Goal: Task Accomplishment & Management: Manage account settings

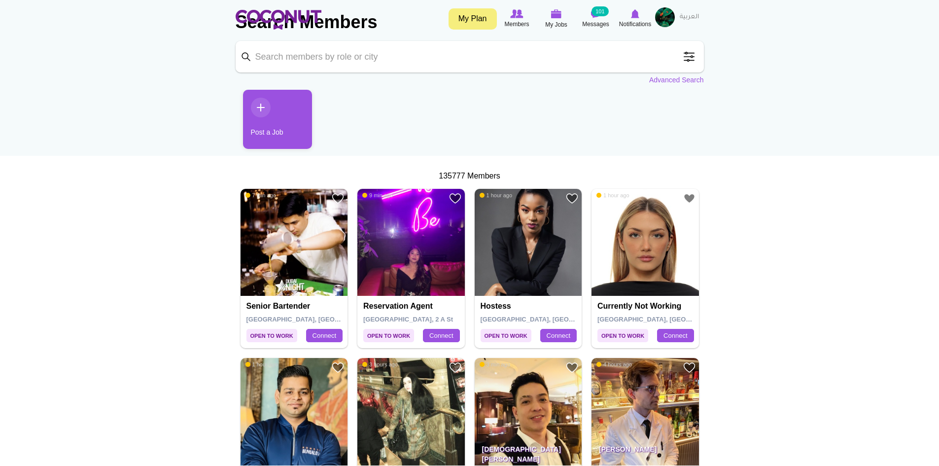
scroll to position [99, 0]
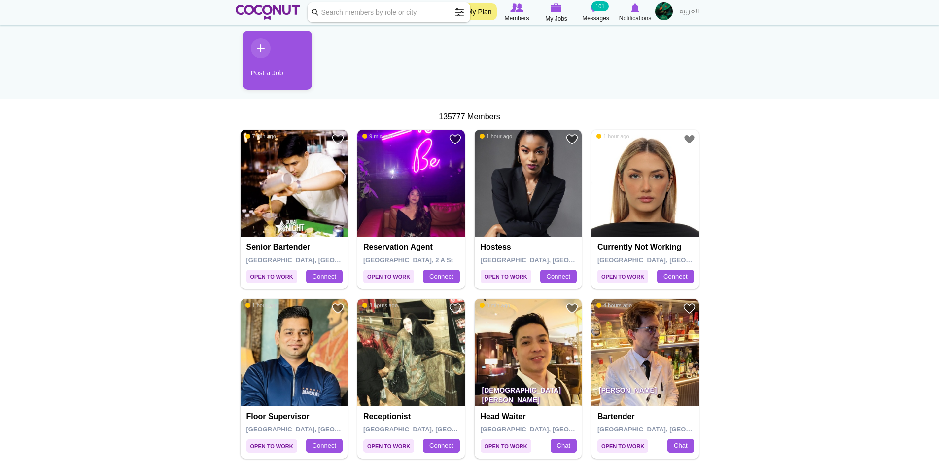
click at [418, 354] on img at bounding box center [410, 352] width 107 height 107
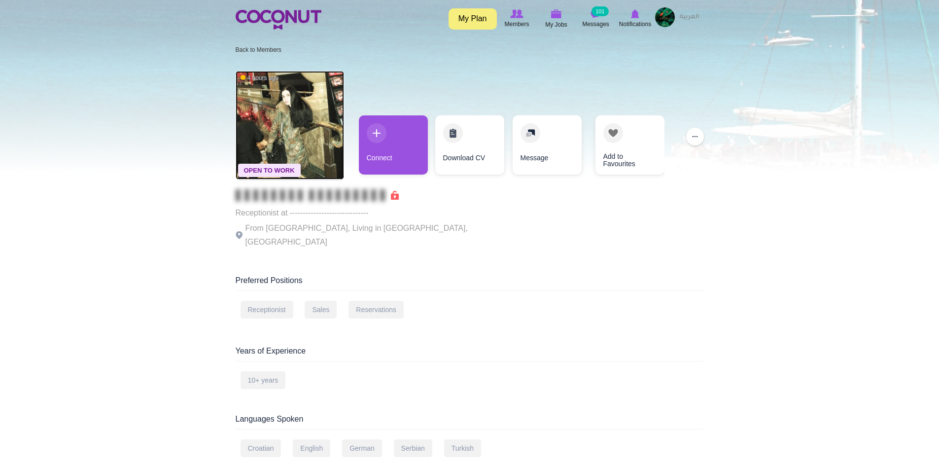
click at [276, 110] on img at bounding box center [290, 125] width 108 height 108
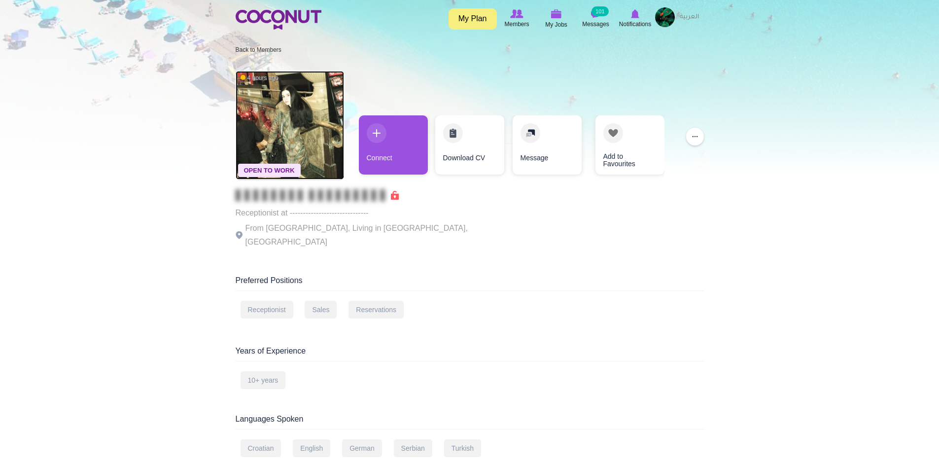
click at [277, 110] on img at bounding box center [290, 125] width 108 height 108
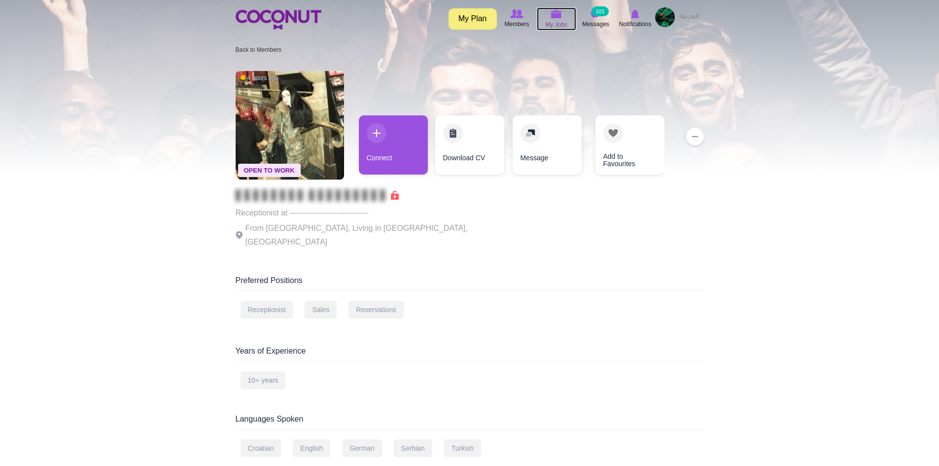
click at [554, 16] on img at bounding box center [556, 13] width 11 height 9
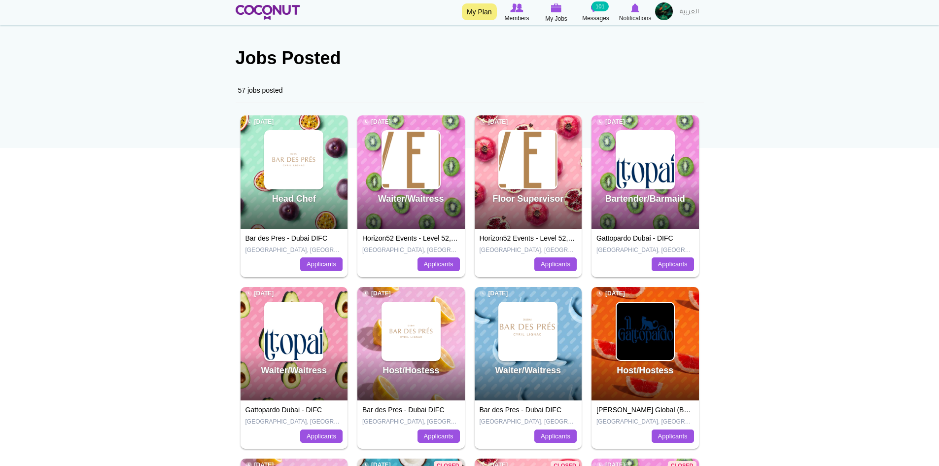
scroll to position [99, 0]
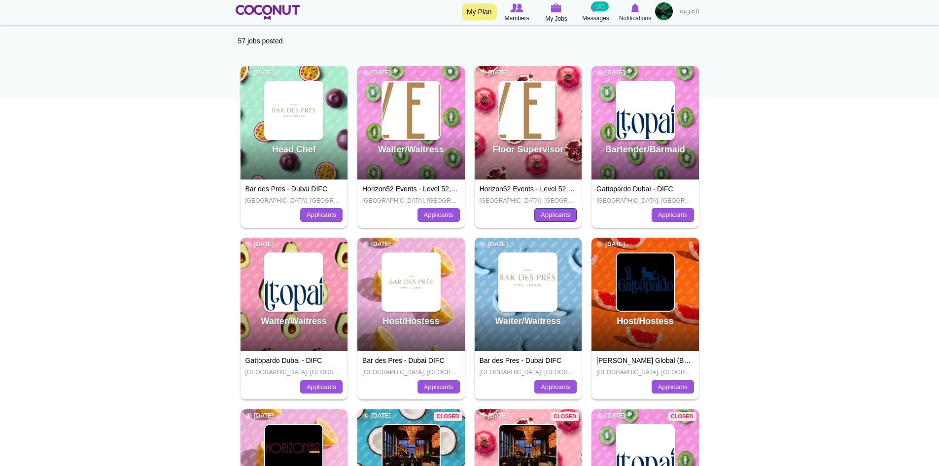
click at [550, 210] on link "Applicants" at bounding box center [555, 215] width 42 height 14
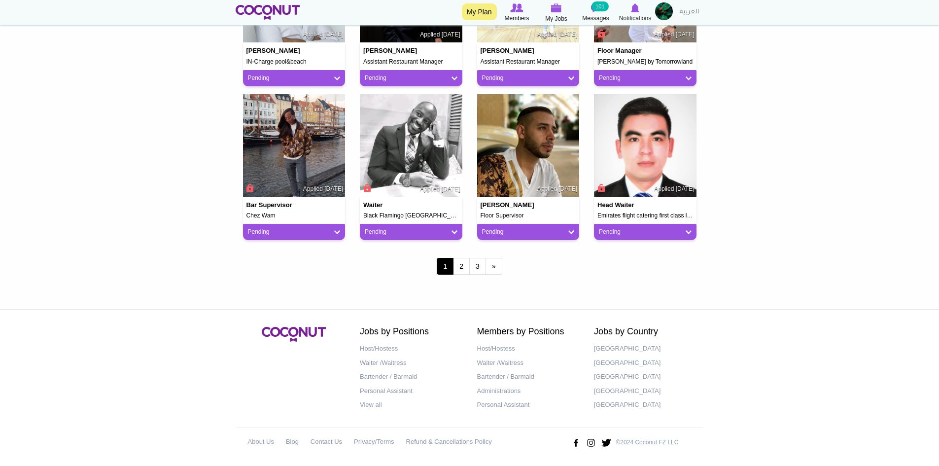
scroll to position [811, 0]
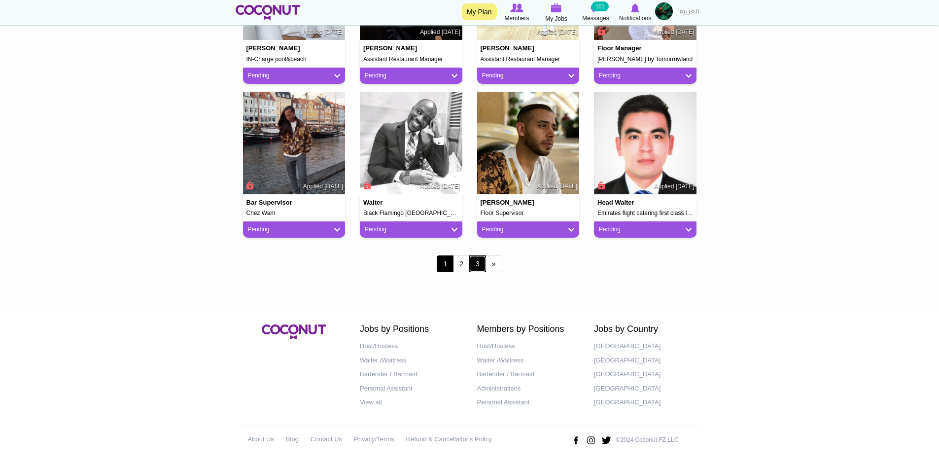
click at [479, 267] on link "3" at bounding box center [477, 263] width 17 height 17
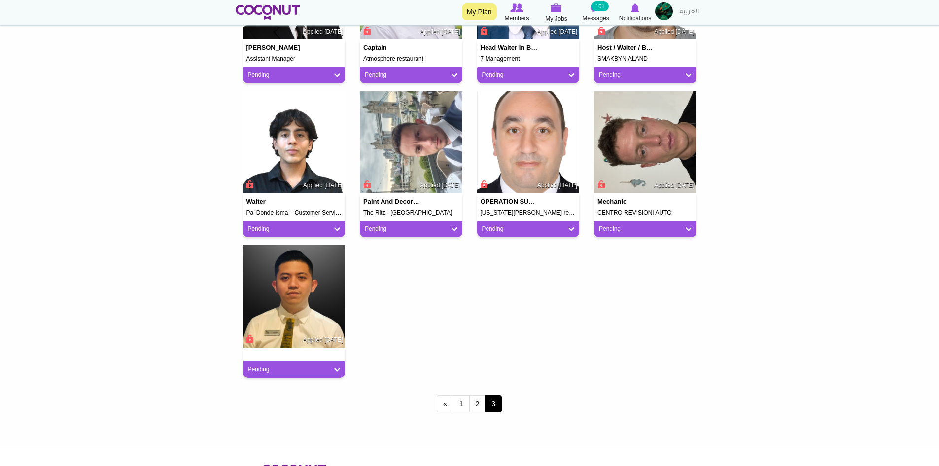
scroll to position [641, 0]
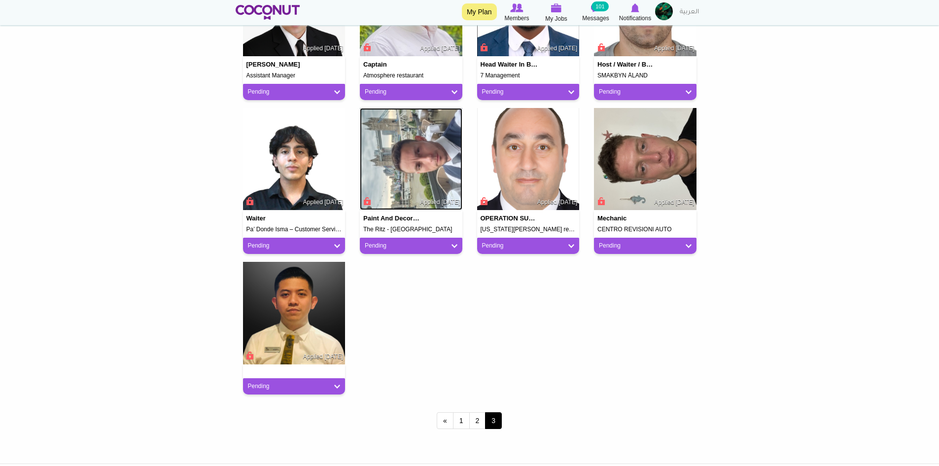
click at [425, 171] on img at bounding box center [411, 159] width 103 height 103
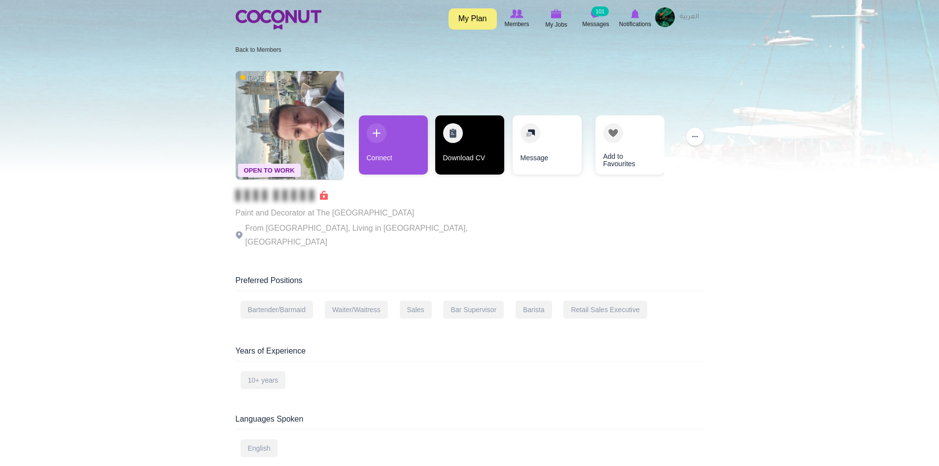
click at [458, 157] on link "Download CV" at bounding box center [469, 144] width 69 height 59
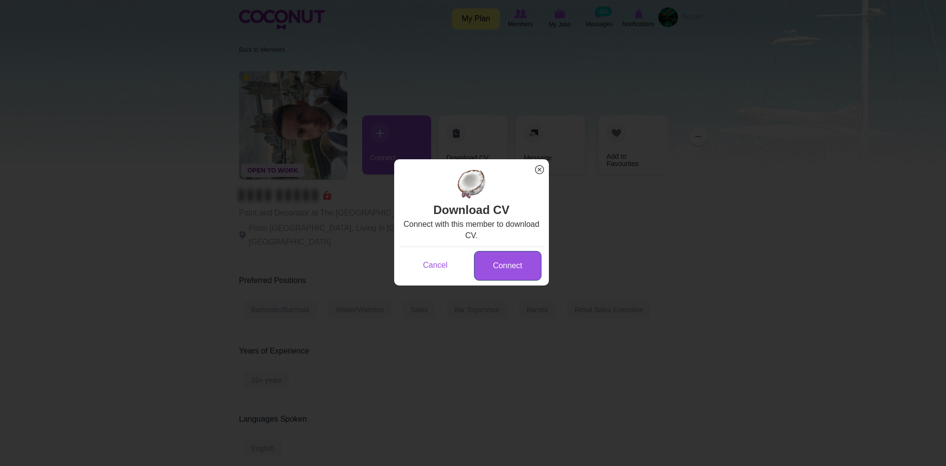
click at [518, 269] on link "Connect" at bounding box center [508, 266] width 68 height 30
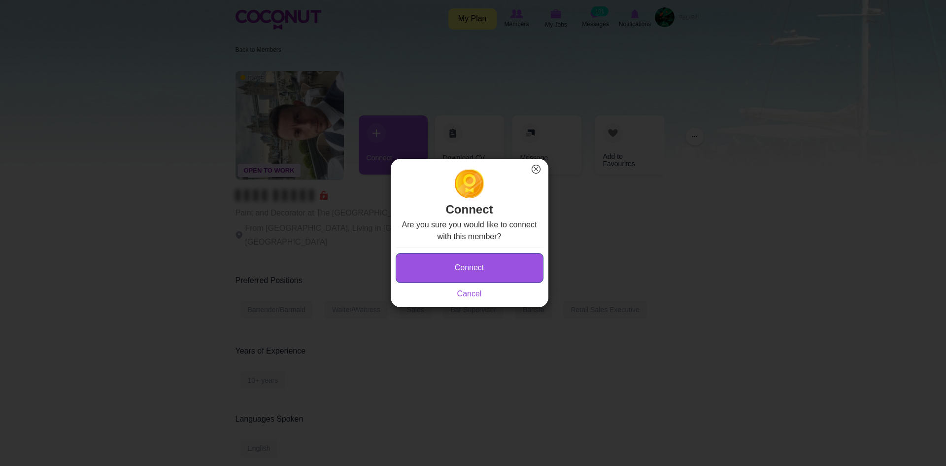
click at [483, 270] on button "Connect" at bounding box center [470, 268] width 148 height 30
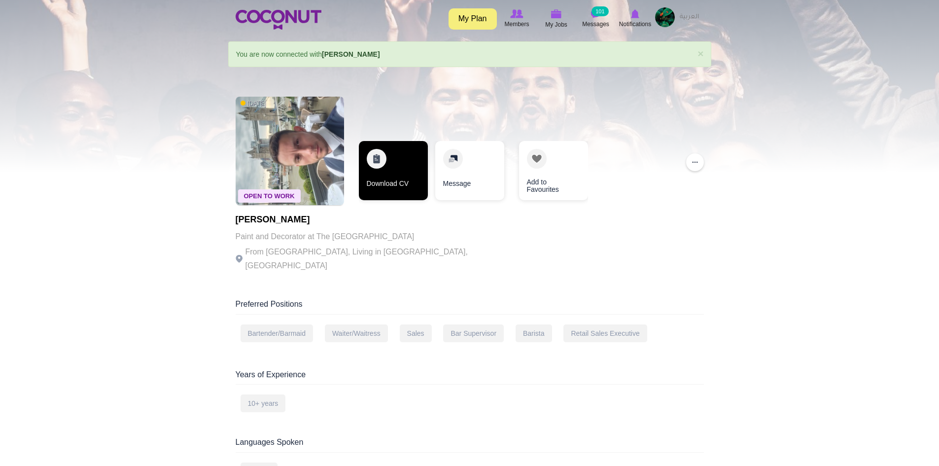
click at [389, 163] on link "Download CV" at bounding box center [393, 170] width 69 height 59
click at [410, 175] on link "Download CV" at bounding box center [393, 170] width 69 height 59
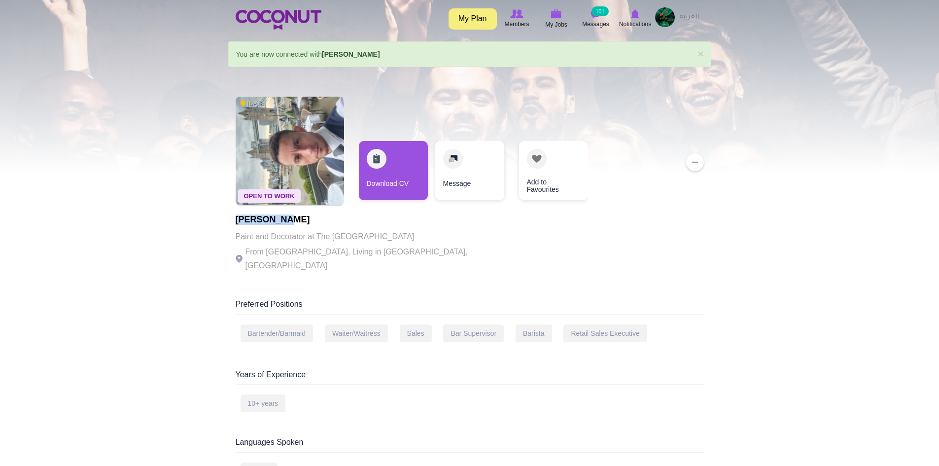
drag, startPoint x: 293, startPoint y: 220, endPoint x: 235, endPoint y: 203, distance: 60.8
click at [236, 221] on h1 "Luke Green" at bounding box center [371, 220] width 271 height 10
copy h1 "Luke Green"
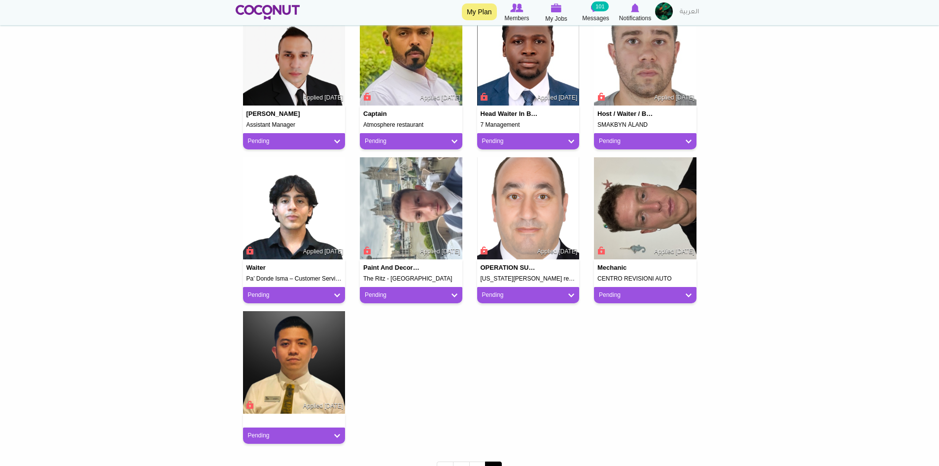
scroll to position [542, 0]
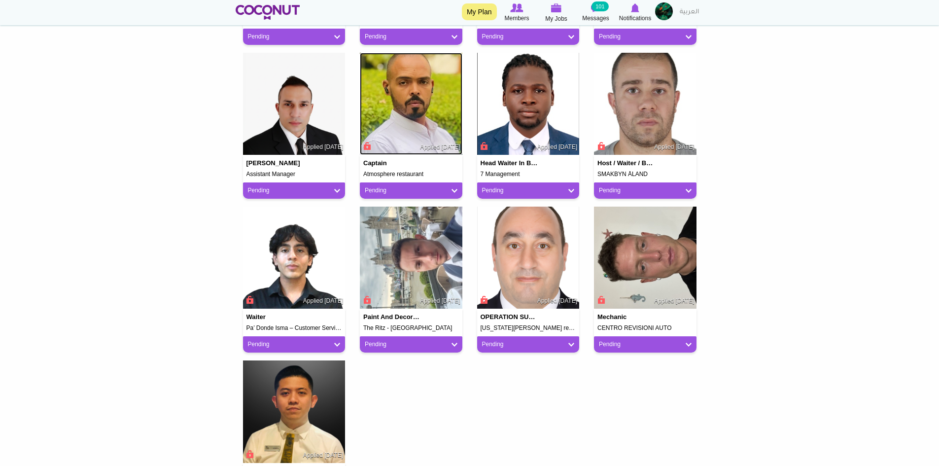
click at [434, 126] on img at bounding box center [411, 104] width 103 height 103
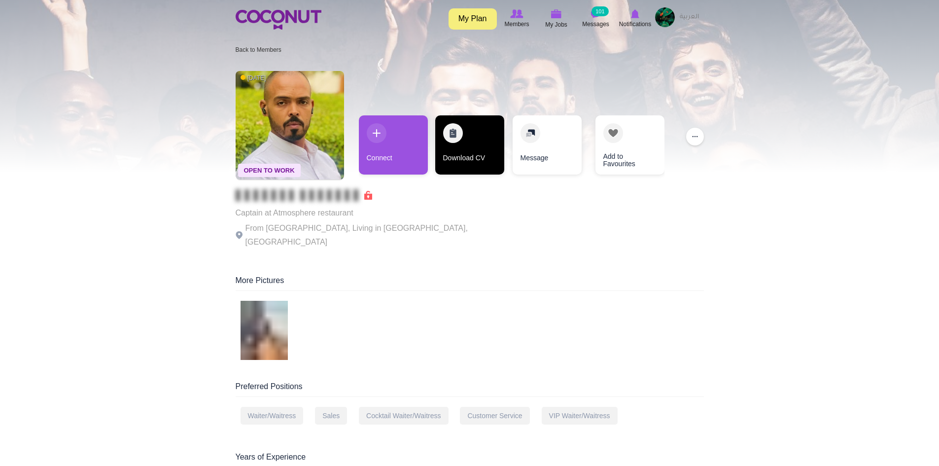
click at [474, 161] on link "Download CV" at bounding box center [469, 144] width 69 height 59
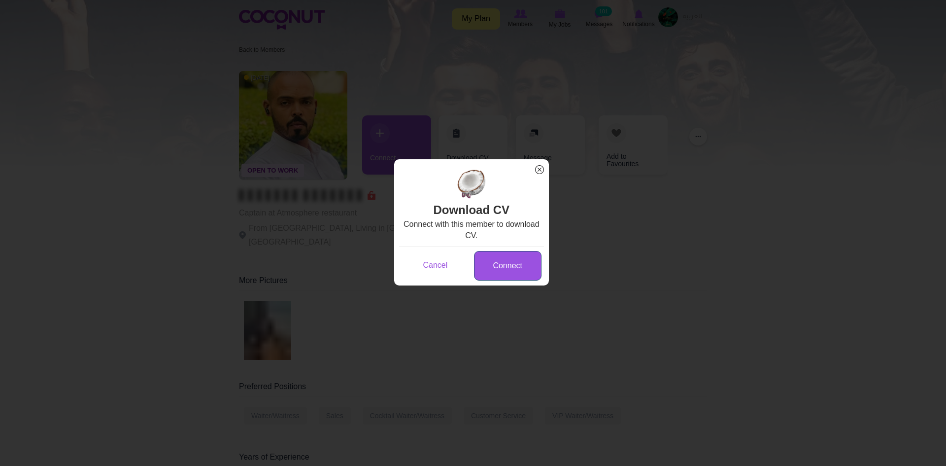
click at [510, 271] on link "Connect" at bounding box center [508, 266] width 68 height 30
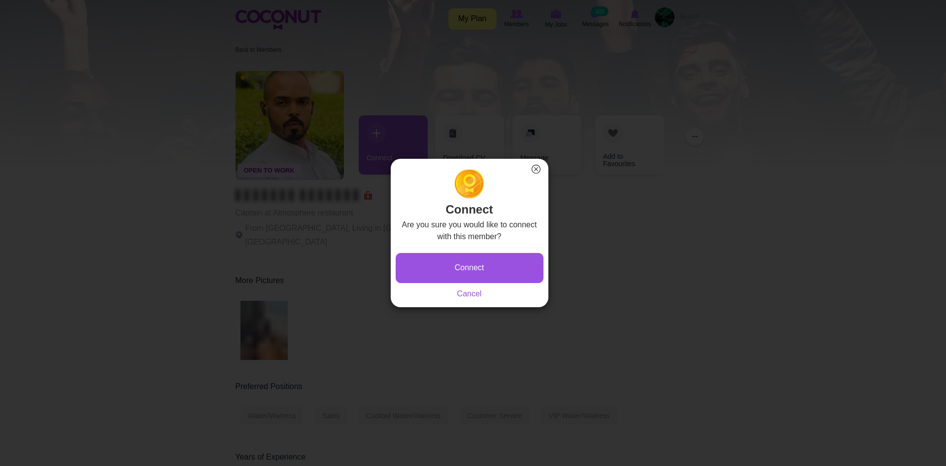
click at [502, 263] on button "Connect" at bounding box center [470, 268] width 148 height 30
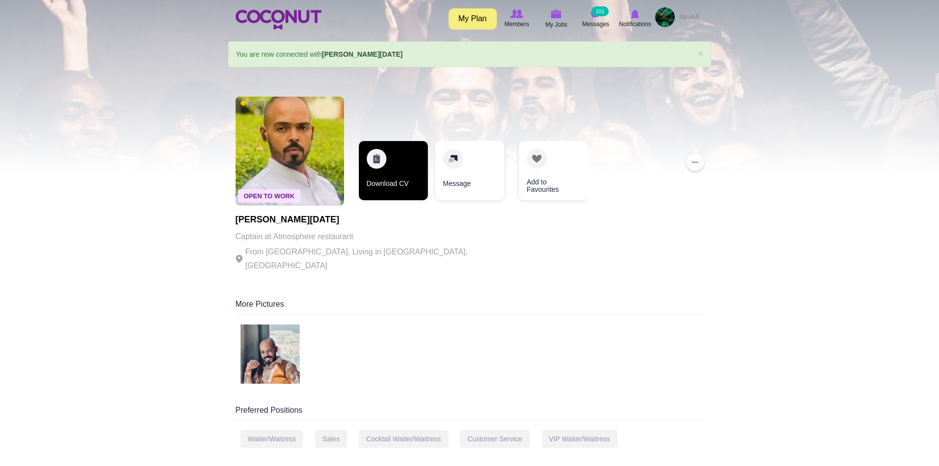
click at [405, 170] on link "Download CV" at bounding box center [393, 170] width 69 height 59
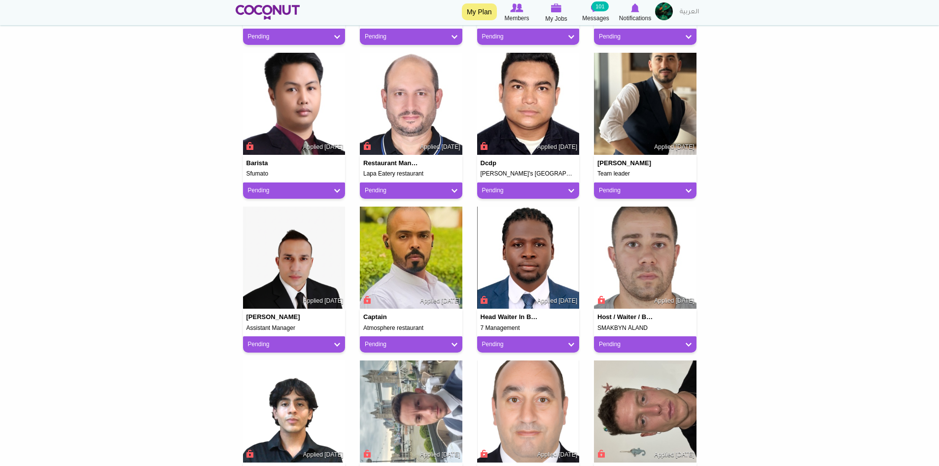
scroll to position [345, 0]
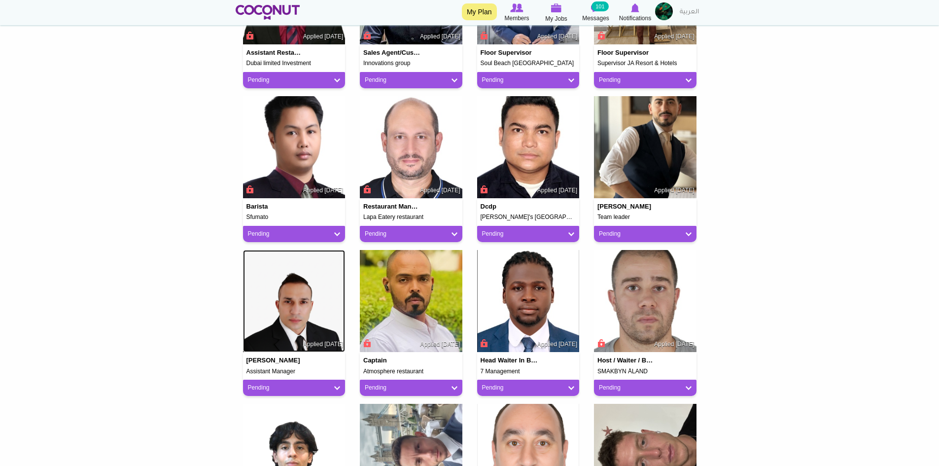
click at [300, 327] on img at bounding box center [294, 301] width 103 height 103
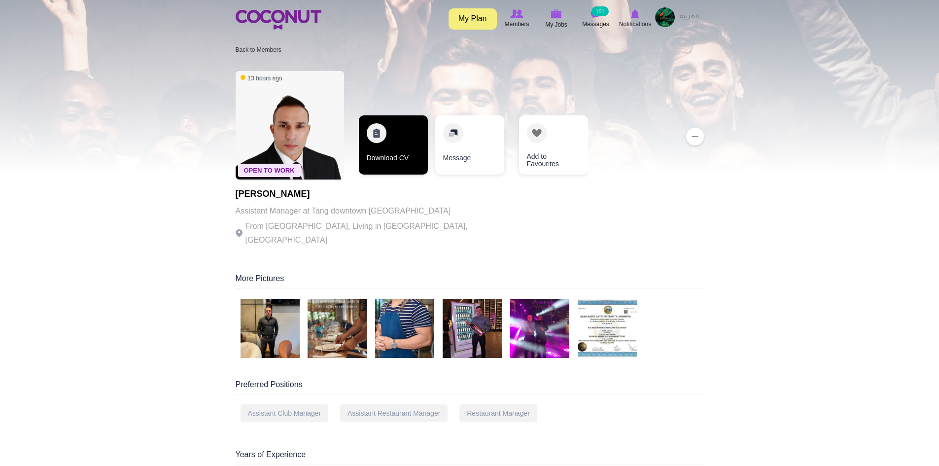
click at [416, 151] on link "Download CV" at bounding box center [393, 144] width 69 height 59
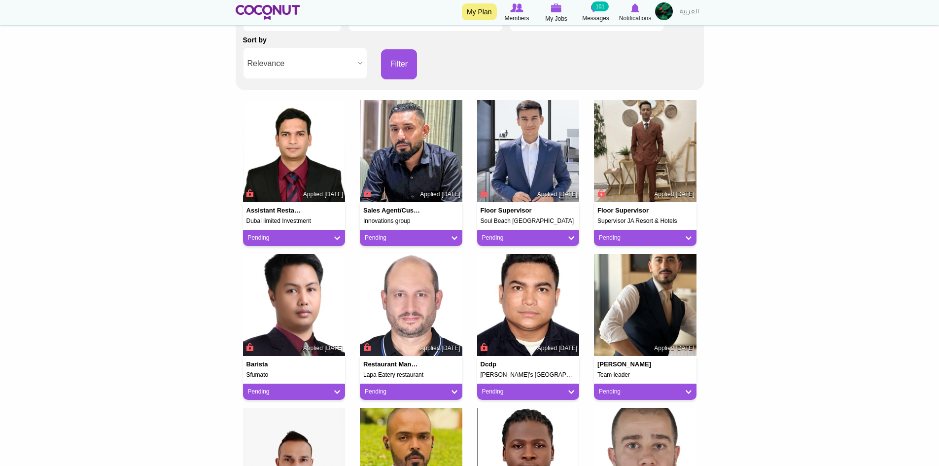
scroll to position [148, 0]
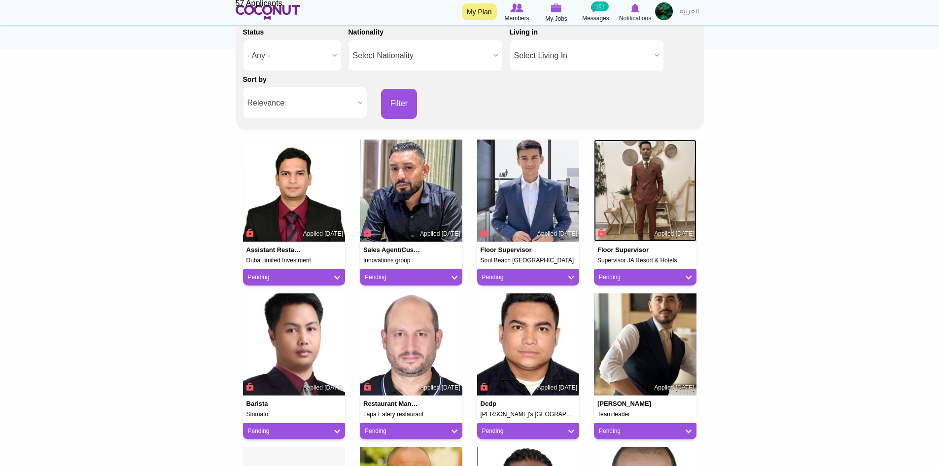
click at [652, 204] on img at bounding box center [645, 190] width 103 height 103
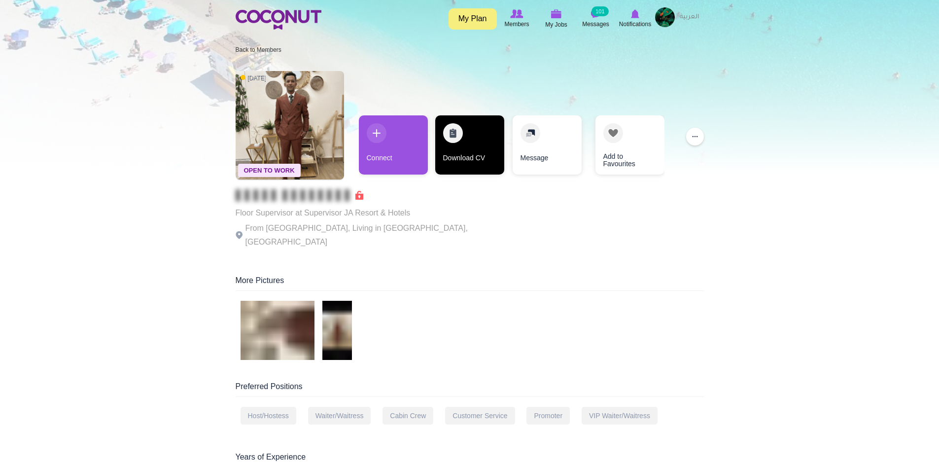
click at [474, 162] on link "Download CV" at bounding box center [469, 144] width 69 height 59
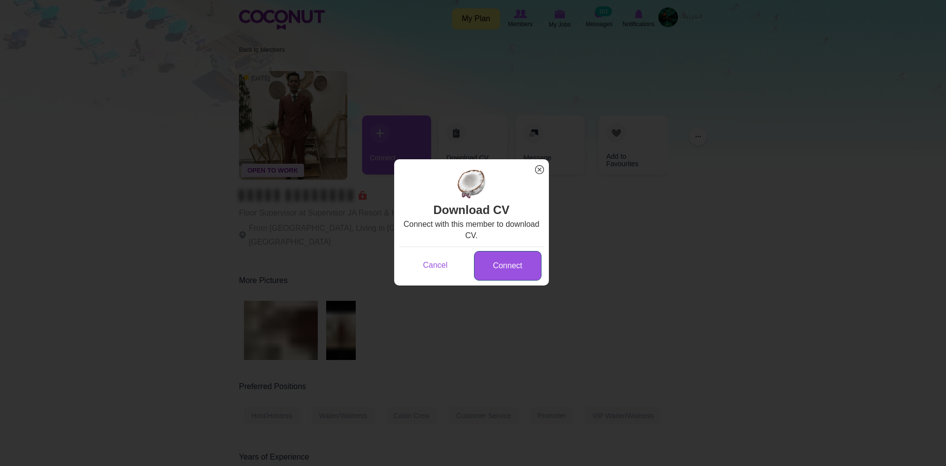
click at [496, 264] on link "Connect" at bounding box center [508, 266] width 68 height 30
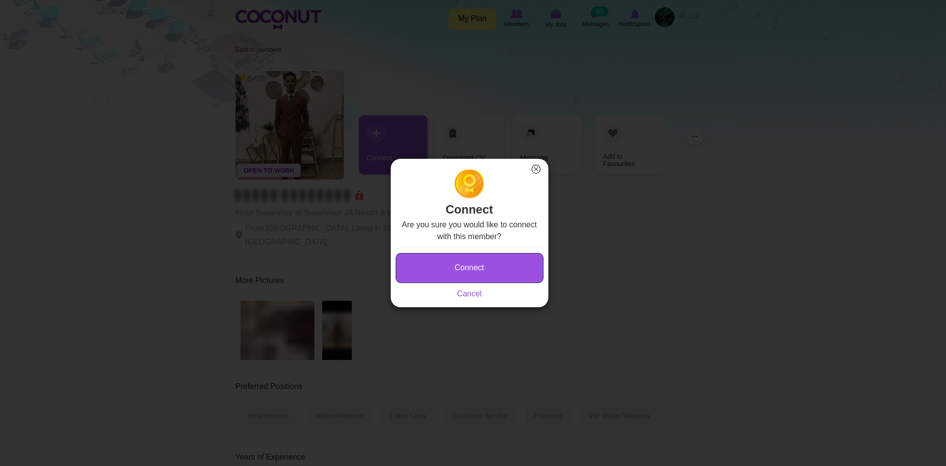
click at [496, 264] on button "Connect" at bounding box center [470, 268] width 148 height 30
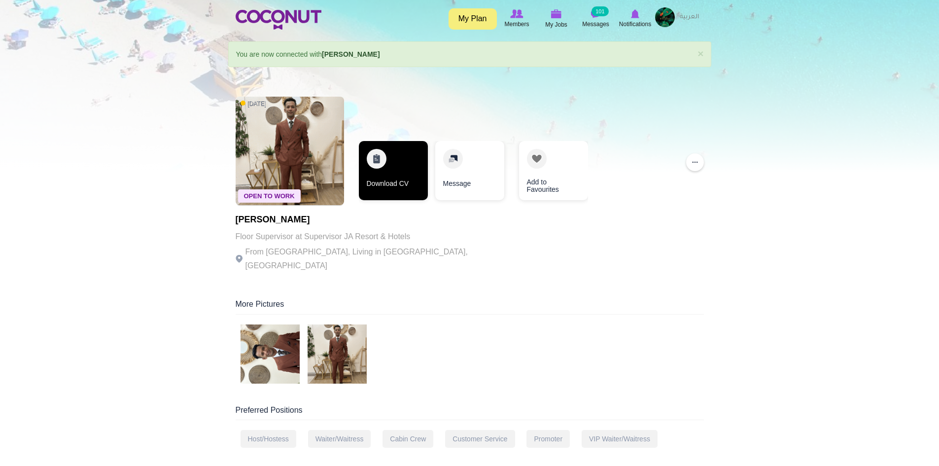
click at [410, 164] on link "Download CV" at bounding box center [393, 170] width 69 height 59
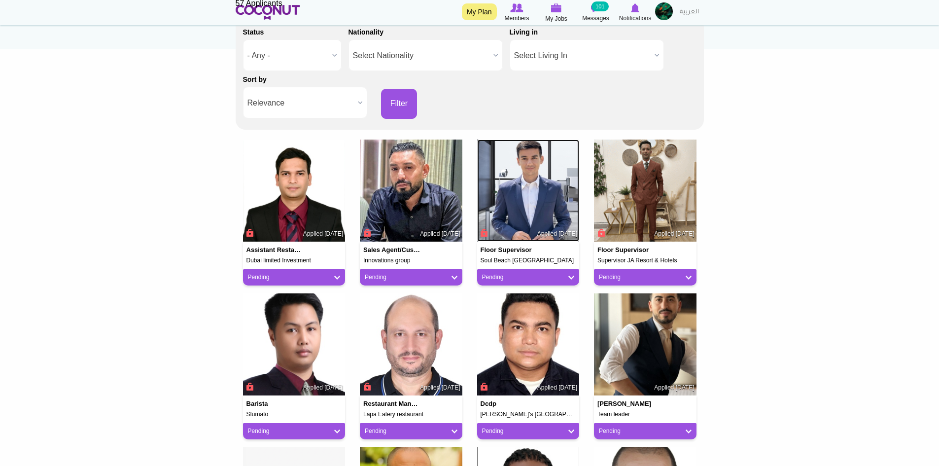
click at [535, 168] on img at bounding box center [528, 190] width 103 height 103
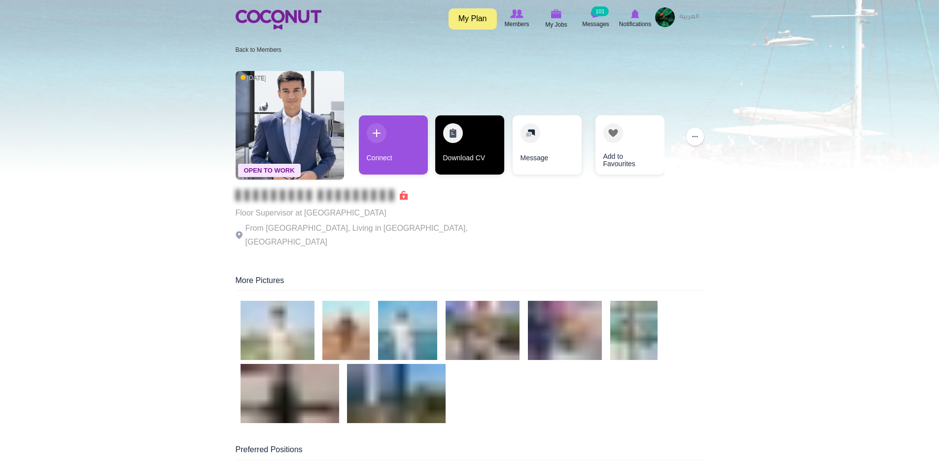
click at [478, 148] on link "Download CV" at bounding box center [469, 144] width 69 height 59
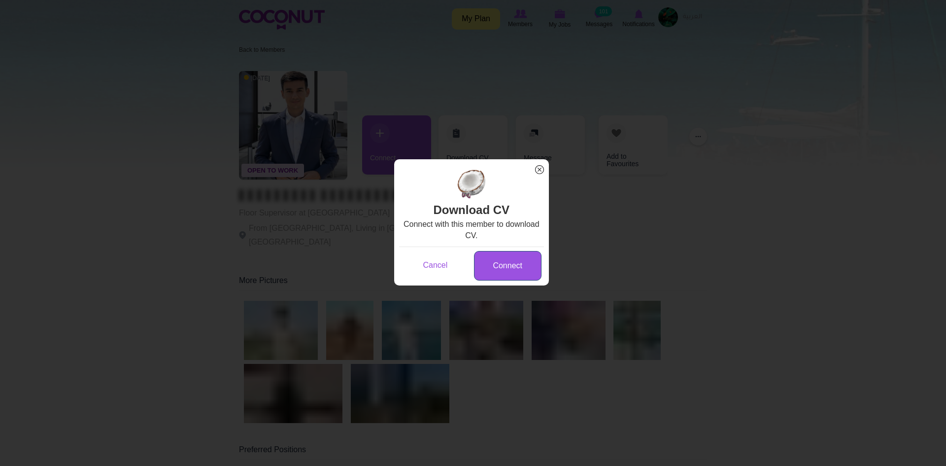
click at [504, 273] on link "Connect" at bounding box center [508, 266] width 68 height 30
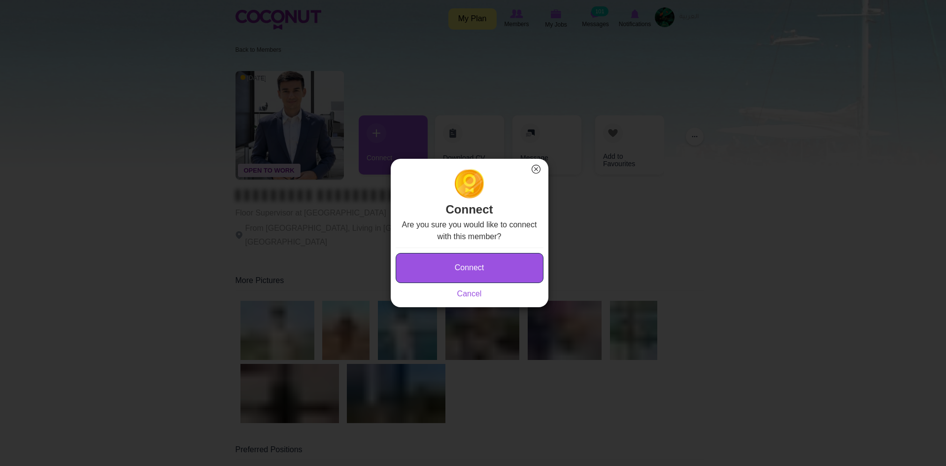
click at [504, 273] on button "Connect" at bounding box center [470, 268] width 148 height 30
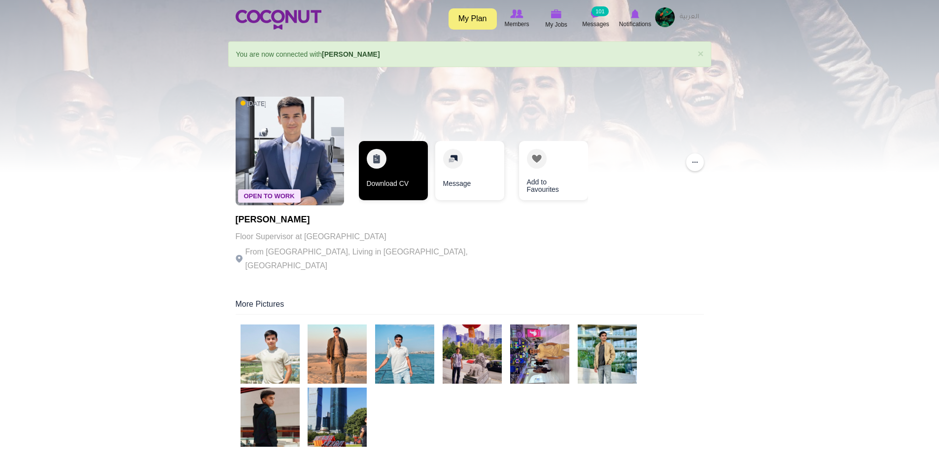
click at [406, 177] on link "Download CV" at bounding box center [393, 170] width 69 height 59
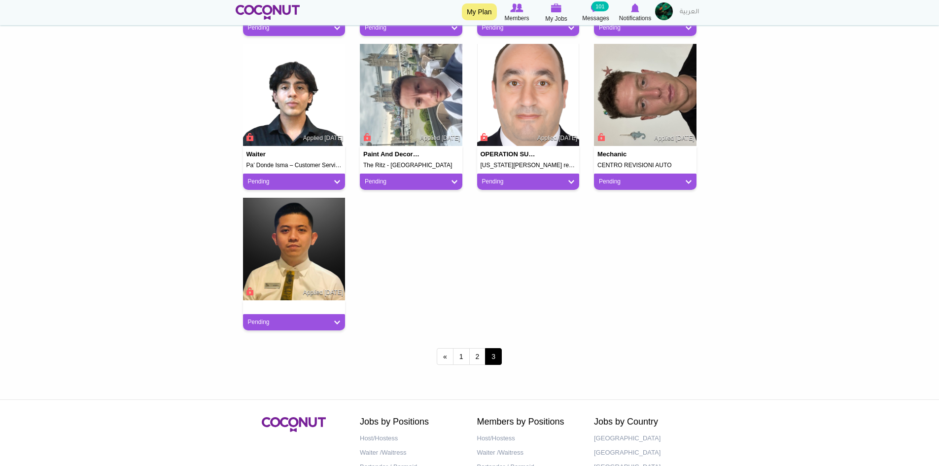
scroll to position [797, 0]
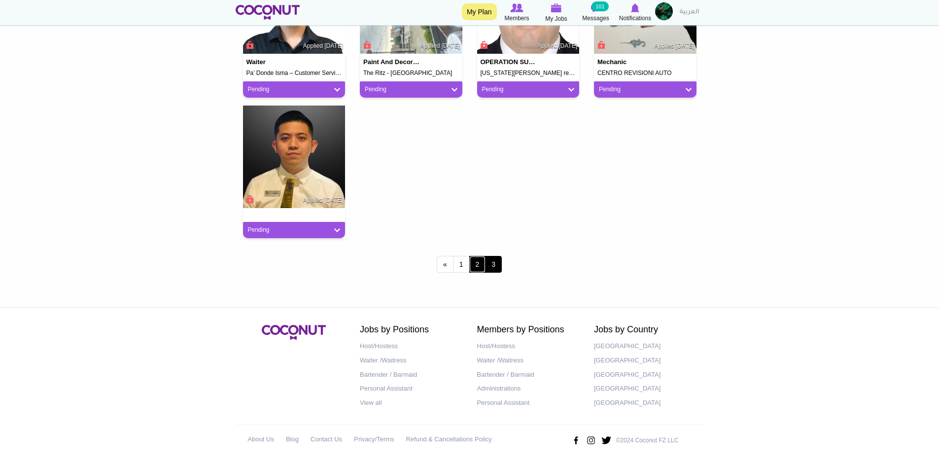
click at [477, 263] on link "2" at bounding box center [477, 264] width 17 height 17
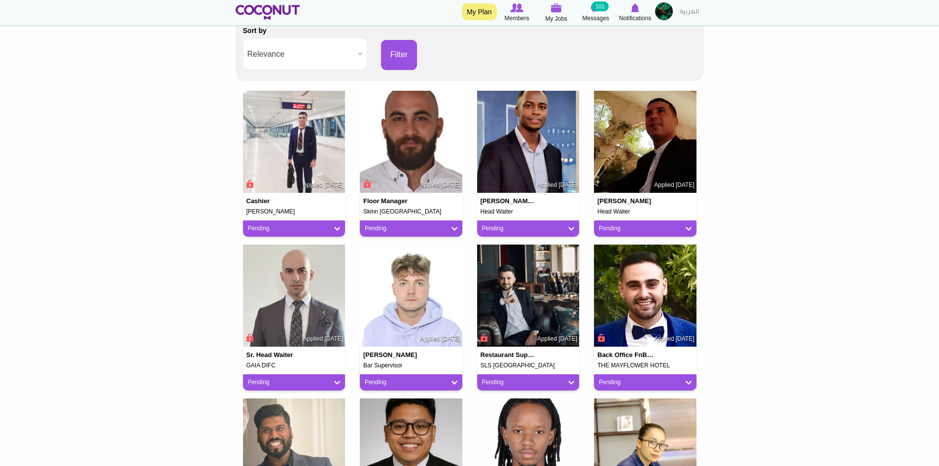
scroll to position [197, 0]
click at [560, 302] on img at bounding box center [528, 295] width 103 height 103
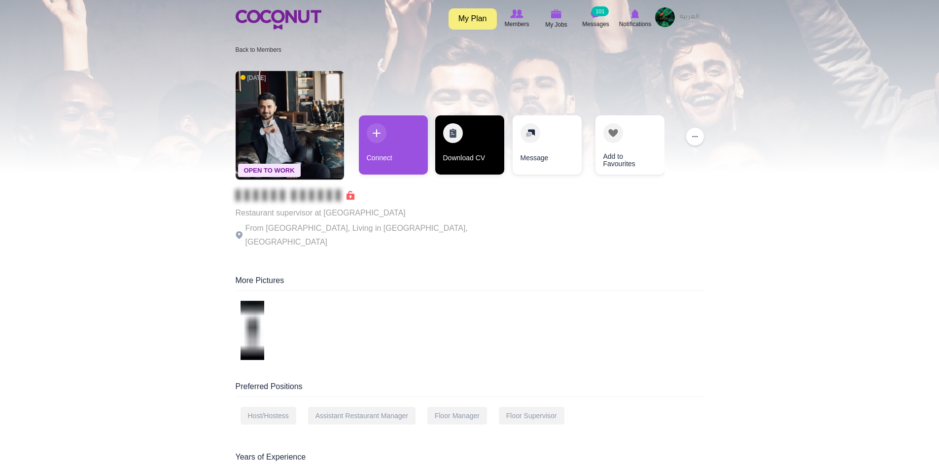
click at [485, 151] on link "Download CV" at bounding box center [469, 144] width 69 height 59
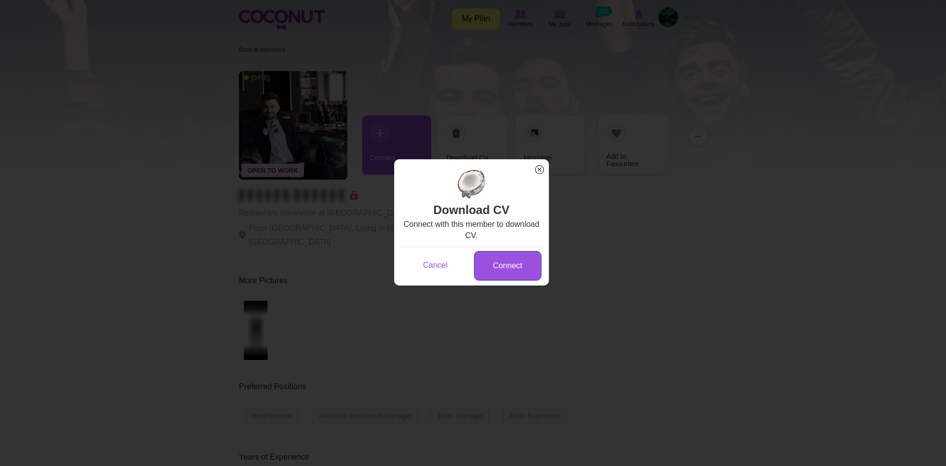
click at [499, 277] on link "Connect" at bounding box center [508, 266] width 68 height 30
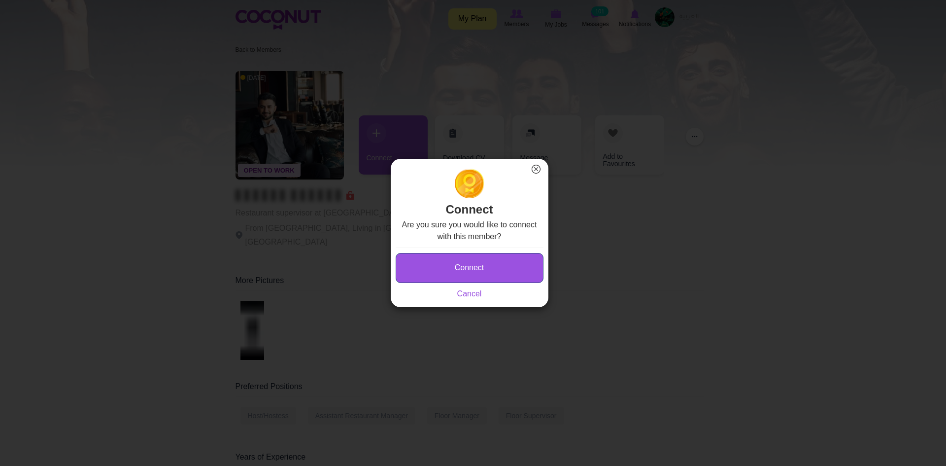
click at [495, 269] on button "Connect" at bounding box center [470, 268] width 148 height 30
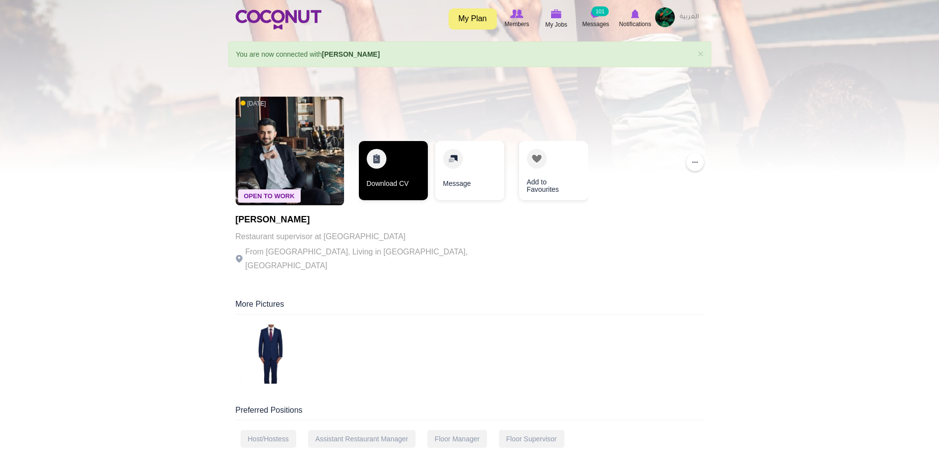
click at [418, 185] on link "Download CV" at bounding box center [393, 170] width 69 height 59
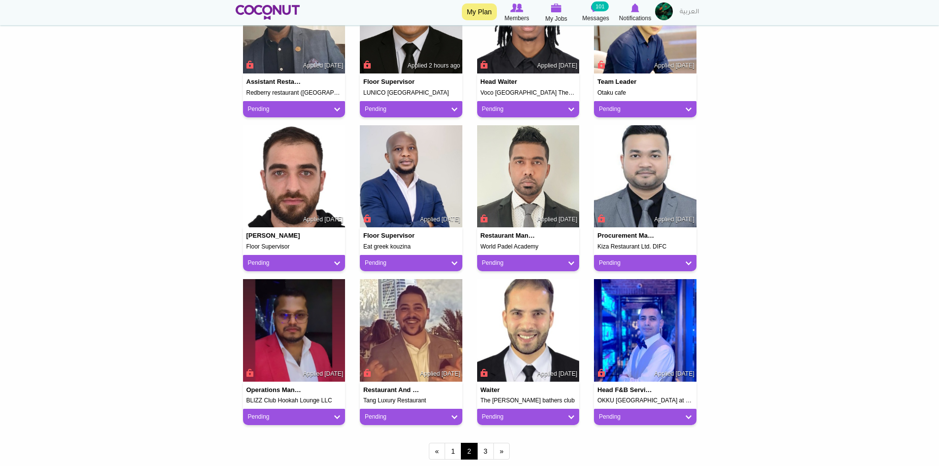
scroll to position [641, 0]
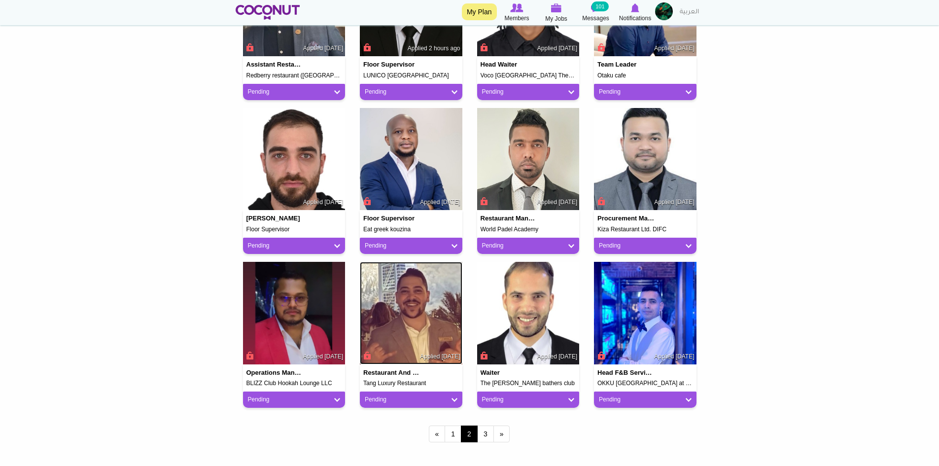
click at [414, 325] on img at bounding box center [411, 313] width 103 height 103
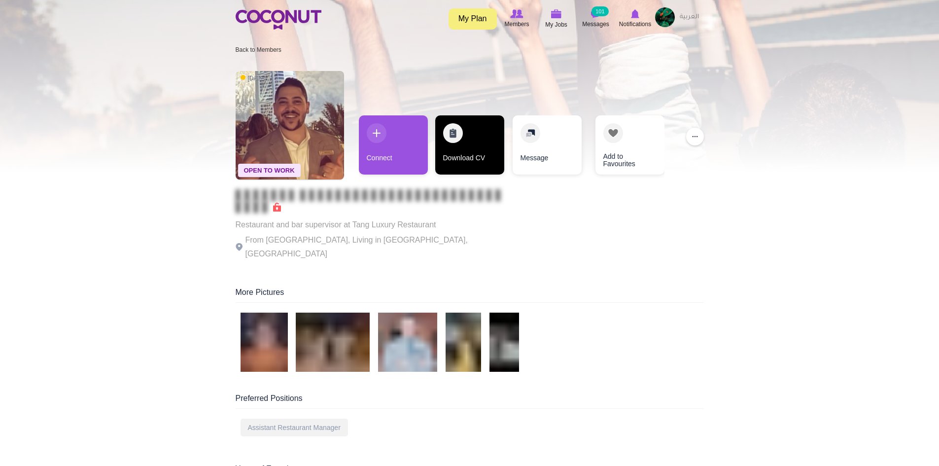
click at [478, 143] on link "Download CV" at bounding box center [469, 144] width 69 height 59
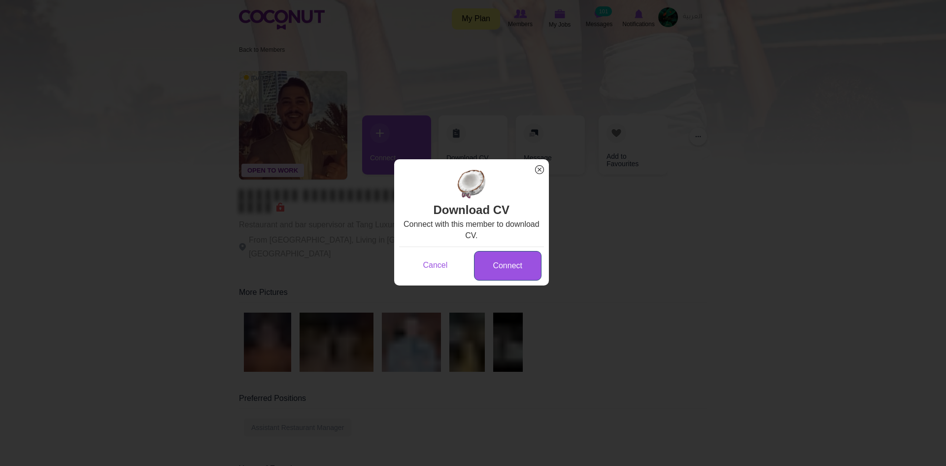
click at [507, 255] on link "Connect" at bounding box center [508, 266] width 68 height 30
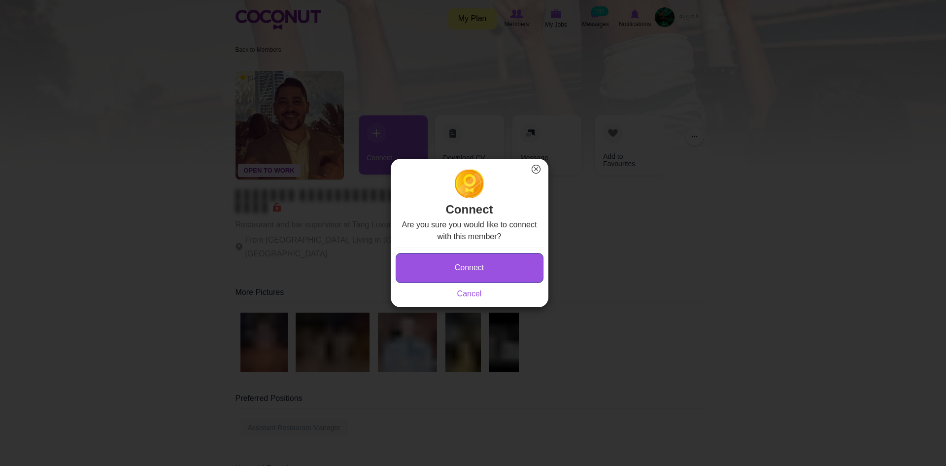
click at [485, 278] on button "Connect" at bounding box center [470, 268] width 148 height 30
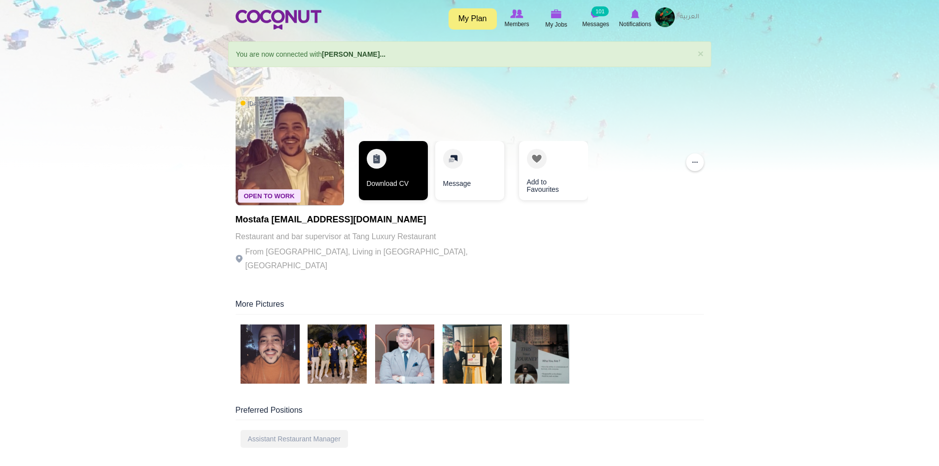
click at [383, 189] on link "Download CV" at bounding box center [393, 170] width 69 height 59
click at [390, 175] on link "Download CV" at bounding box center [393, 170] width 69 height 59
click at [652, 233] on div "Open To Work 4 days ago Mostafa Mostafasayed25255@gmail.com Restaurant and bar …" at bounding box center [470, 185] width 468 height 187
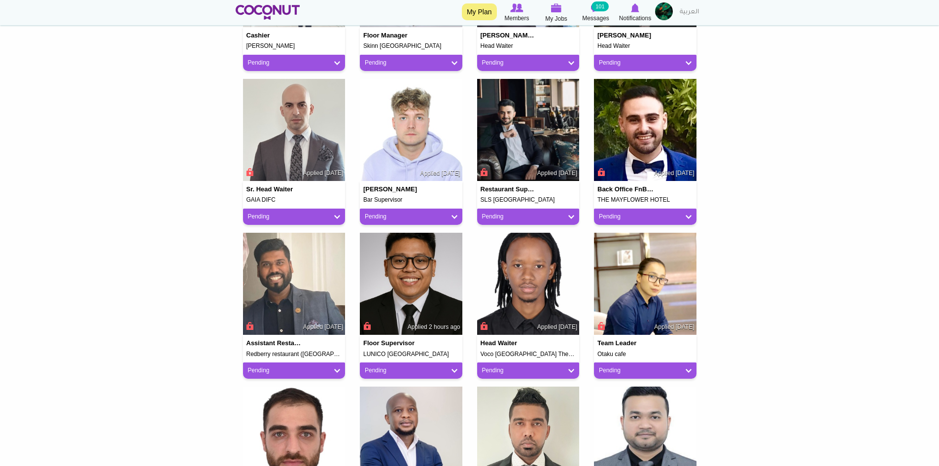
scroll to position [345, 0]
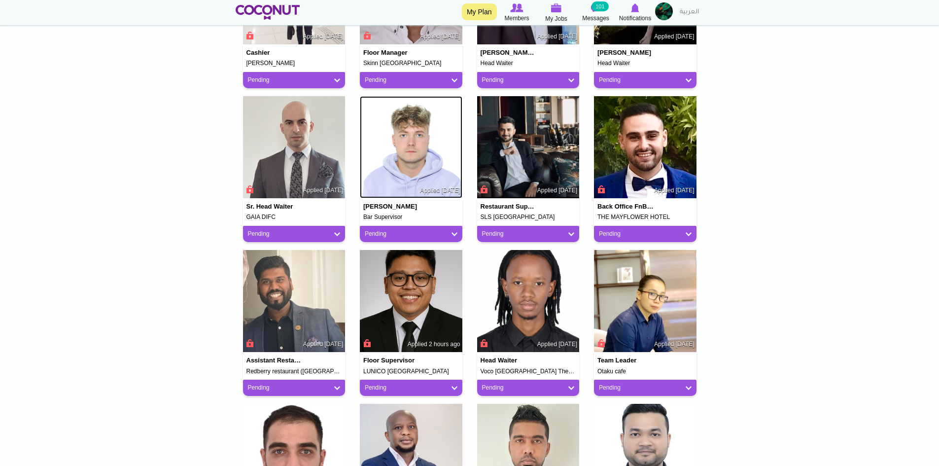
click at [421, 113] on img at bounding box center [411, 147] width 103 height 103
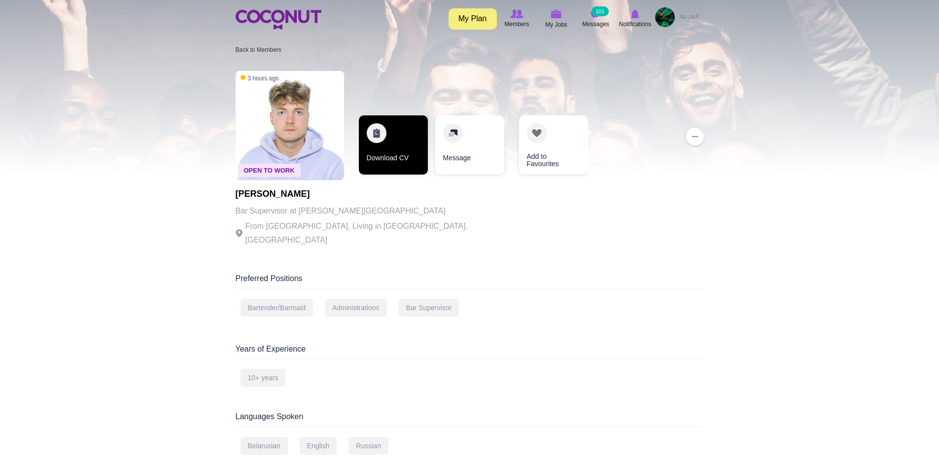
click at [411, 147] on link "Download CV" at bounding box center [393, 144] width 69 height 59
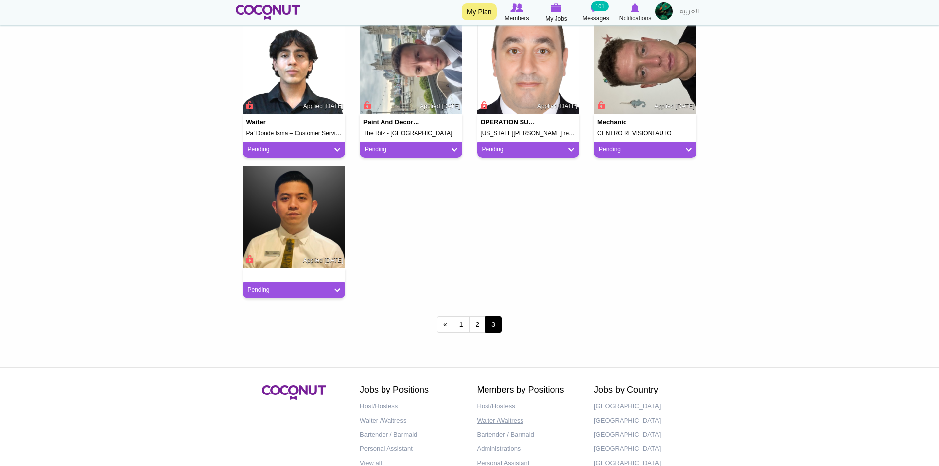
scroll to position [797, 0]
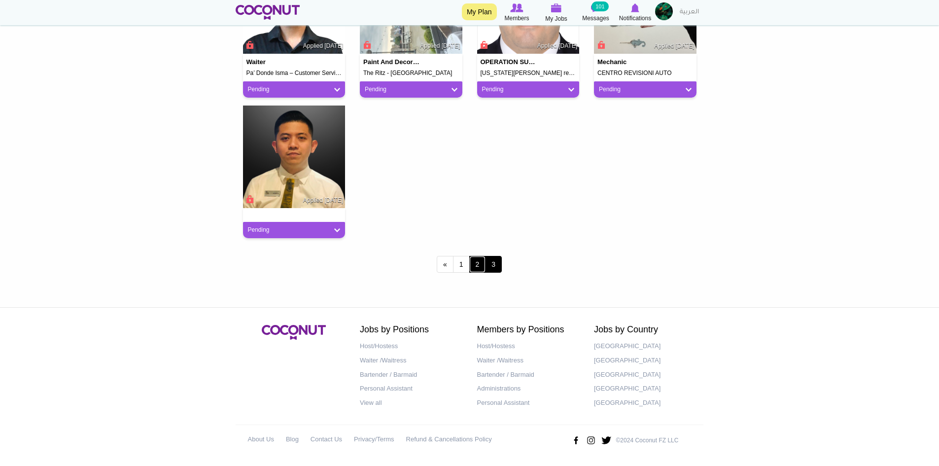
click at [479, 260] on link "2" at bounding box center [477, 264] width 17 height 17
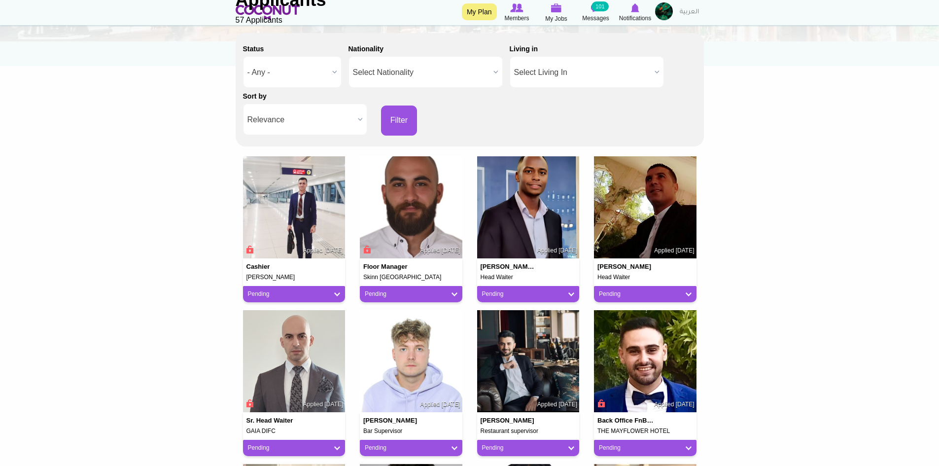
scroll to position [148, 0]
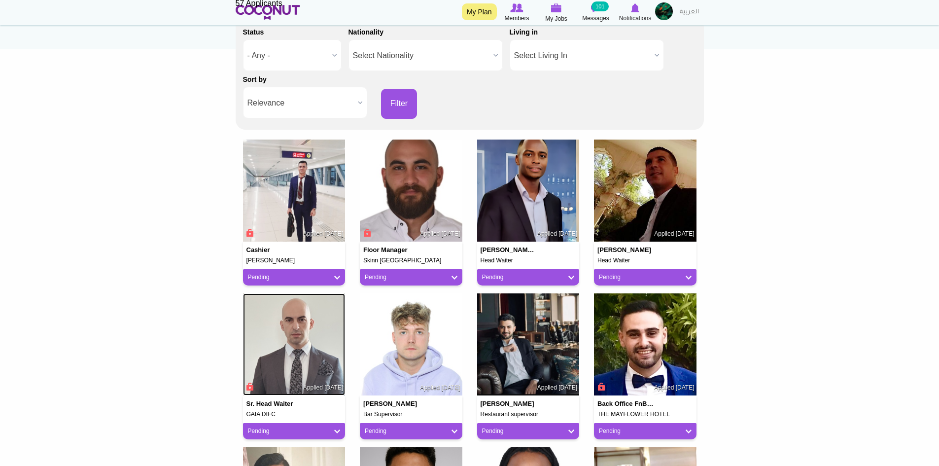
click at [305, 368] on img at bounding box center [294, 344] width 103 height 103
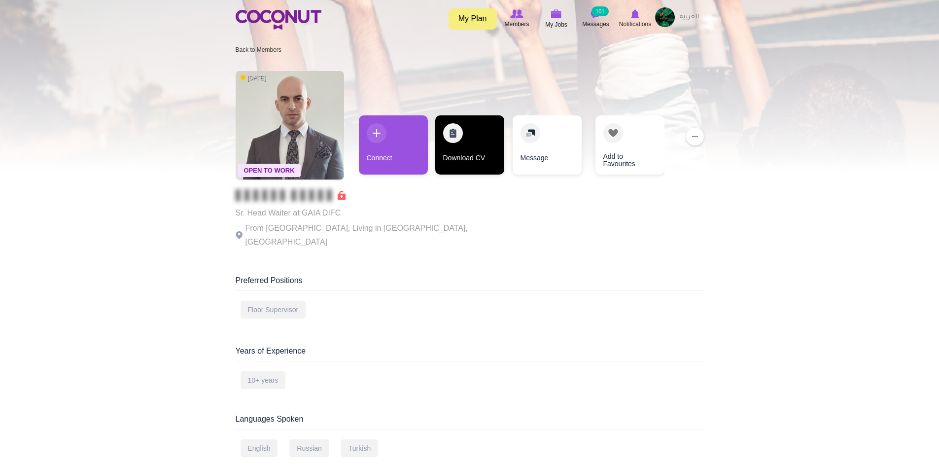
click at [489, 146] on link "Download CV" at bounding box center [469, 144] width 69 height 59
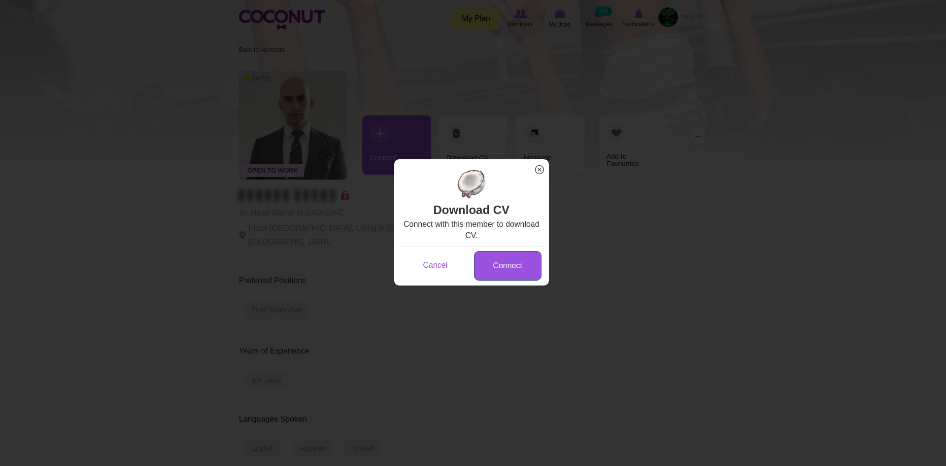
click at [502, 261] on link "Connect" at bounding box center [508, 266] width 68 height 30
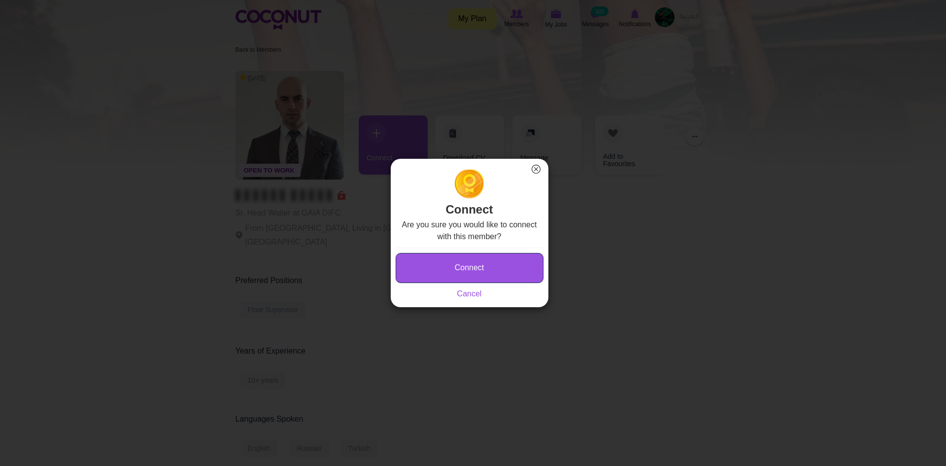
click at [498, 261] on button "Connect" at bounding box center [470, 268] width 148 height 30
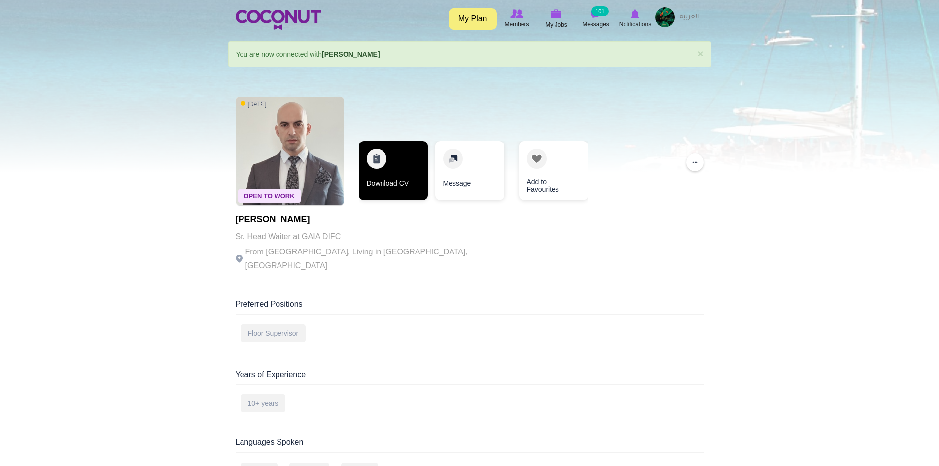
click at [393, 189] on link "Download CV" at bounding box center [393, 170] width 69 height 59
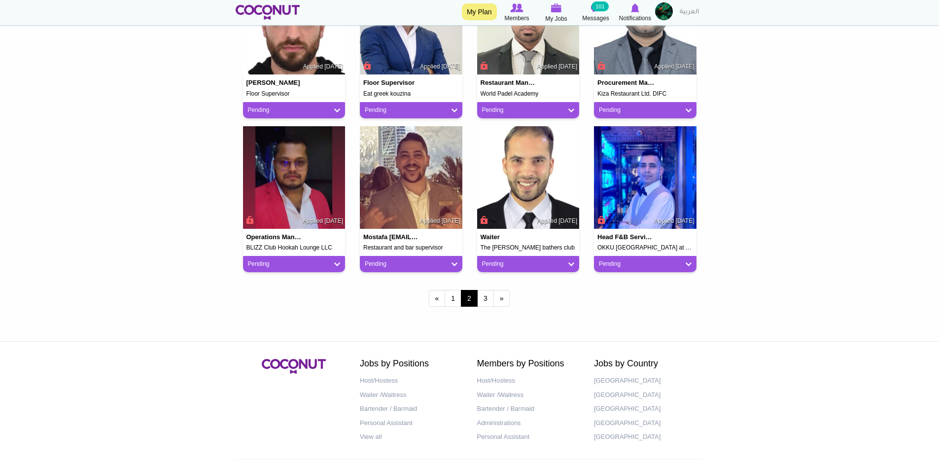
scroll to position [811, 0]
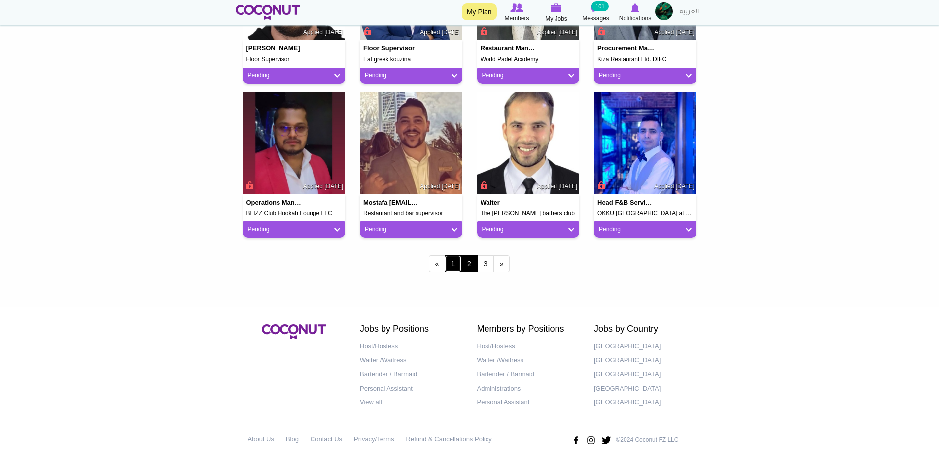
click at [450, 268] on link "1" at bounding box center [453, 263] width 17 height 17
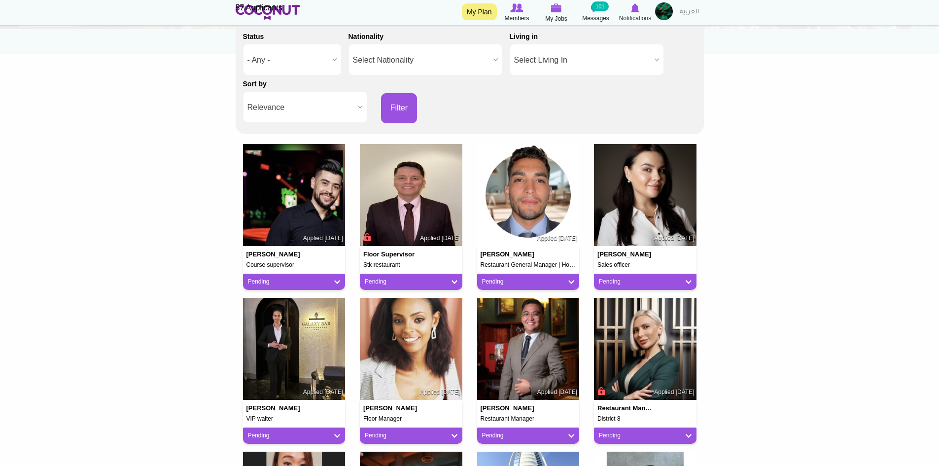
scroll to position [148, 0]
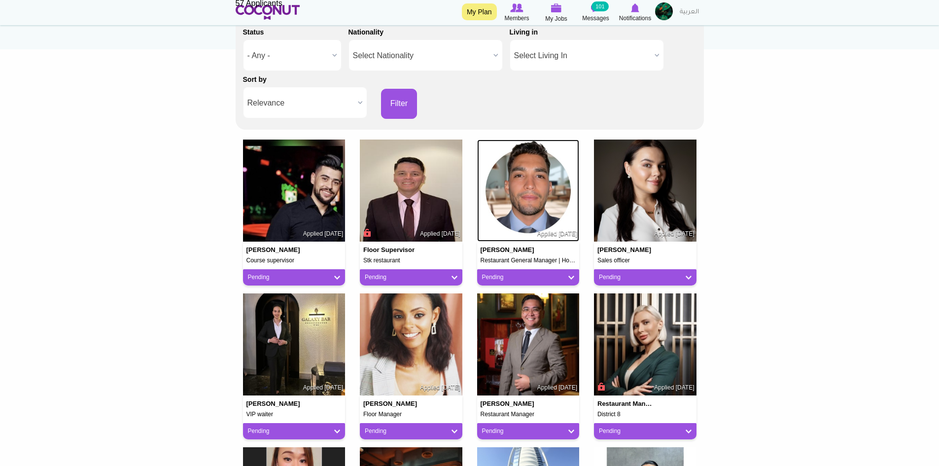
click at [523, 211] on img at bounding box center [528, 190] width 103 height 103
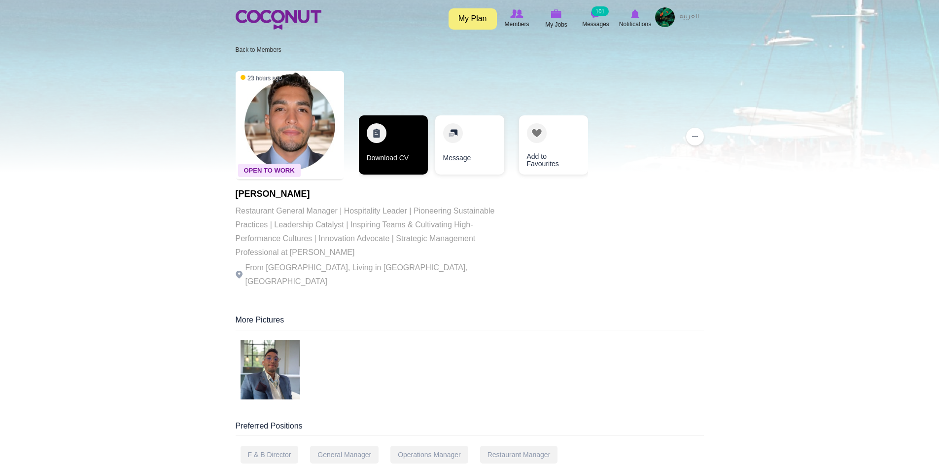
click at [386, 147] on link "Download CV" at bounding box center [393, 144] width 69 height 59
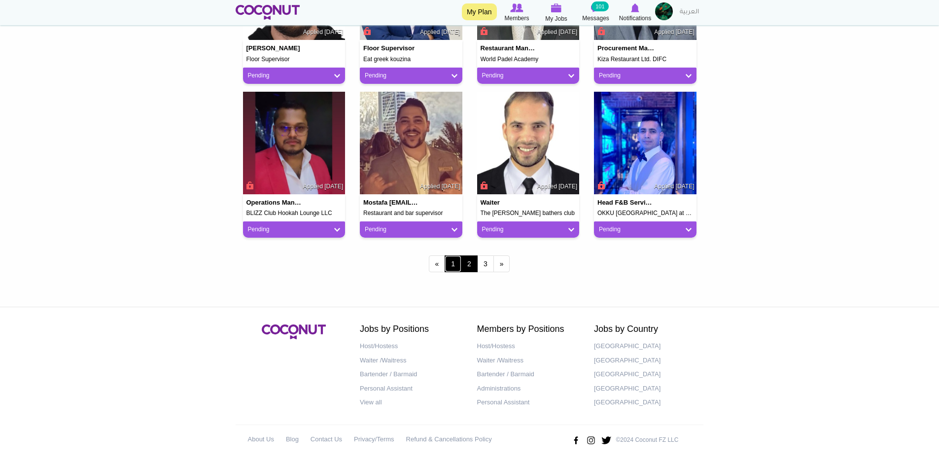
click at [456, 270] on link "1" at bounding box center [453, 263] width 17 height 17
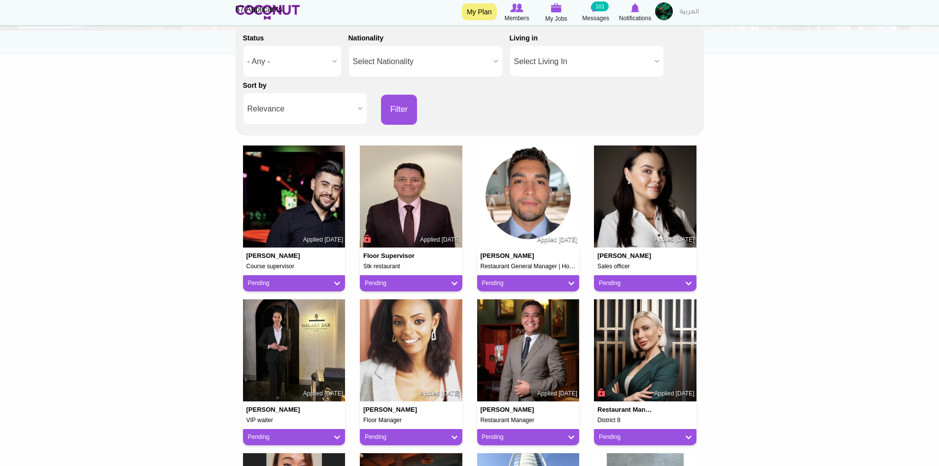
scroll to position [148, 0]
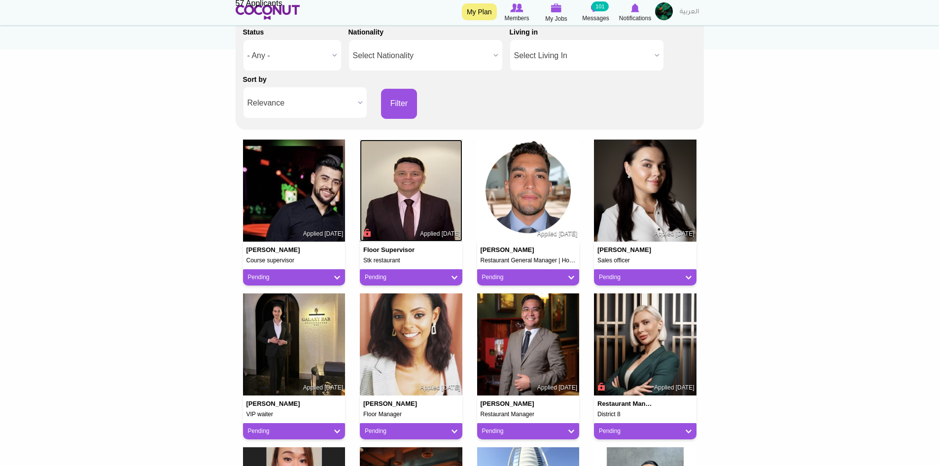
click at [418, 194] on img at bounding box center [411, 190] width 103 height 103
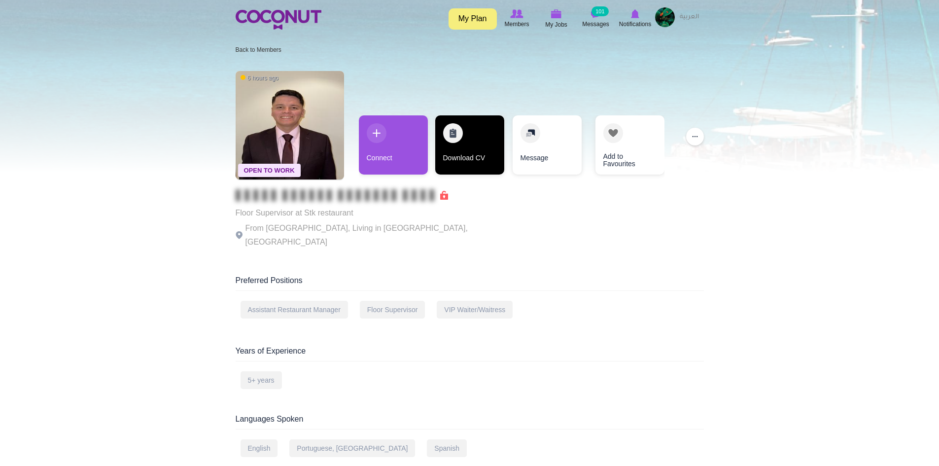
click at [456, 144] on link "Download CV" at bounding box center [469, 144] width 69 height 59
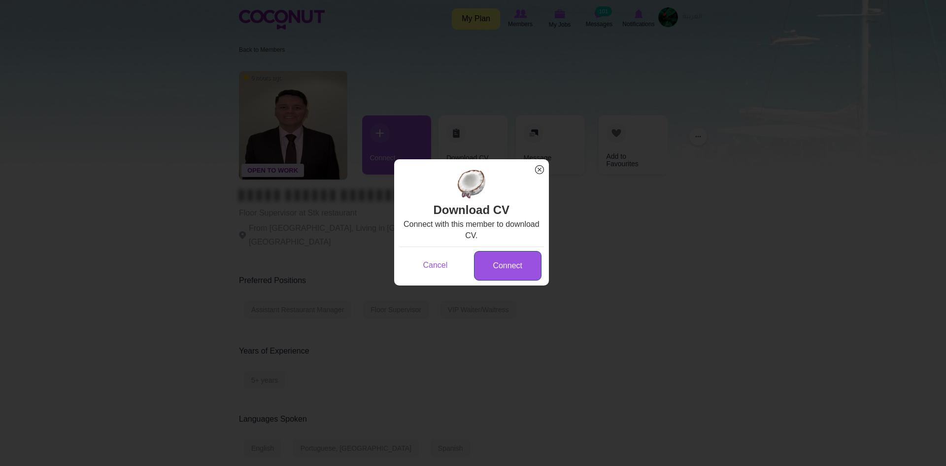
click at [508, 279] on link "Connect" at bounding box center [508, 266] width 68 height 30
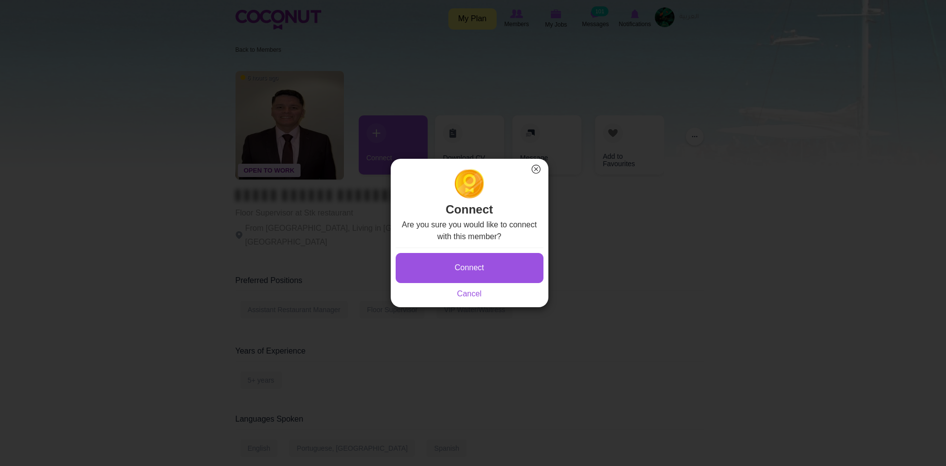
click at [484, 246] on div "Are you sure you would like to connect with this member? Connect Saving... Canc…" at bounding box center [470, 259] width 148 height 81
click at [478, 270] on button "Connect" at bounding box center [470, 268] width 148 height 30
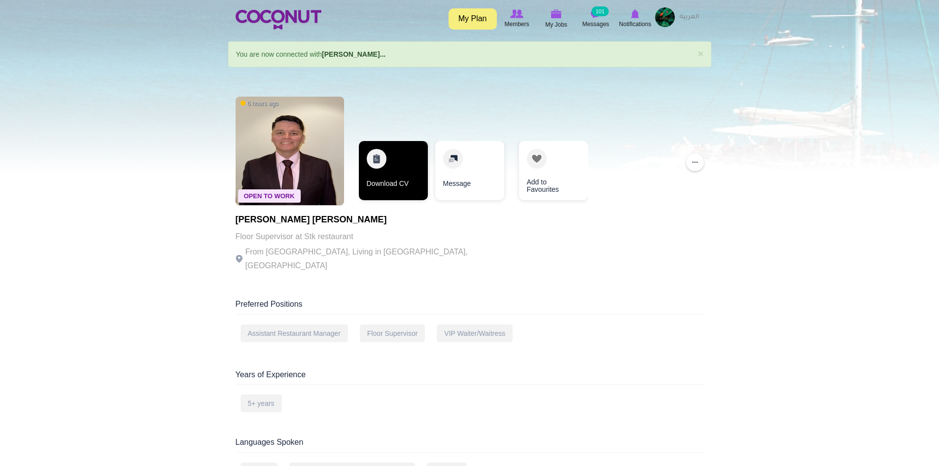
click at [391, 187] on link "Download CV" at bounding box center [393, 170] width 69 height 59
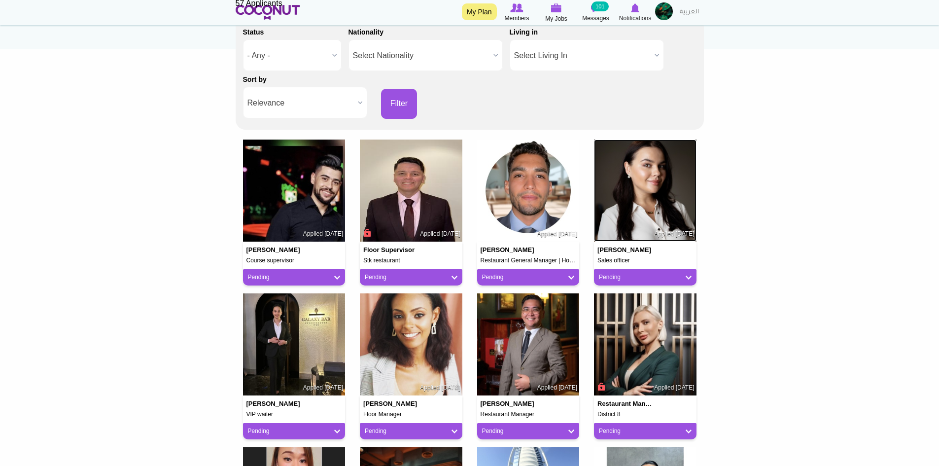
click at [668, 221] on img at bounding box center [645, 190] width 103 height 103
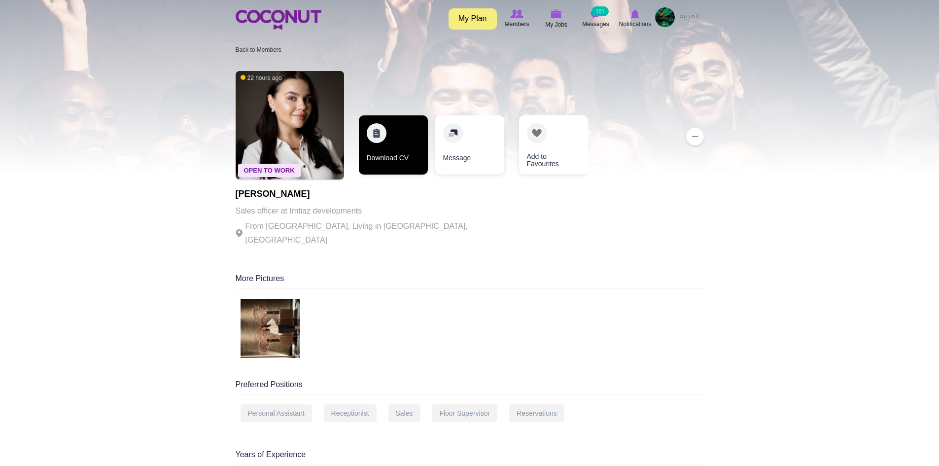
click at [404, 151] on link "Download CV" at bounding box center [393, 144] width 69 height 59
click at [400, 168] on link "Download CV" at bounding box center [393, 144] width 69 height 59
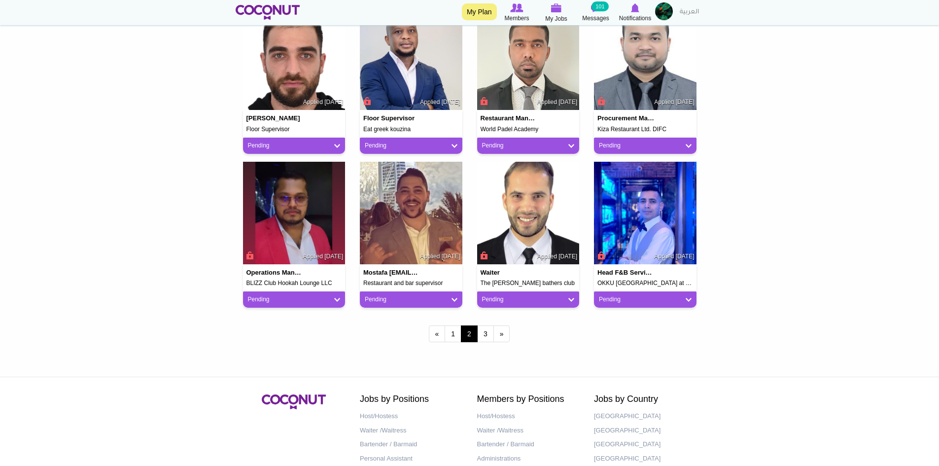
scroll to position [811, 0]
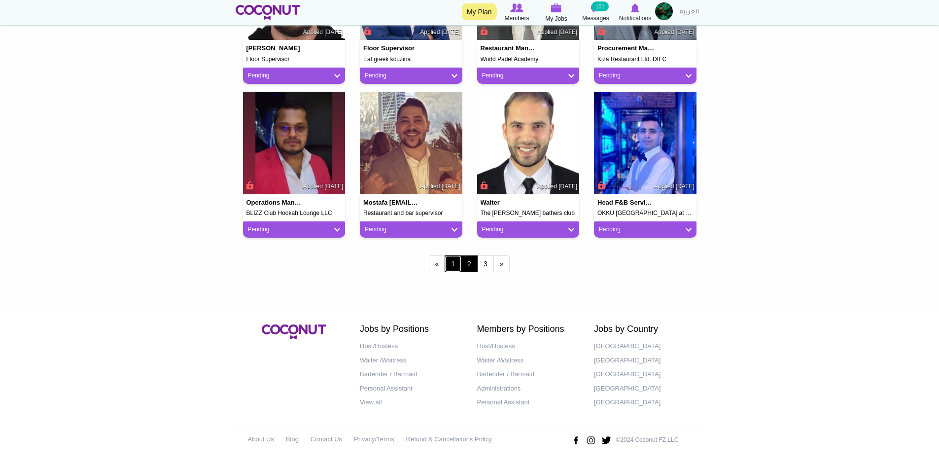
click at [458, 263] on link "1" at bounding box center [453, 263] width 17 height 17
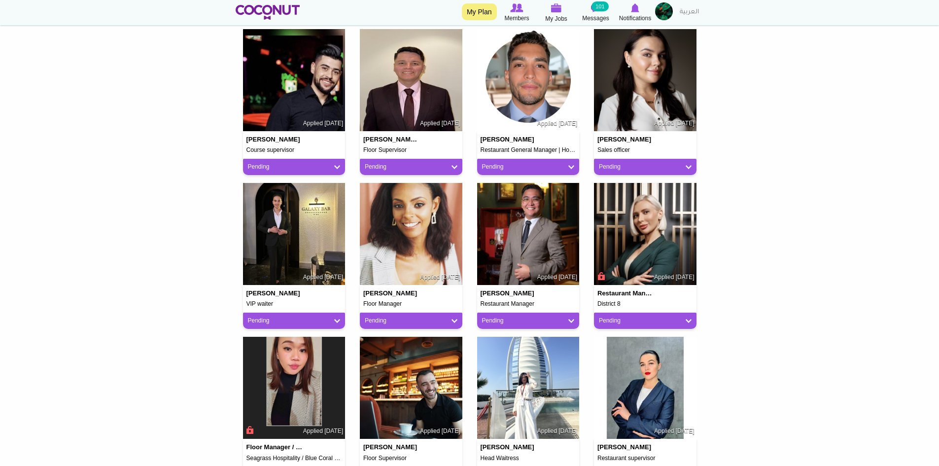
scroll to position [246, 0]
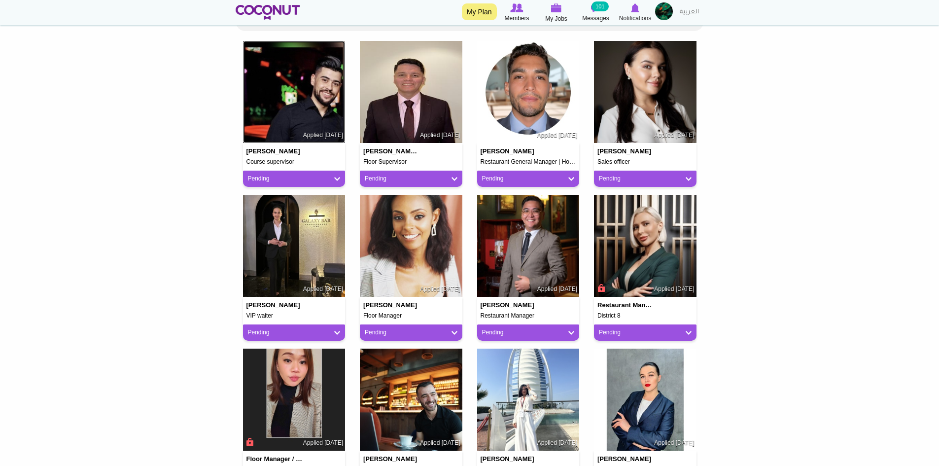
click at [289, 119] on img at bounding box center [294, 92] width 103 height 103
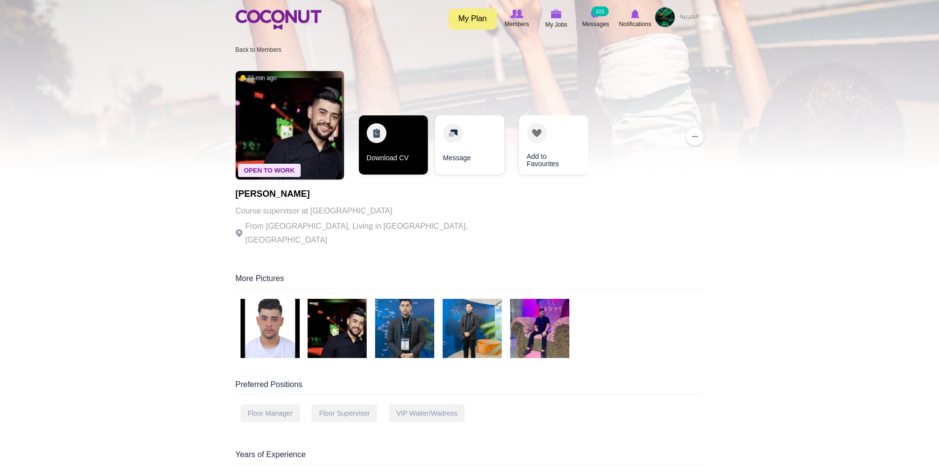
click at [397, 146] on link "Download CV" at bounding box center [393, 144] width 69 height 59
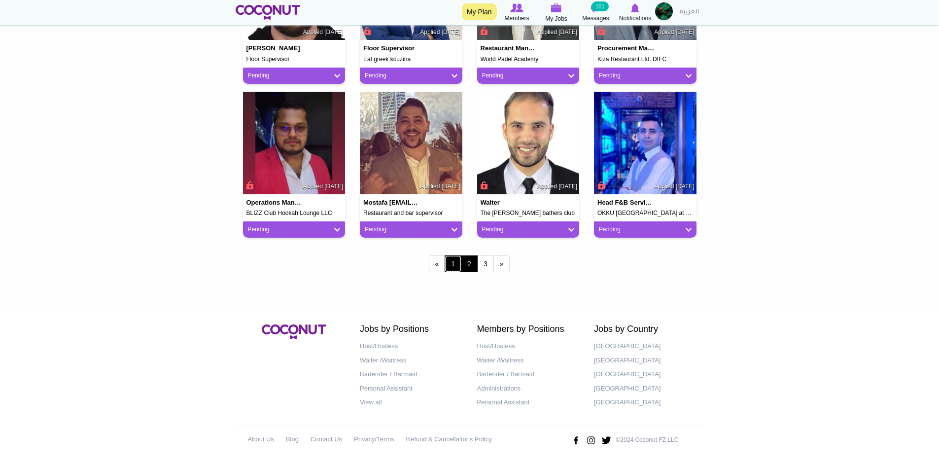
click at [457, 266] on link "1" at bounding box center [453, 263] width 17 height 17
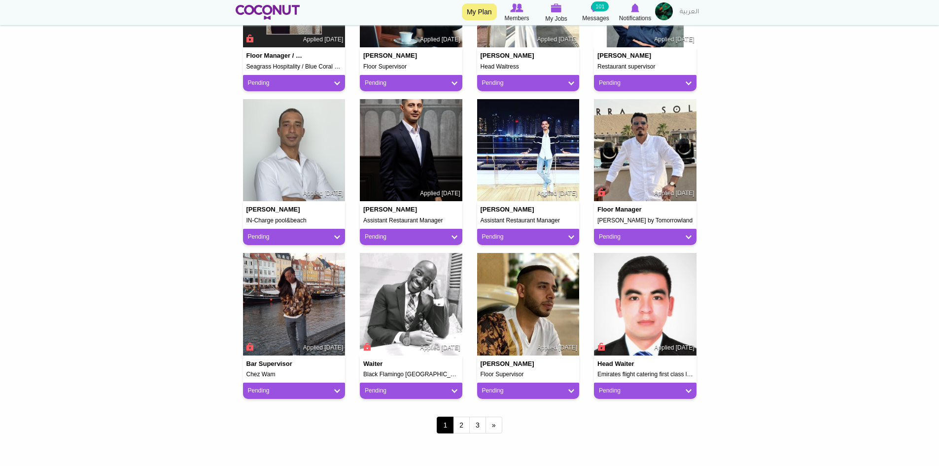
scroll to position [811, 0]
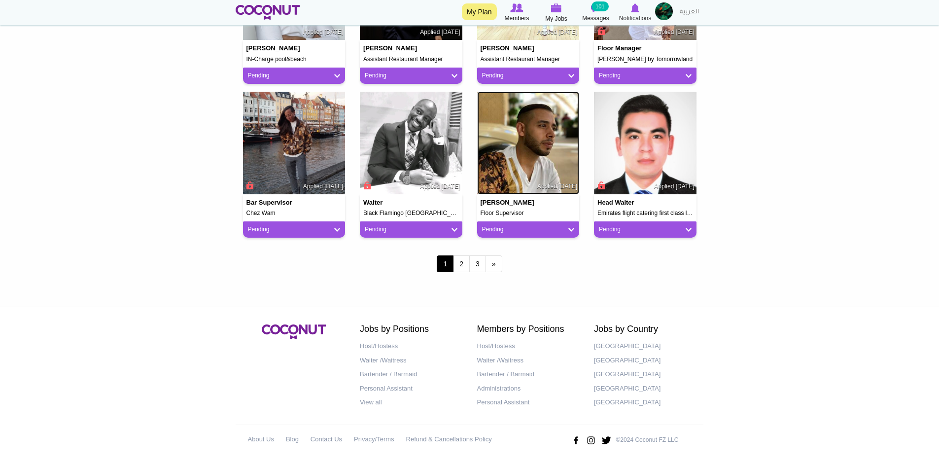
click at [483, 141] on img at bounding box center [528, 143] width 103 height 103
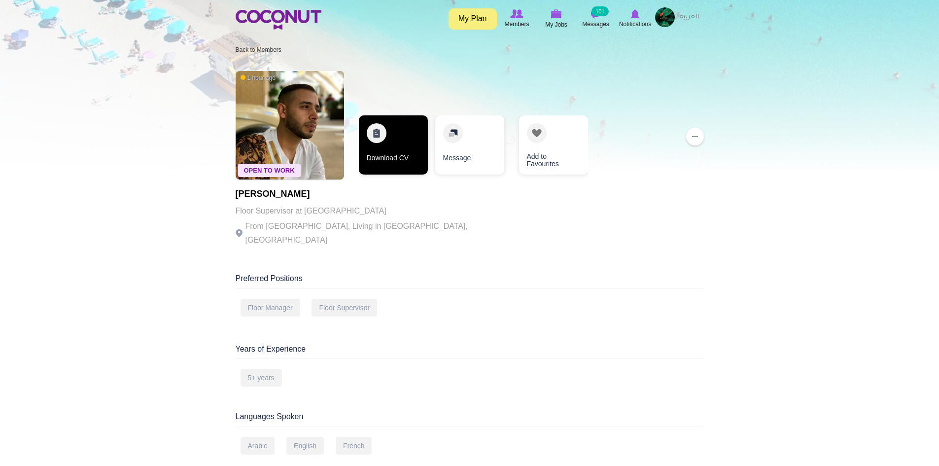
click at [412, 157] on link "Download CV" at bounding box center [393, 144] width 69 height 59
click at [390, 153] on link "Download CV" at bounding box center [378, 144] width 69 height 59
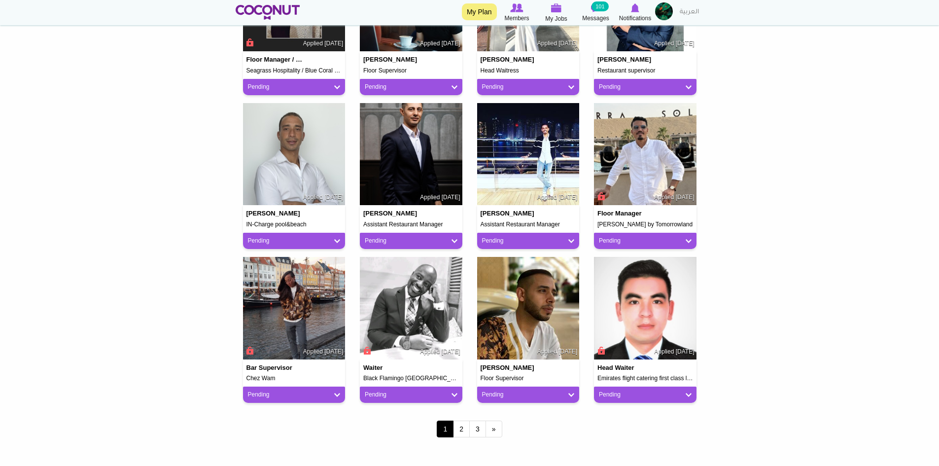
scroll to position [614, 0]
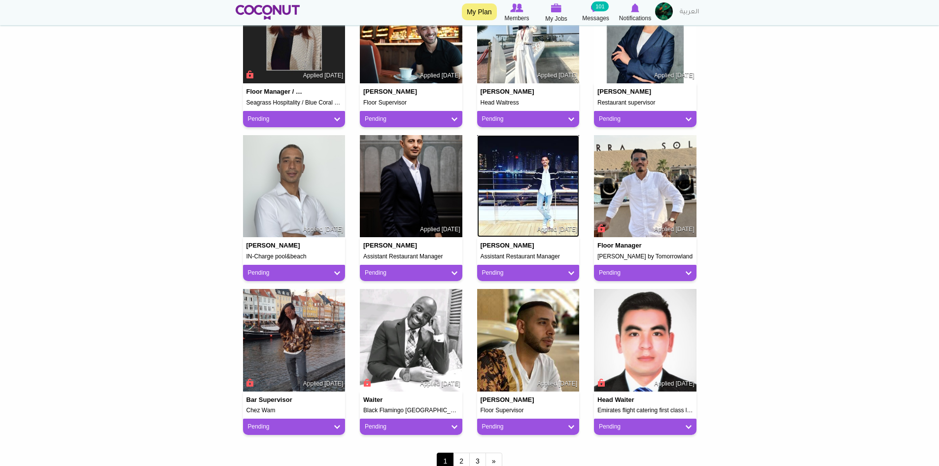
click at [539, 200] on img at bounding box center [528, 186] width 103 height 103
click at [421, 207] on img at bounding box center [411, 186] width 103 height 103
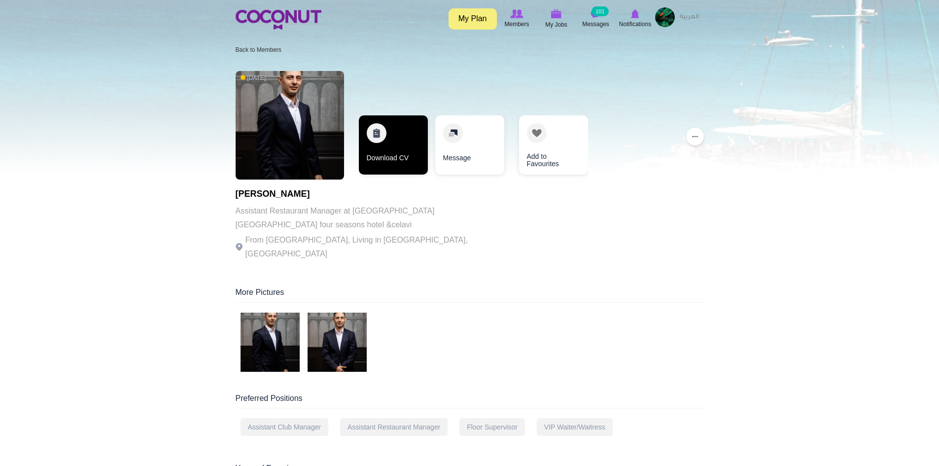
click at [389, 158] on link "Download CV" at bounding box center [393, 144] width 69 height 59
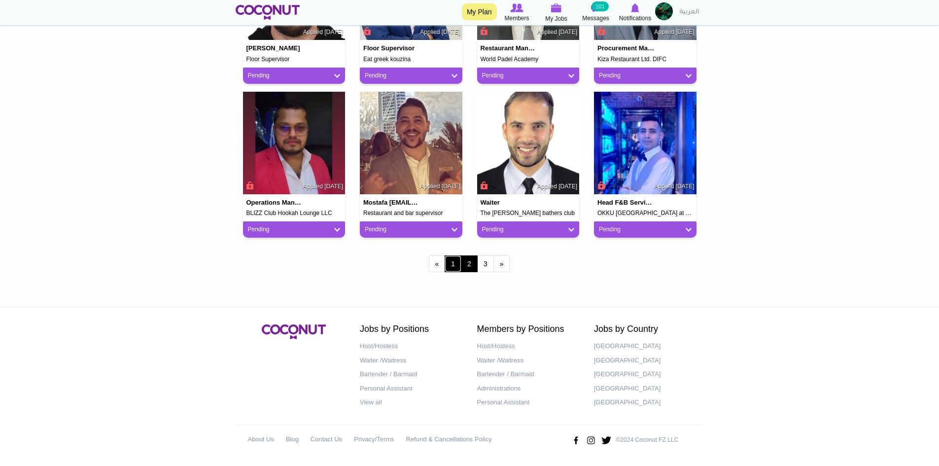
click at [459, 263] on link "1" at bounding box center [453, 263] width 17 height 17
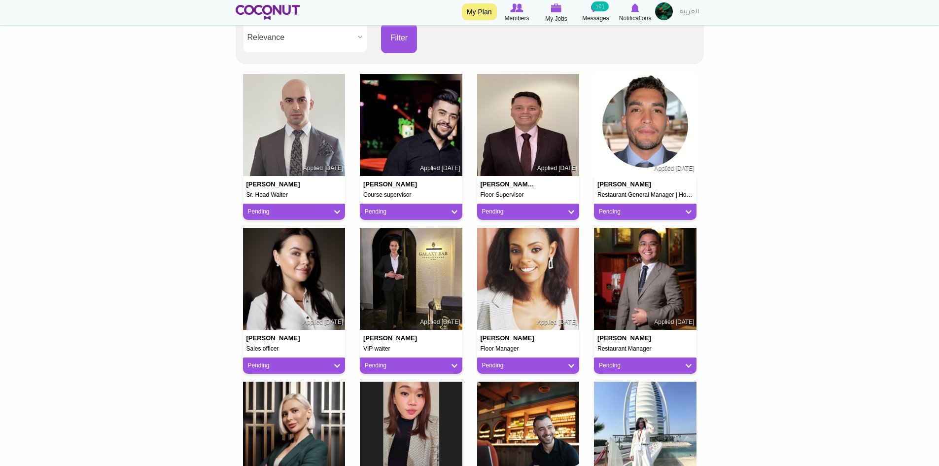
scroll to position [246, 0]
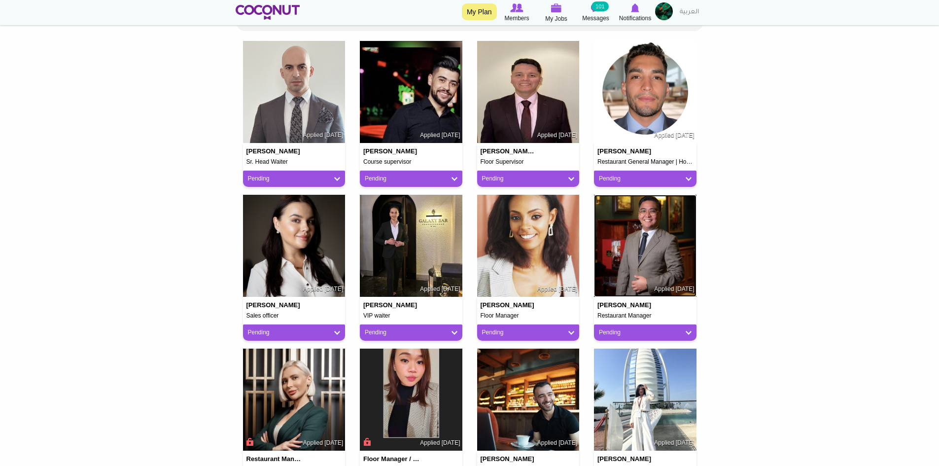
click at [662, 265] on img at bounding box center [645, 246] width 103 height 103
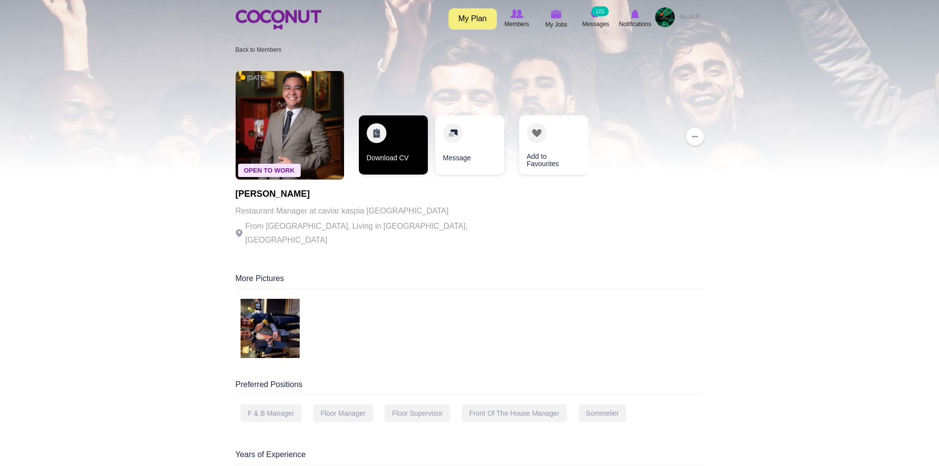
click at [401, 144] on link "Download CV" at bounding box center [393, 144] width 69 height 59
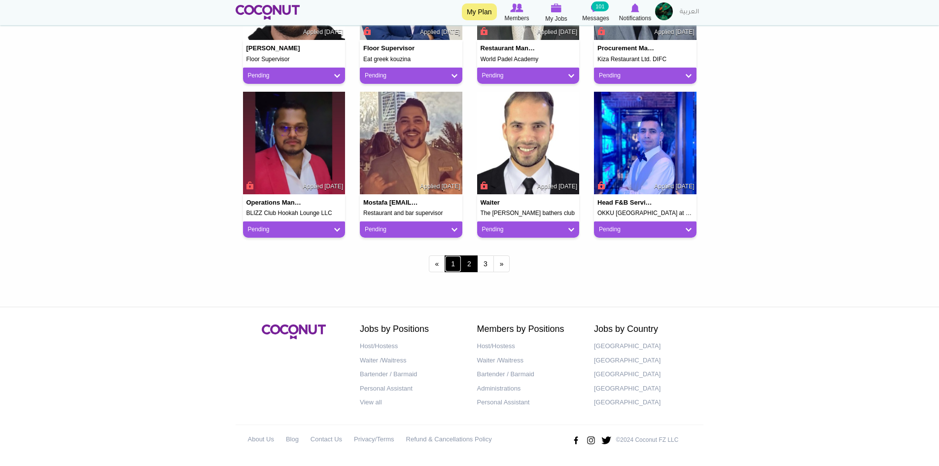
click at [453, 265] on link "1" at bounding box center [453, 263] width 17 height 17
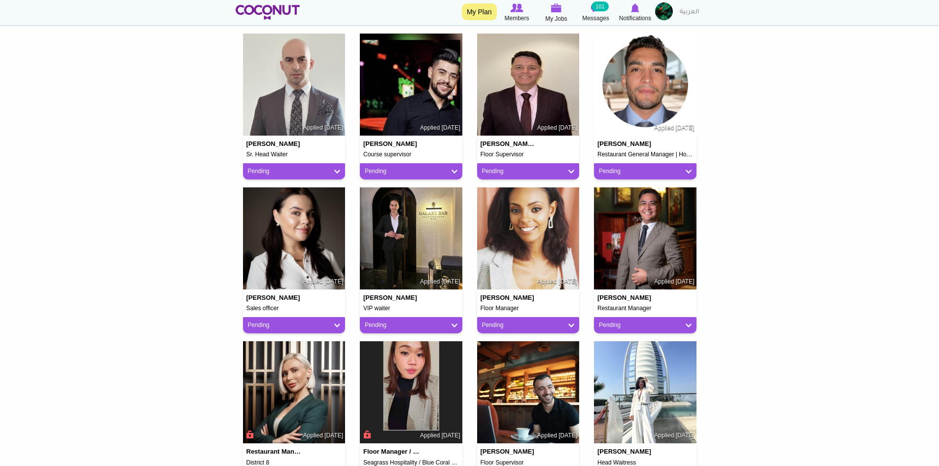
scroll to position [246, 0]
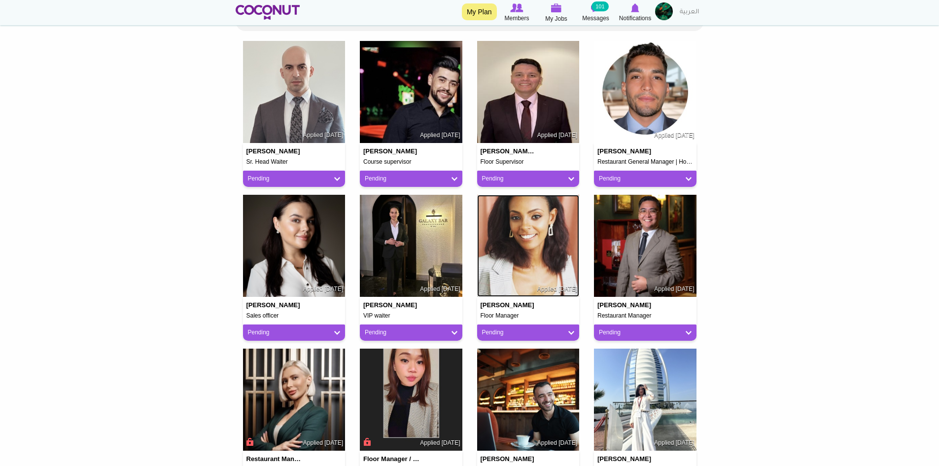
click at [526, 243] on img at bounding box center [528, 246] width 103 height 103
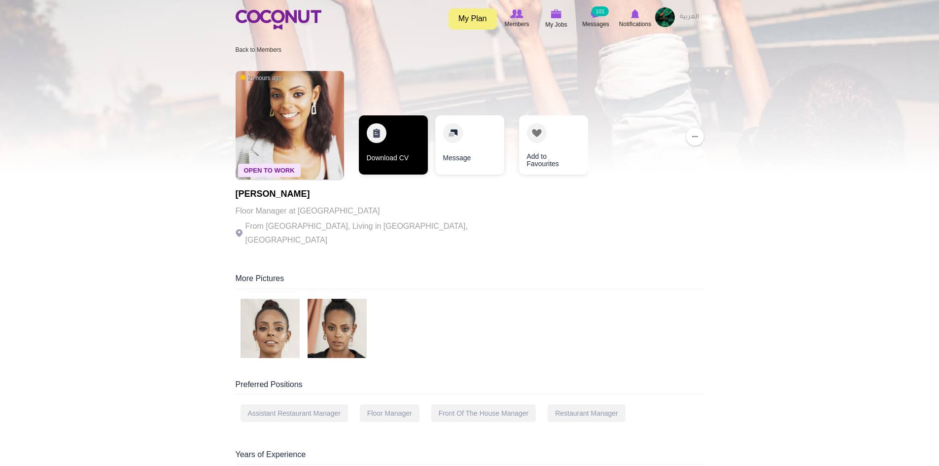
click at [383, 146] on link "Download CV" at bounding box center [393, 144] width 69 height 59
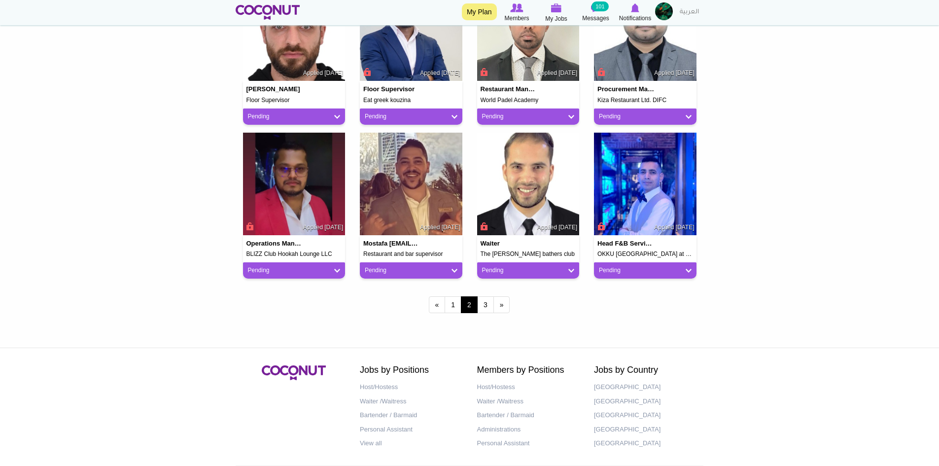
scroll to position [811, 0]
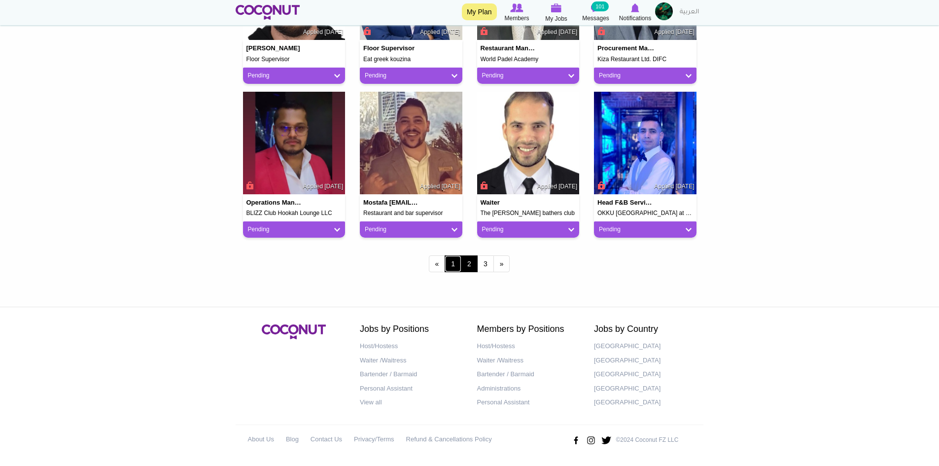
click at [455, 267] on link "1" at bounding box center [453, 263] width 17 height 17
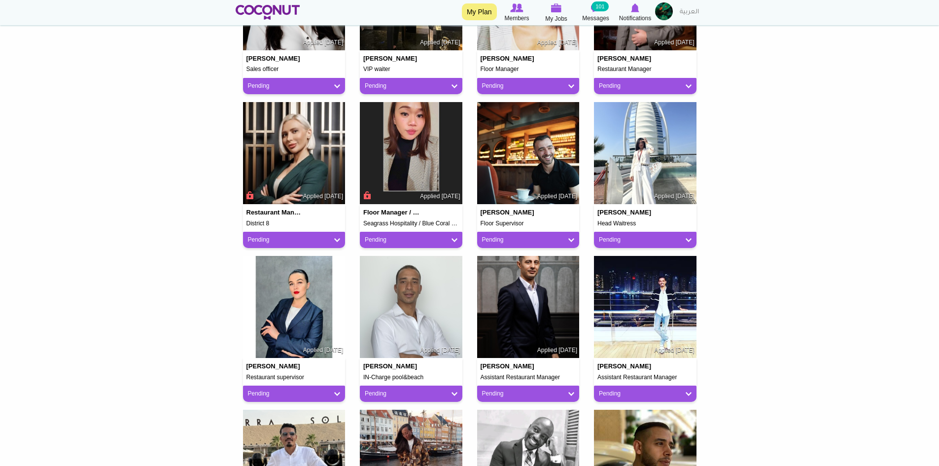
scroll to position [591, 0]
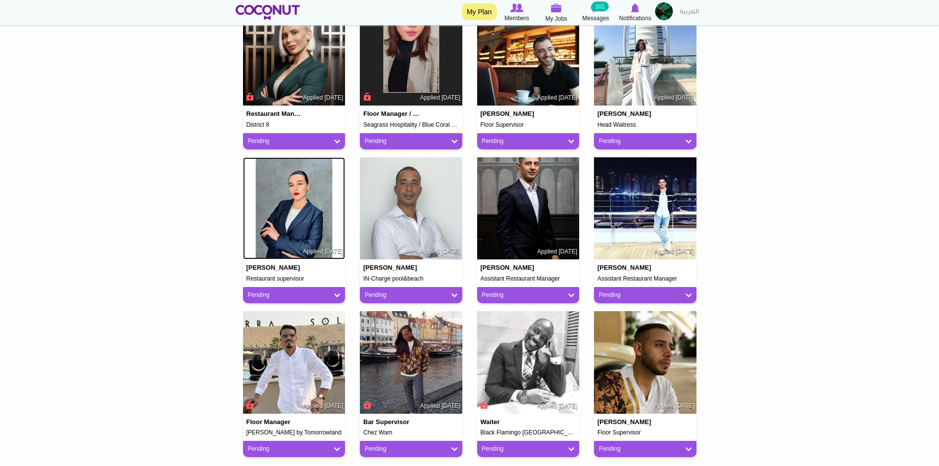
click at [294, 213] on img at bounding box center [294, 208] width 103 height 103
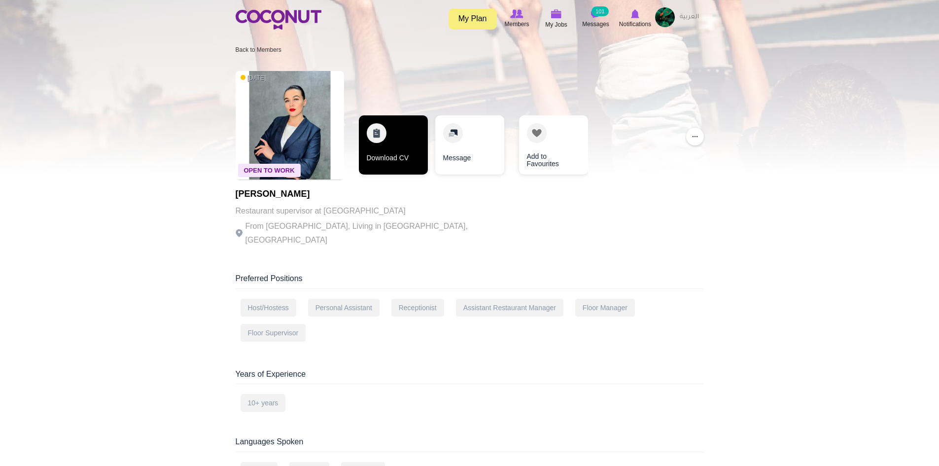
click at [384, 151] on link "Download CV" at bounding box center [393, 144] width 69 height 59
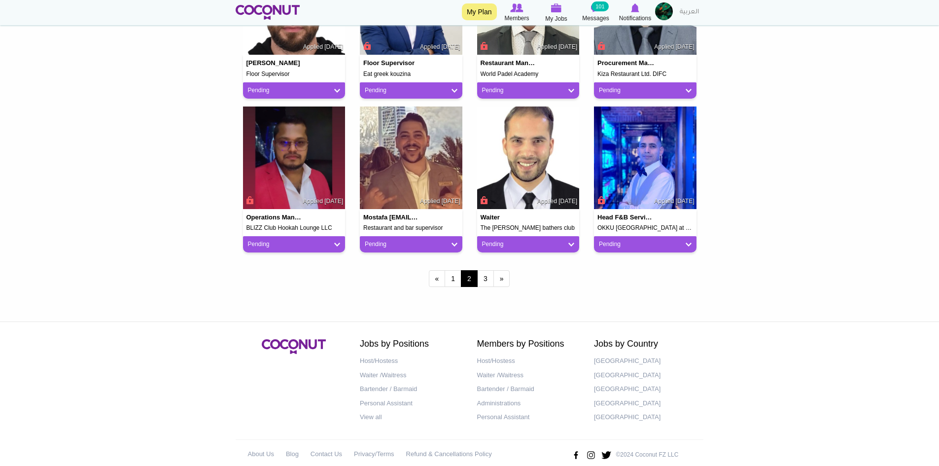
scroll to position [811, 0]
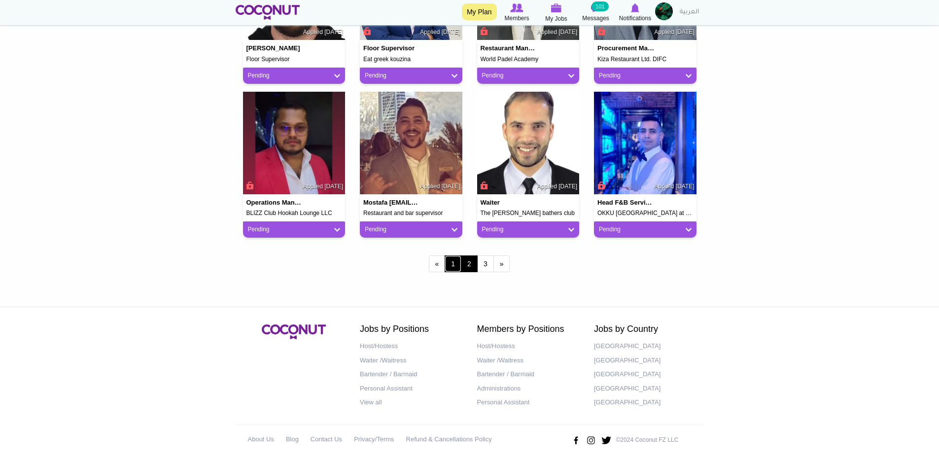
click at [451, 268] on link "1" at bounding box center [453, 263] width 17 height 17
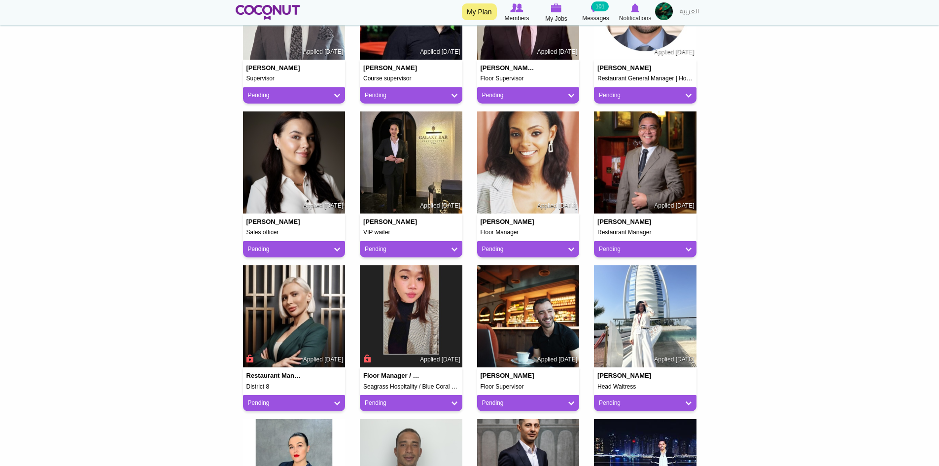
scroll to position [345, 0]
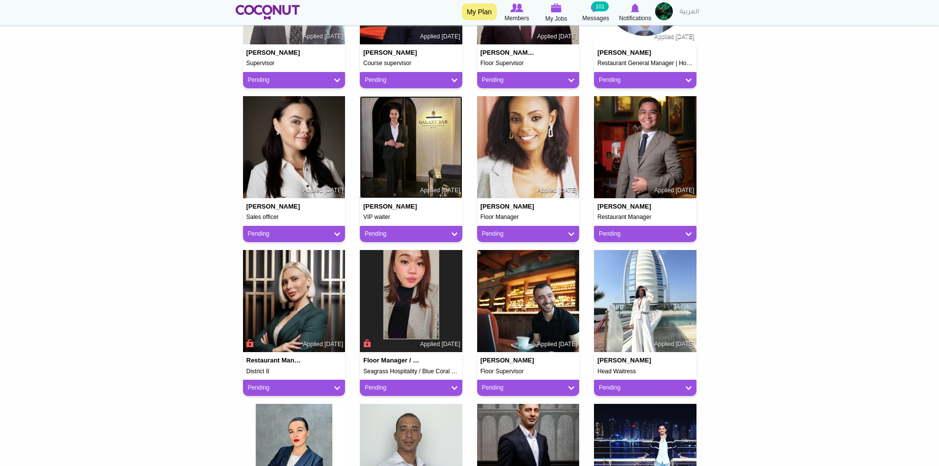
click at [424, 179] on img at bounding box center [411, 147] width 103 height 103
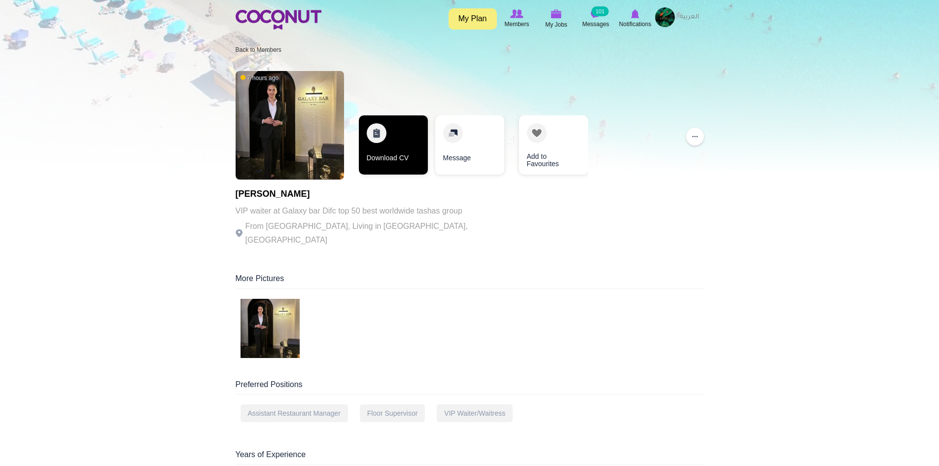
click at [409, 163] on link "Download CV" at bounding box center [393, 144] width 69 height 59
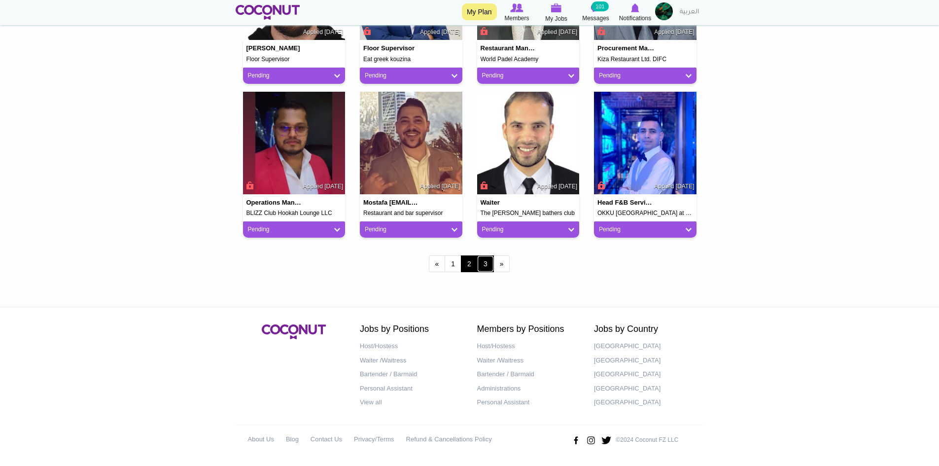
click at [482, 266] on link "3" at bounding box center [485, 263] width 17 height 17
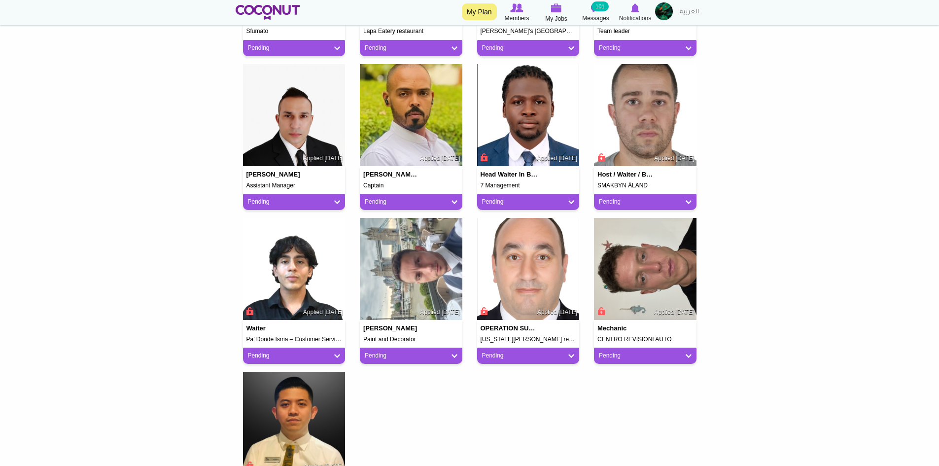
scroll to position [739, 0]
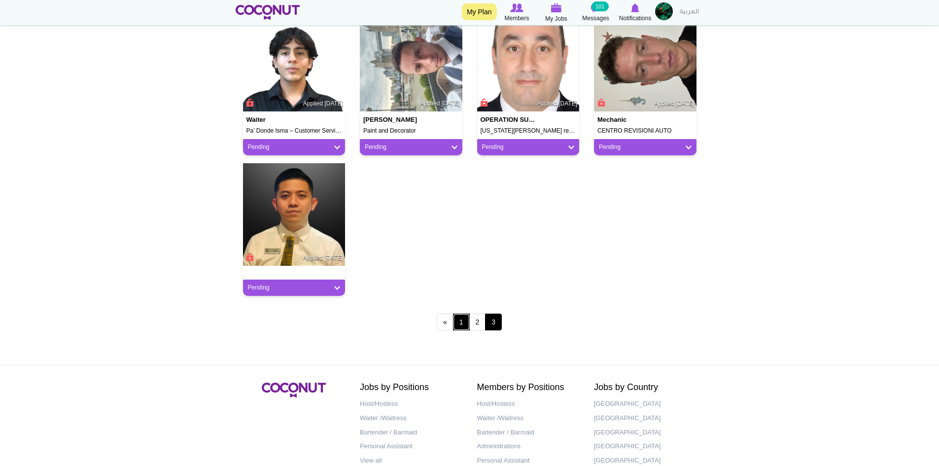
click at [458, 322] on link "1" at bounding box center [461, 321] width 17 height 17
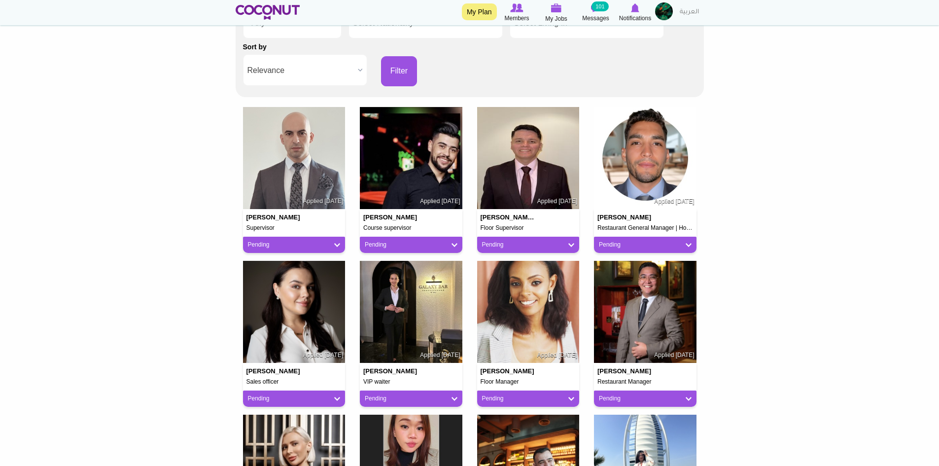
scroll to position [22, 0]
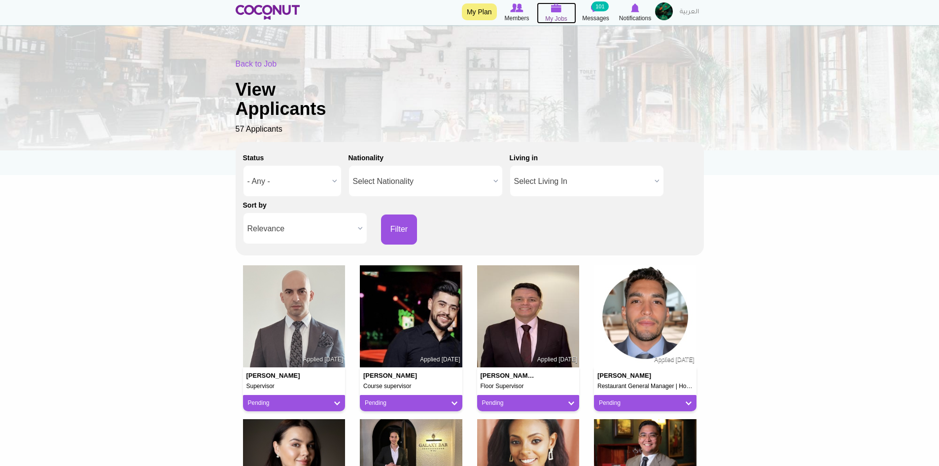
click at [550, 15] on span "My Jobs" at bounding box center [556, 19] width 22 height 10
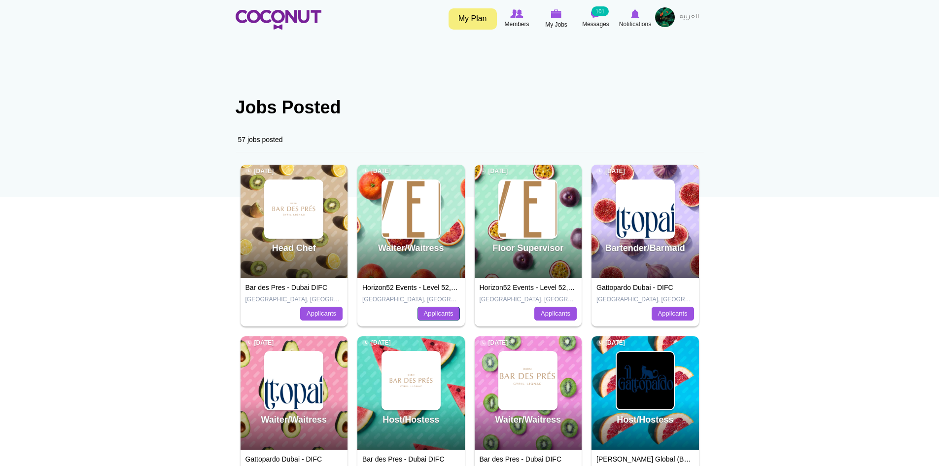
click at [451, 316] on link "Applicants" at bounding box center [438, 314] width 42 height 14
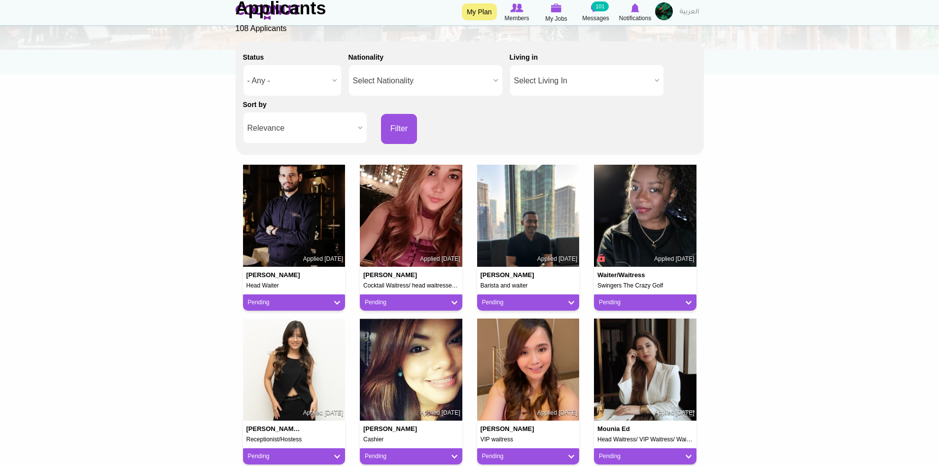
scroll to position [148, 0]
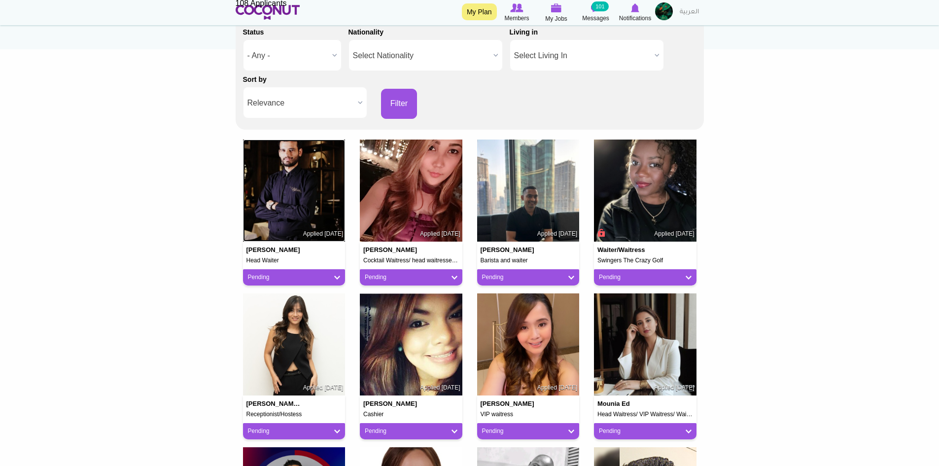
click at [303, 206] on img at bounding box center [294, 190] width 103 height 103
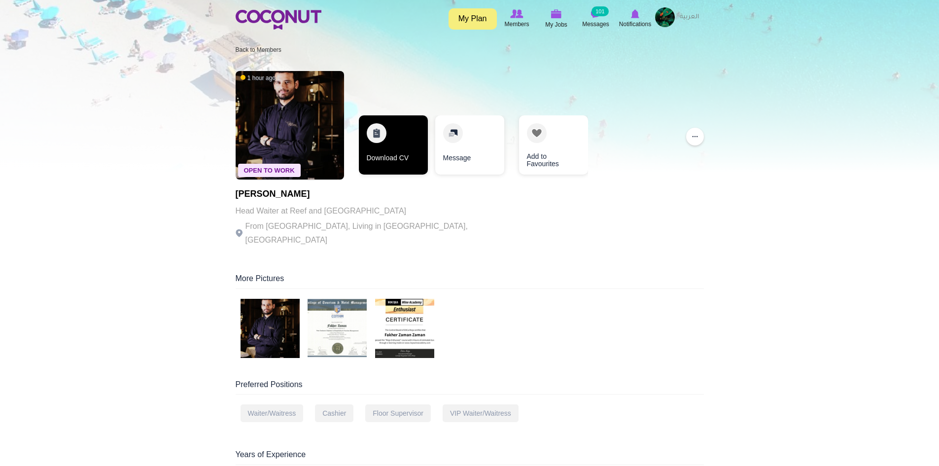
click at [393, 139] on link "Download CV" at bounding box center [393, 144] width 69 height 59
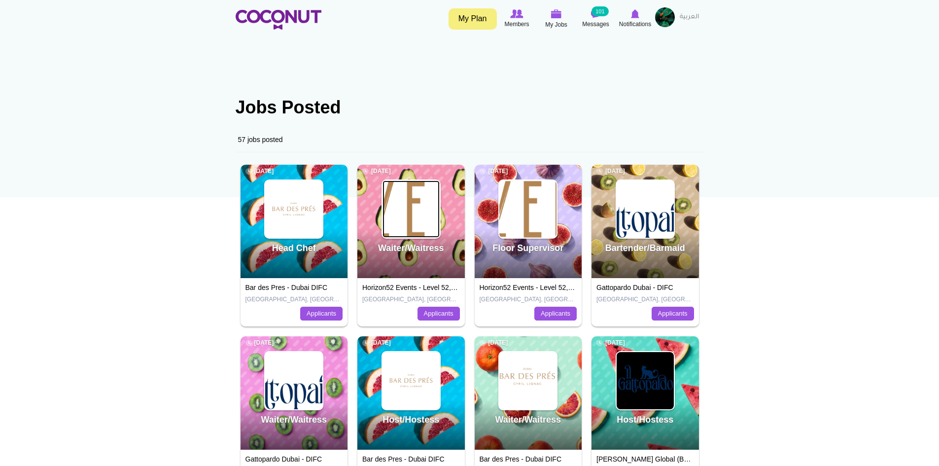
click at [424, 221] on img at bounding box center [410, 208] width 57 height 57
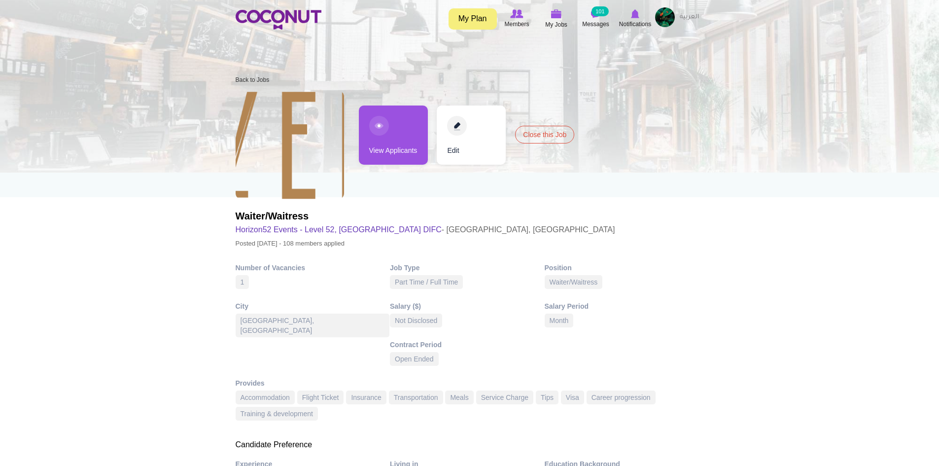
click at [400, 156] on link "View Applicants" at bounding box center [393, 134] width 69 height 59
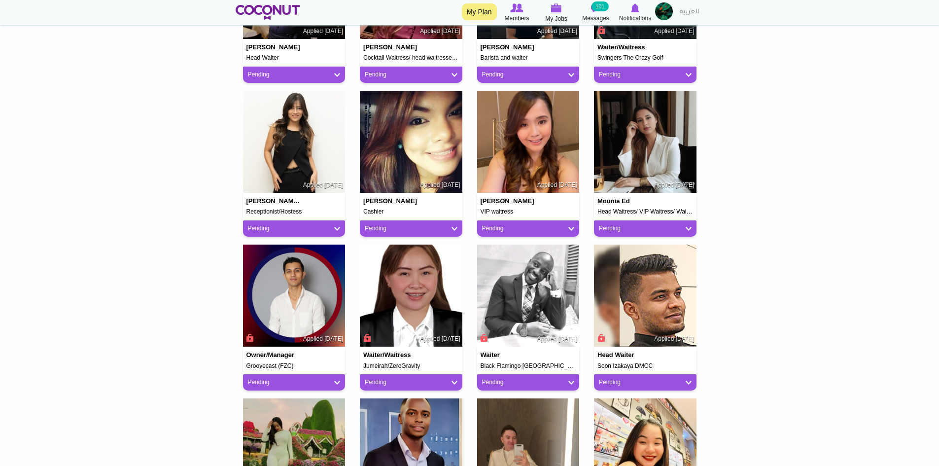
scroll to position [345, 0]
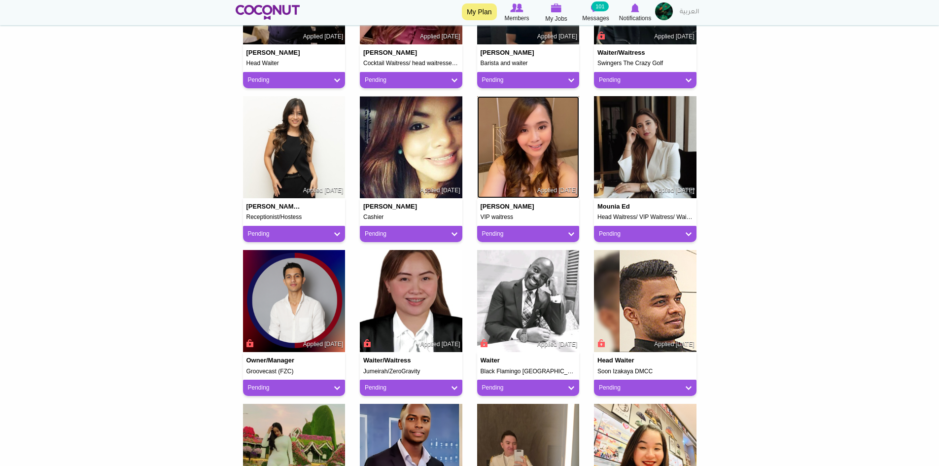
click at [507, 143] on img at bounding box center [528, 147] width 103 height 103
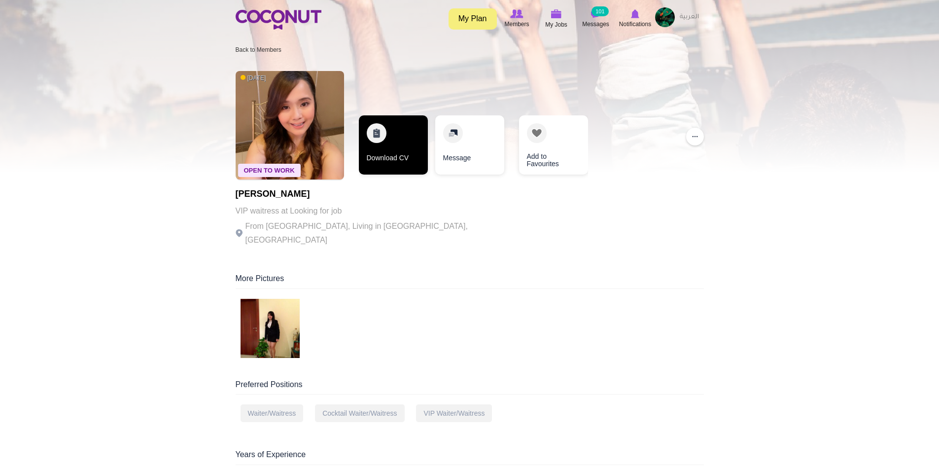
click at [392, 152] on link "Download CV" at bounding box center [393, 144] width 69 height 59
drag, startPoint x: 323, startPoint y: 186, endPoint x: 229, endPoint y: 184, distance: 94.2
copy body "Toggle navigation My Plan Members My Jobs Post a Job Messages 101 Notifications…"
click at [349, 208] on p "VIP waitress at Looking for job" at bounding box center [371, 211] width 271 height 14
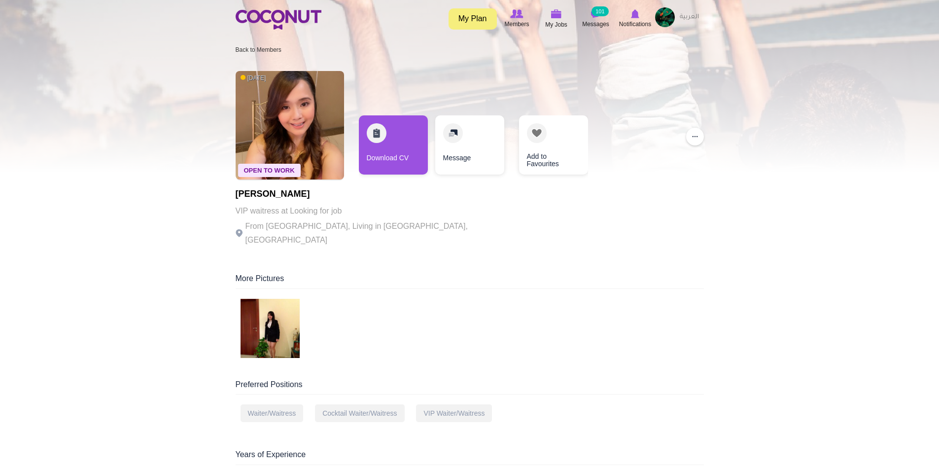
drag, startPoint x: 315, startPoint y: 192, endPoint x: 234, endPoint y: 192, distance: 81.8
click at [353, 212] on p "VIP waitress at Looking for job" at bounding box center [371, 211] width 271 height 14
drag, startPoint x: 315, startPoint y: 195, endPoint x: 236, endPoint y: 192, distance: 79.4
click at [236, 197] on h1 "[PERSON_NAME]" at bounding box center [371, 194] width 271 height 10
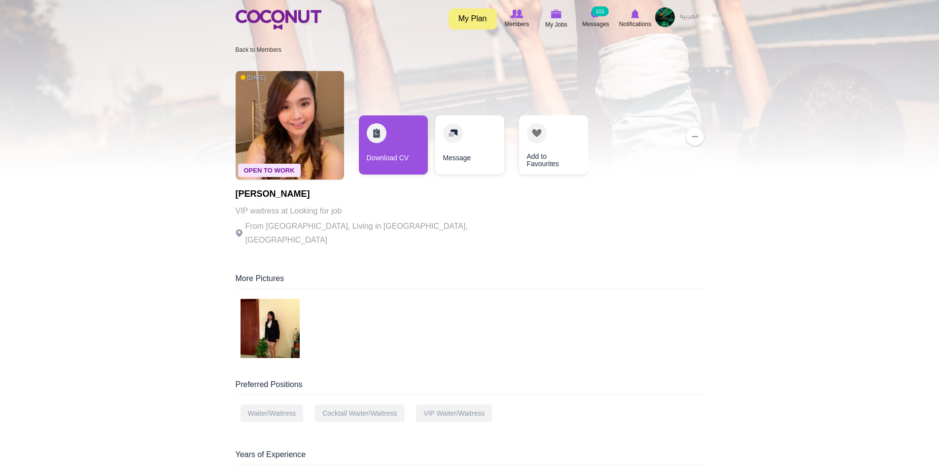
copy h1 "[PERSON_NAME]"
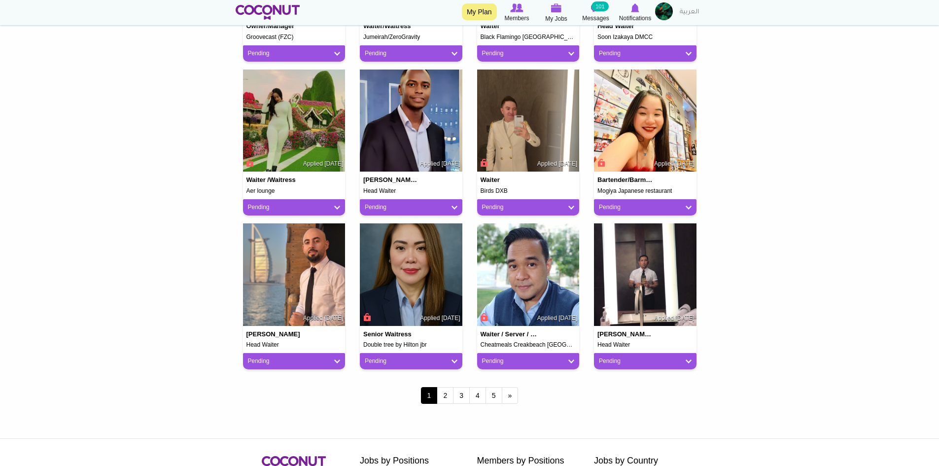
scroll to position [690, 0]
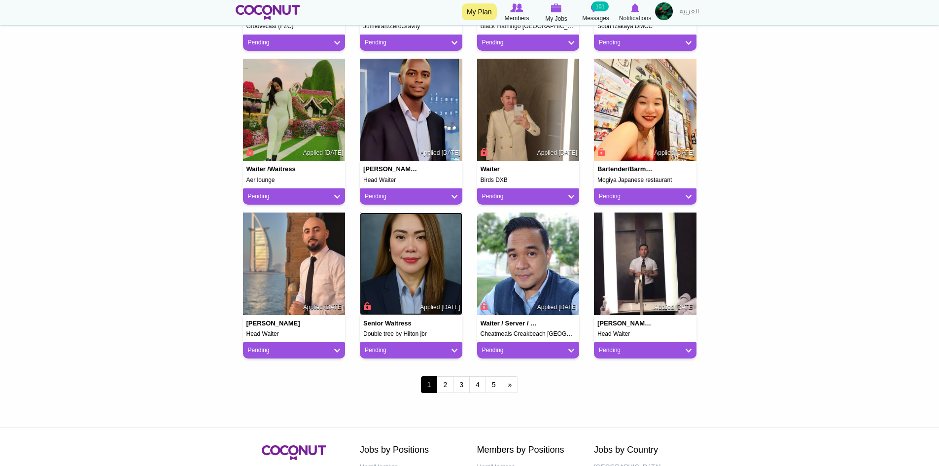
click at [412, 272] on img at bounding box center [411, 263] width 103 height 103
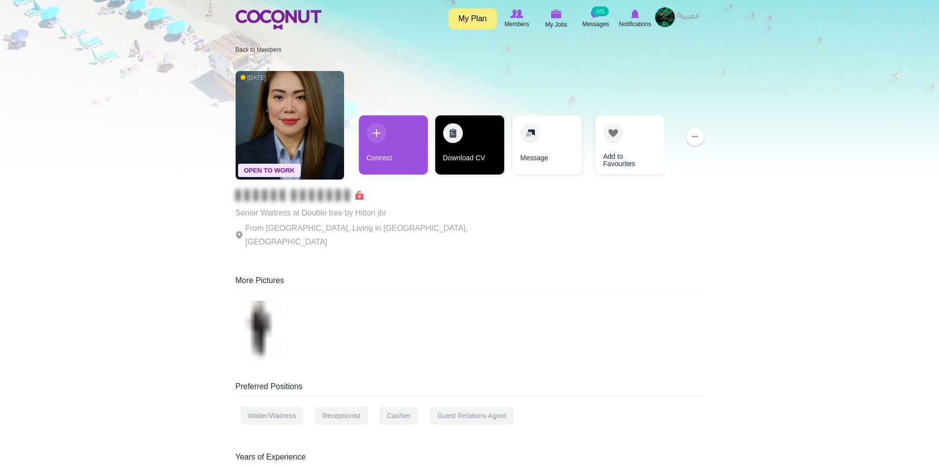
click at [468, 153] on link "Download CV" at bounding box center [469, 144] width 69 height 59
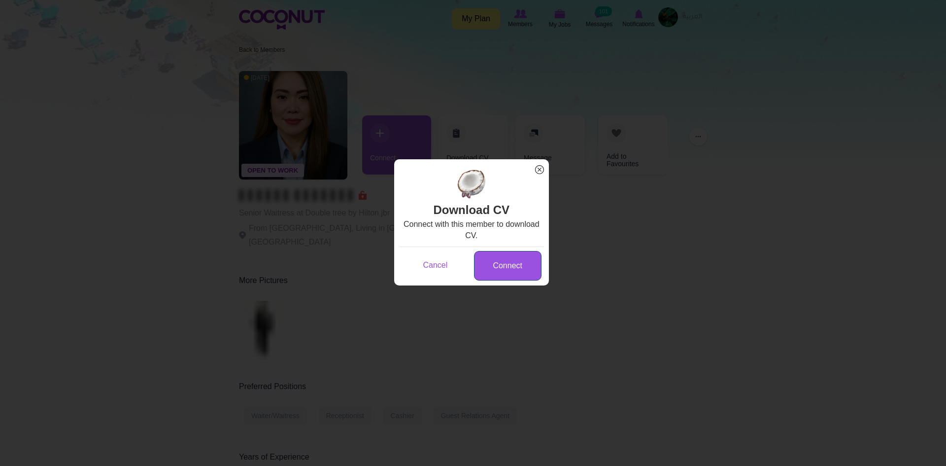
click at [506, 268] on link "Connect" at bounding box center [508, 266] width 68 height 30
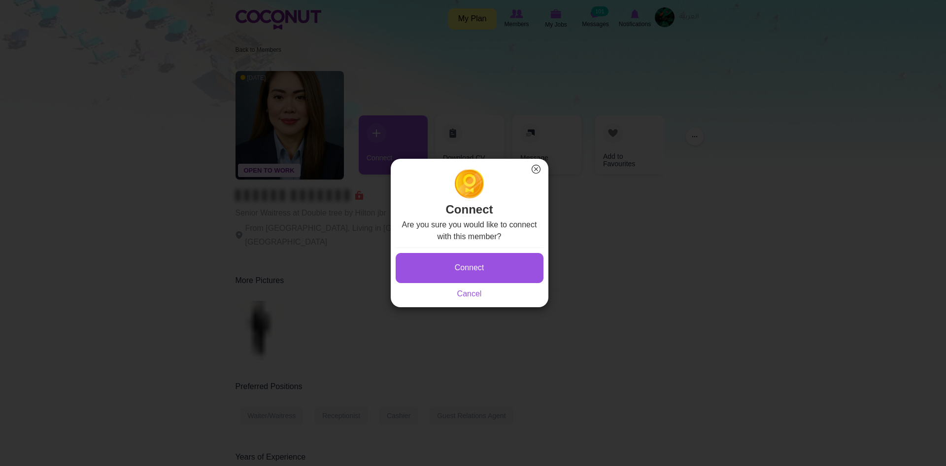
click at [504, 260] on button "Connect" at bounding box center [470, 268] width 148 height 30
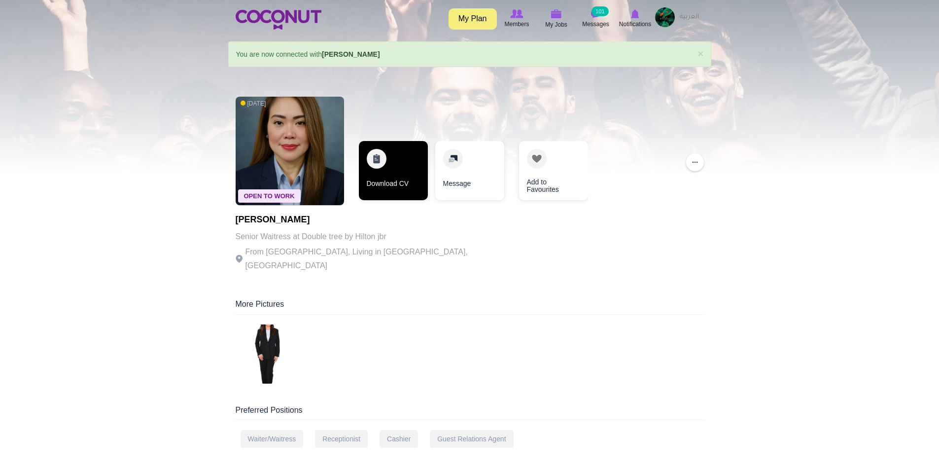
click at [399, 171] on link "Download CV" at bounding box center [393, 170] width 69 height 59
click at [401, 176] on link "Download CV" at bounding box center [393, 170] width 69 height 59
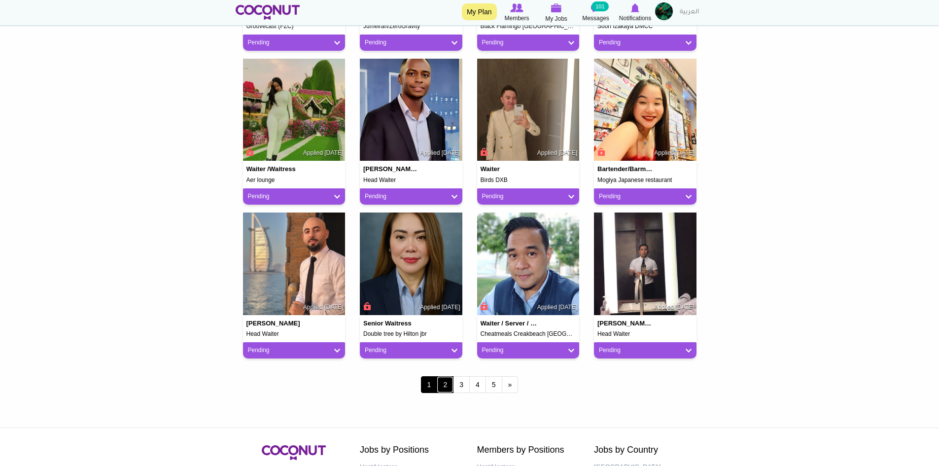
click at [447, 384] on link "2" at bounding box center [445, 384] width 17 height 17
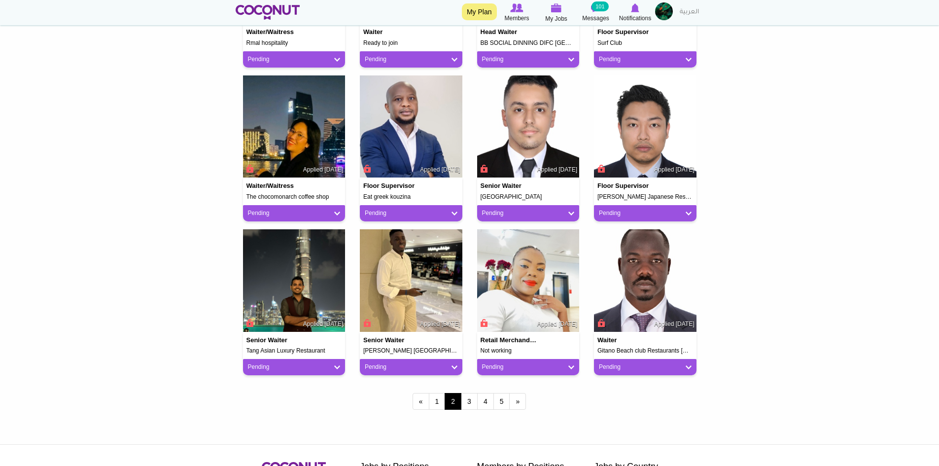
scroll to position [690, 0]
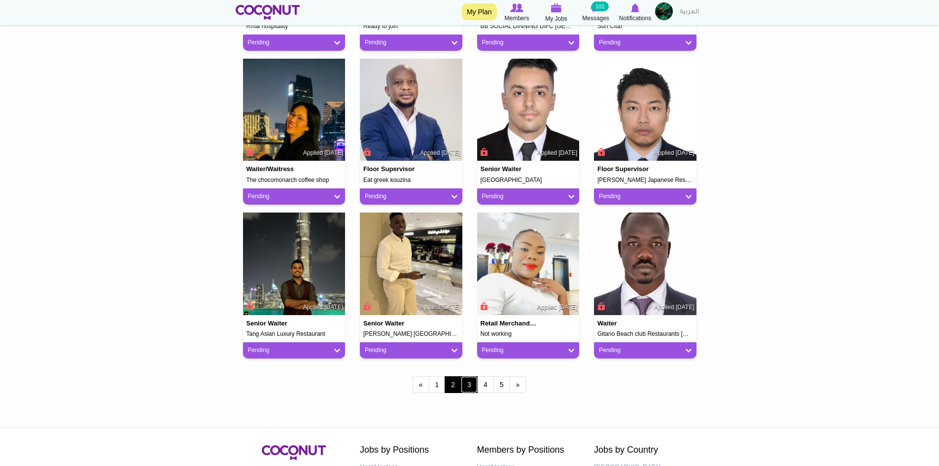
click at [469, 384] on link "3" at bounding box center [469, 384] width 17 height 17
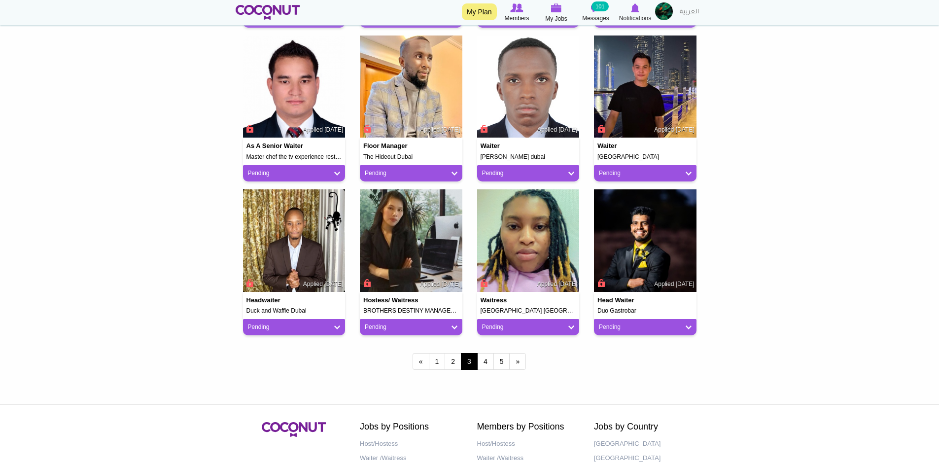
scroll to position [789, 0]
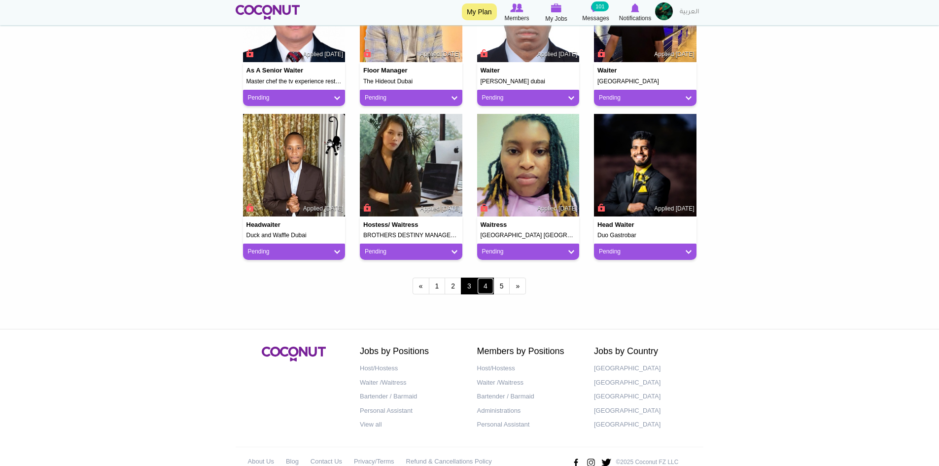
click at [485, 287] on link "4" at bounding box center [485, 286] width 17 height 17
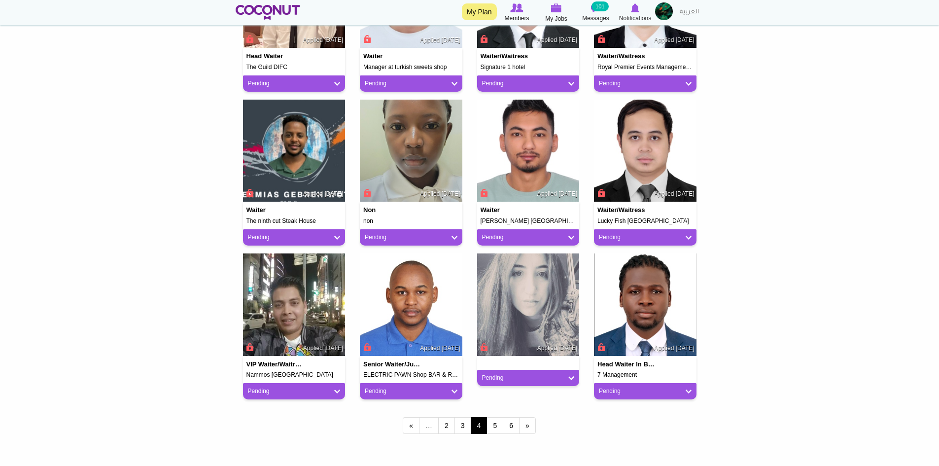
scroll to position [690, 0]
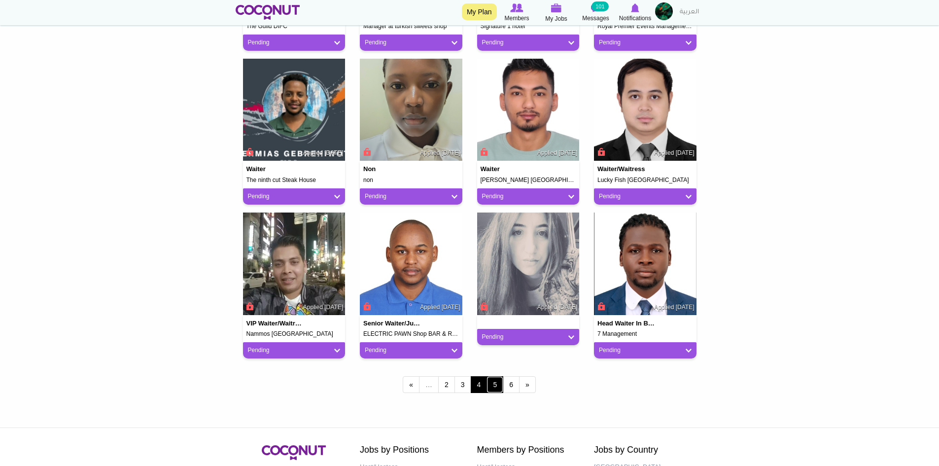
click at [497, 387] on link "5" at bounding box center [494, 384] width 17 height 17
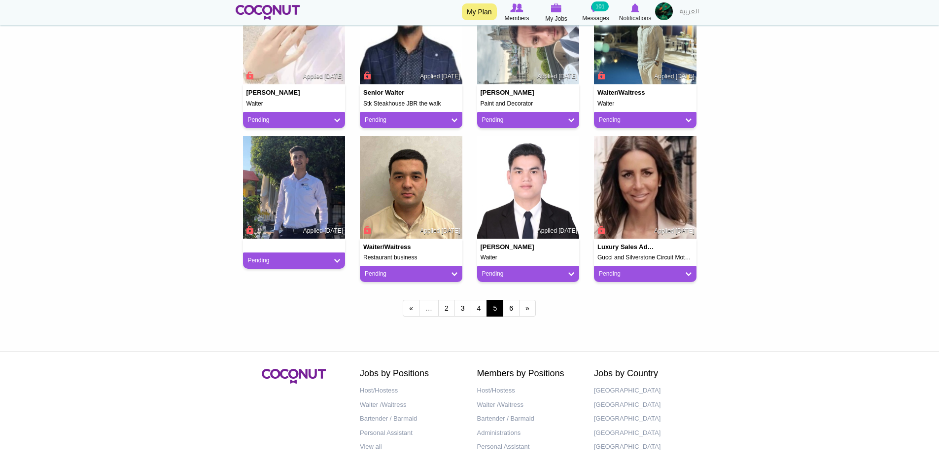
scroll to position [789, 0]
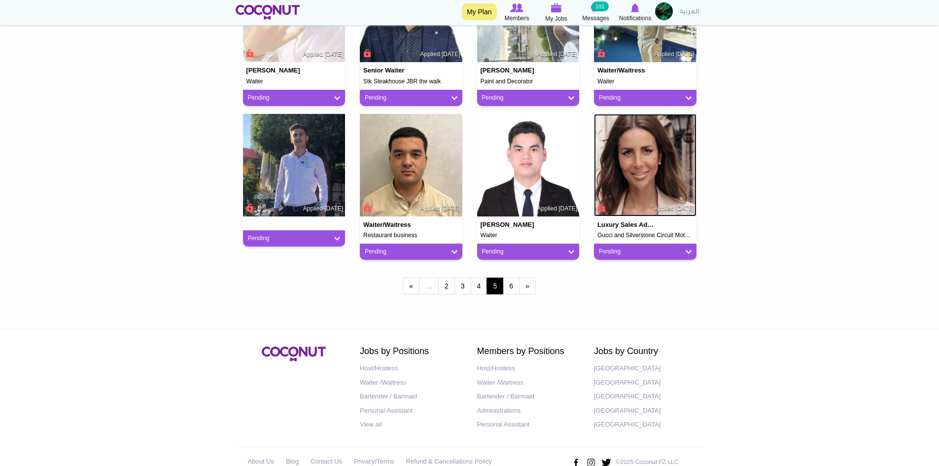
click at [658, 188] on img at bounding box center [645, 165] width 103 height 103
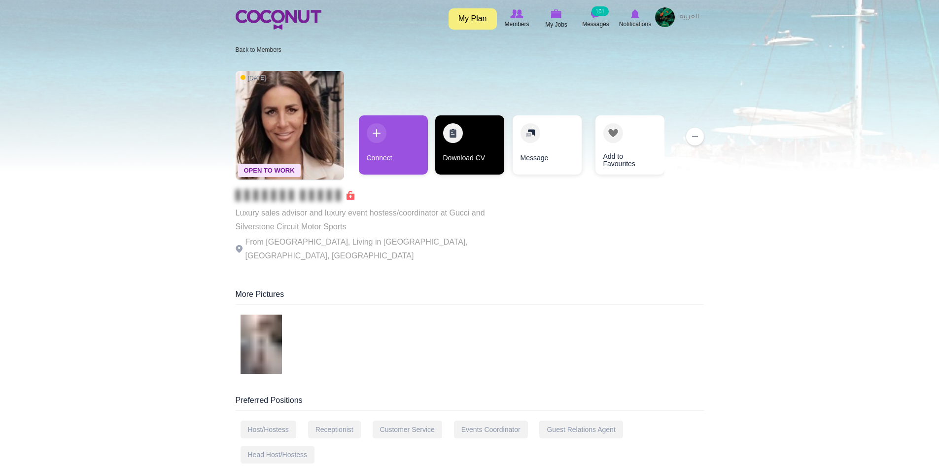
click at [464, 161] on link "Download CV" at bounding box center [469, 144] width 69 height 59
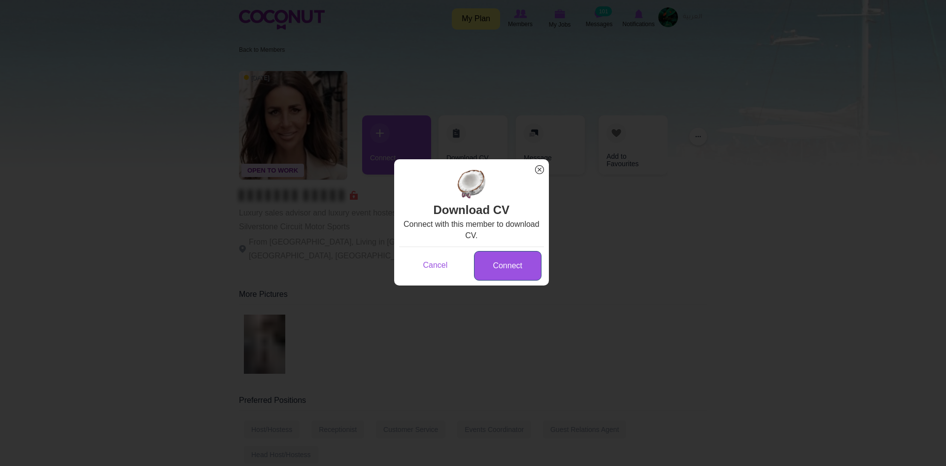
click at [512, 263] on link "Connect" at bounding box center [508, 266] width 68 height 30
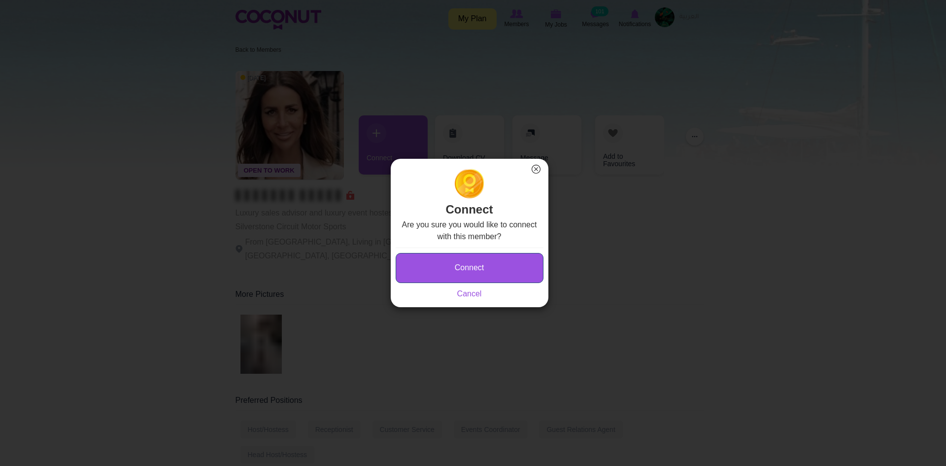
click at [484, 271] on button "Connect" at bounding box center [470, 268] width 148 height 30
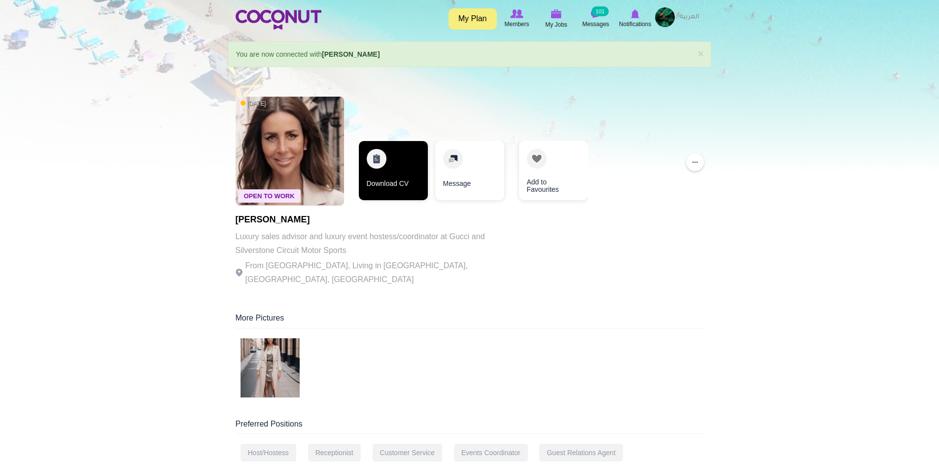
click at [397, 186] on link "Download CV" at bounding box center [393, 170] width 69 height 59
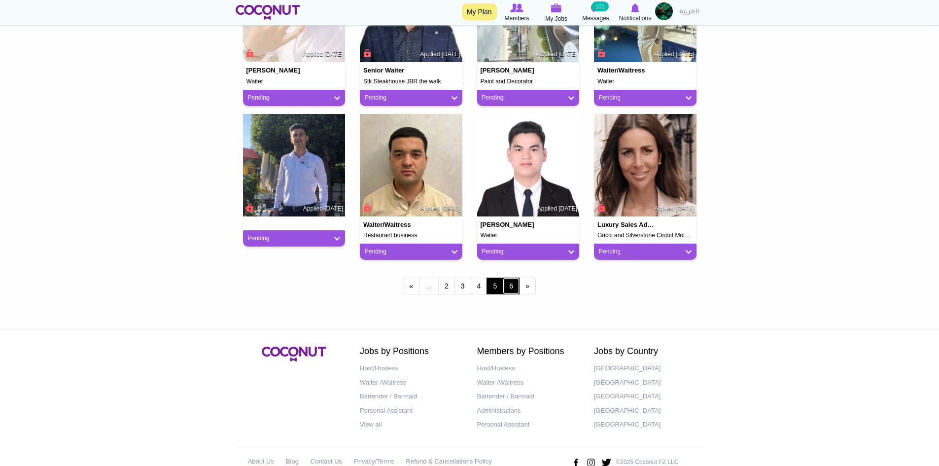
click at [515, 289] on link "6" at bounding box center [511, 286] width 17 height 17
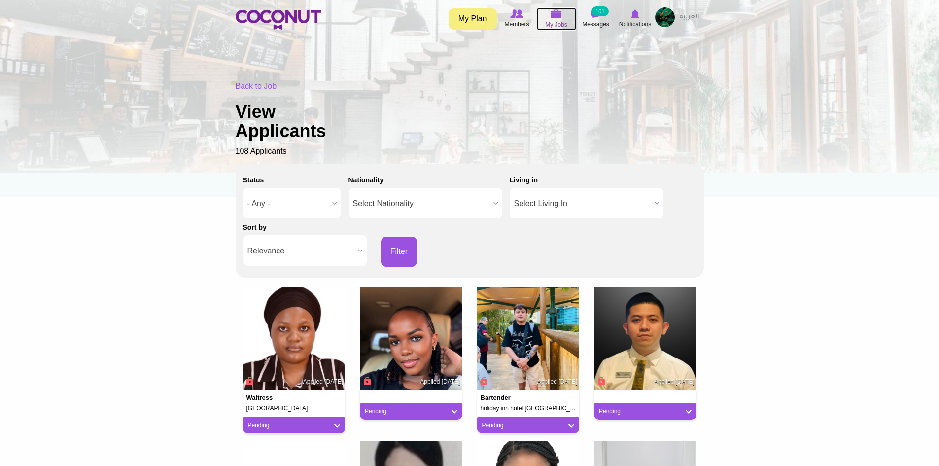
click at [552, 18] on img at bounding box center [556, 13] width 11 height 9
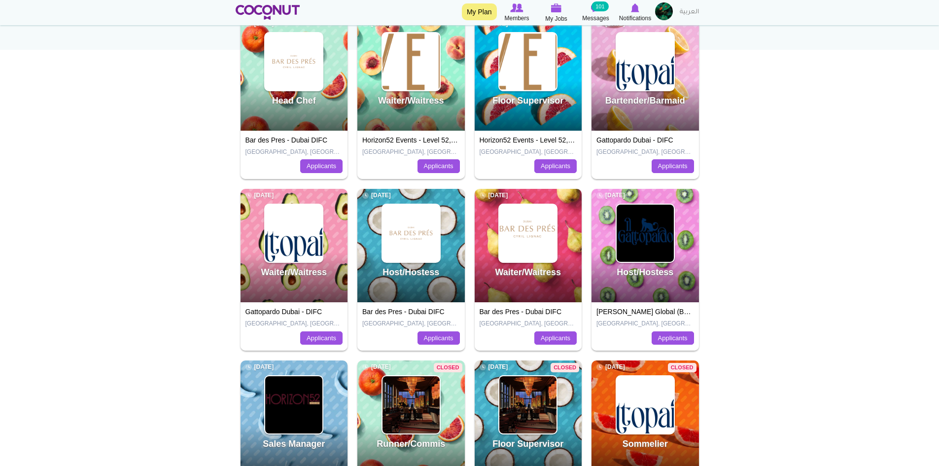
scroll to position [148, 0]
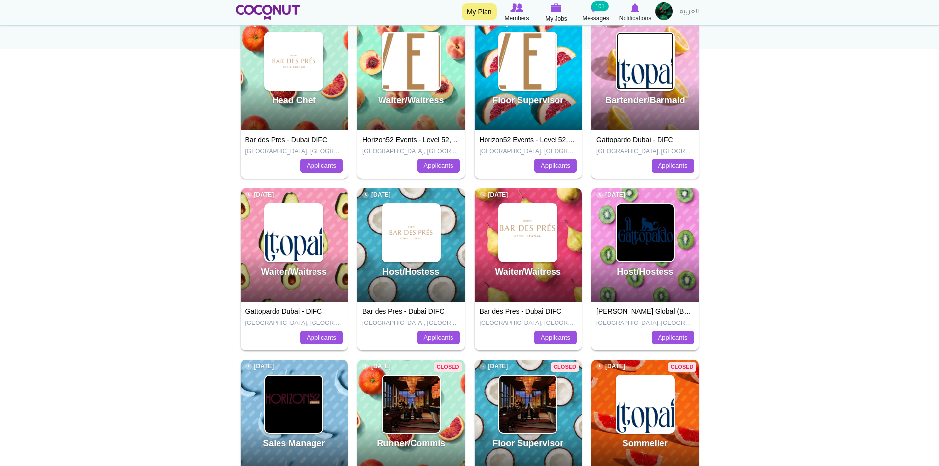
click at [641, 88] on img at bounding box center [645, 61] width 57 height 57
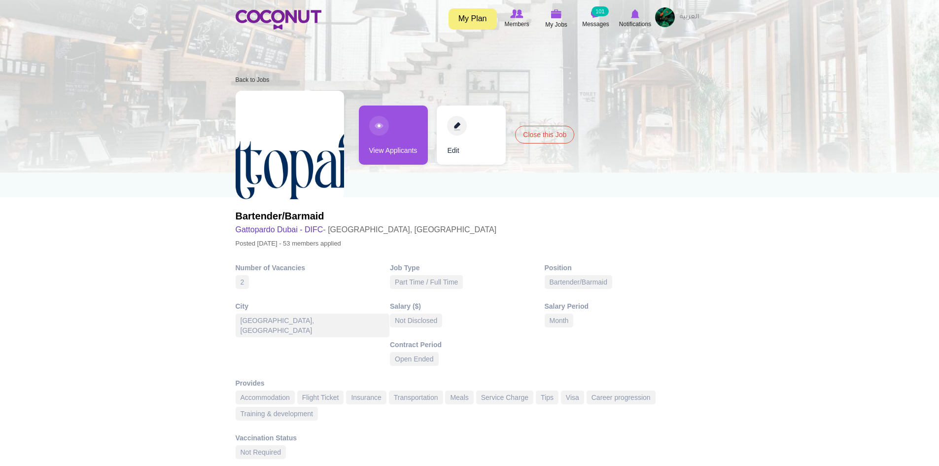
click at [393, 129] on link "View Applicants" at bounding box center [393, 134] width 69 height 59
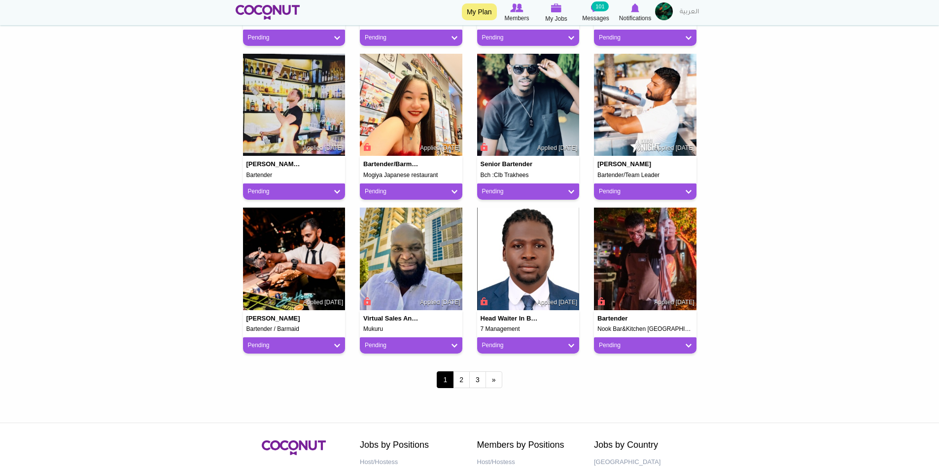
scroll to position [739, 0]
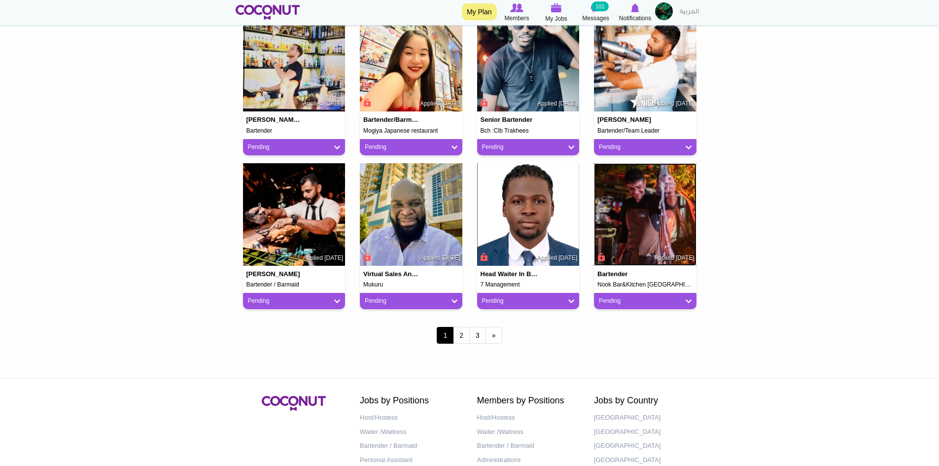
click at [653, 209] on img at bounding box center [645, 214] width 103 height 103
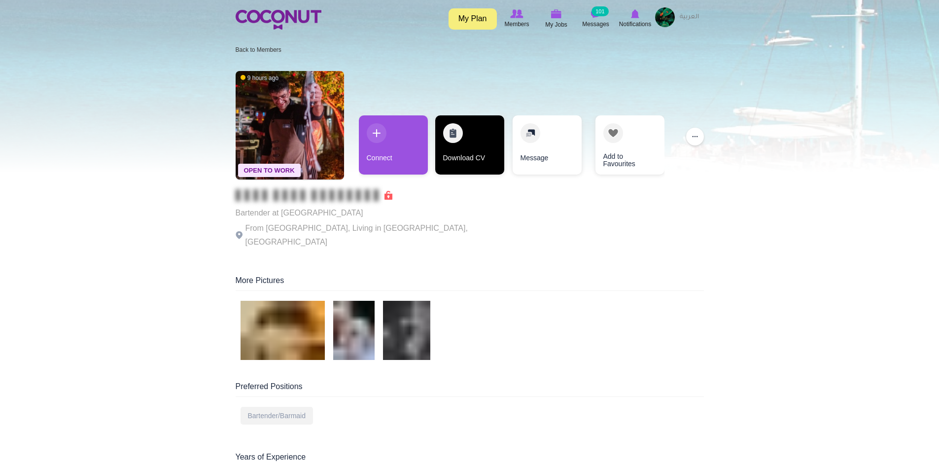
click at [492, 144] on link "Download CV" at bounding box center [469, 144] width 69 height 59
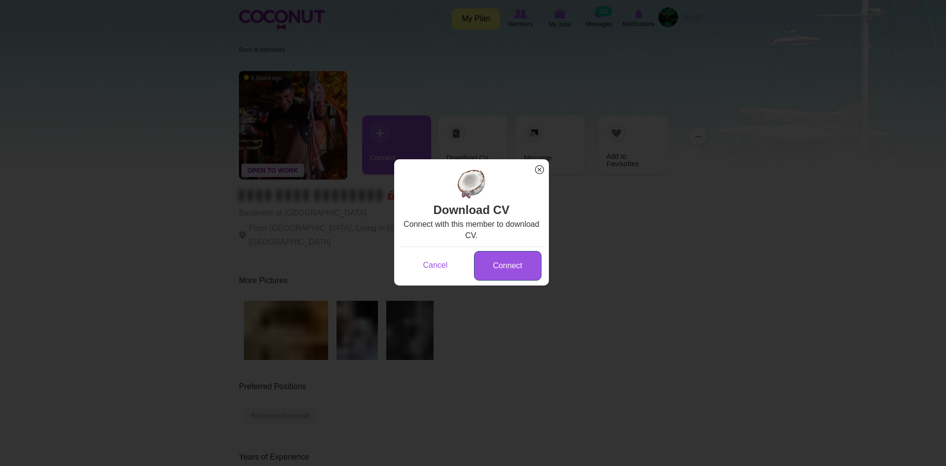
click at [498, 260] on link "Connect" at bounding box center [508, 266] width 68 height 30
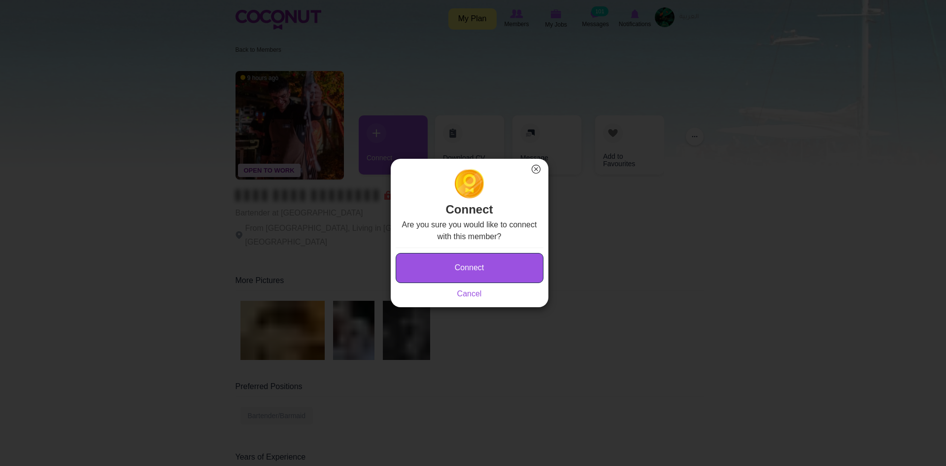
click at [492, 266] on button "Connect" at bounding box center [470, 268] width 148 height 30
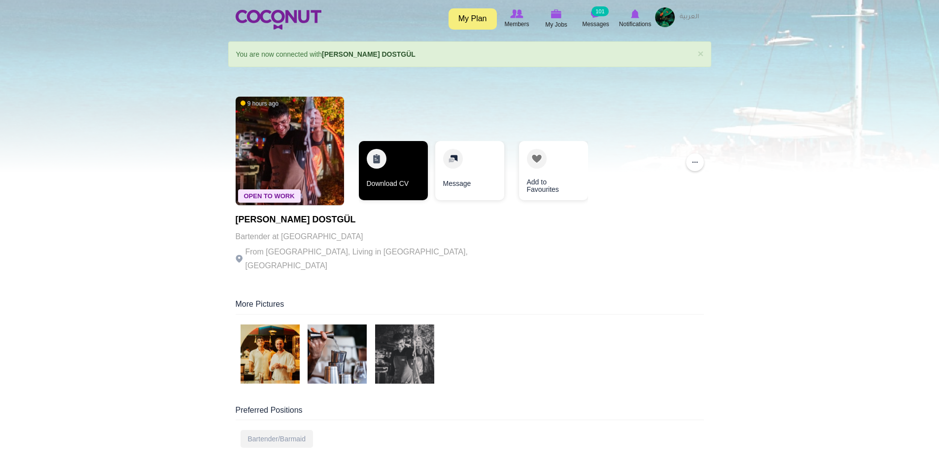
click at [389, 184] on link "Download CV" at bounding box center [393, 170] width 69 height 59
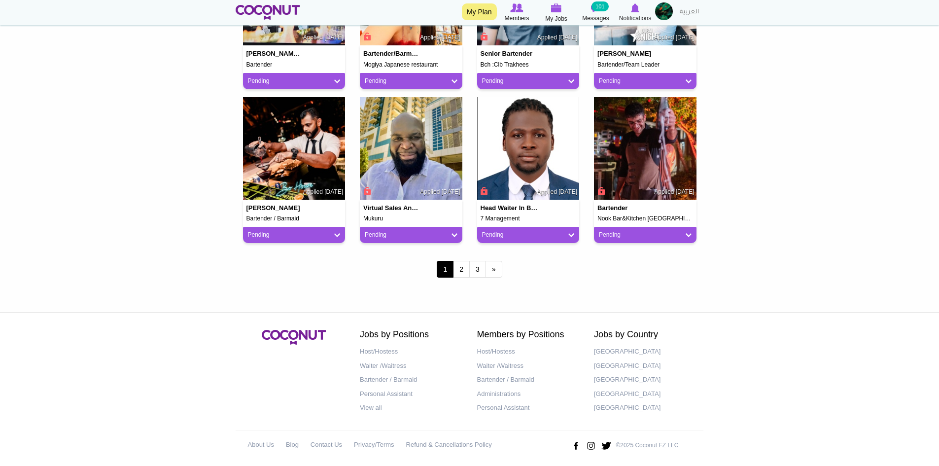
scroll to position [811, 0]
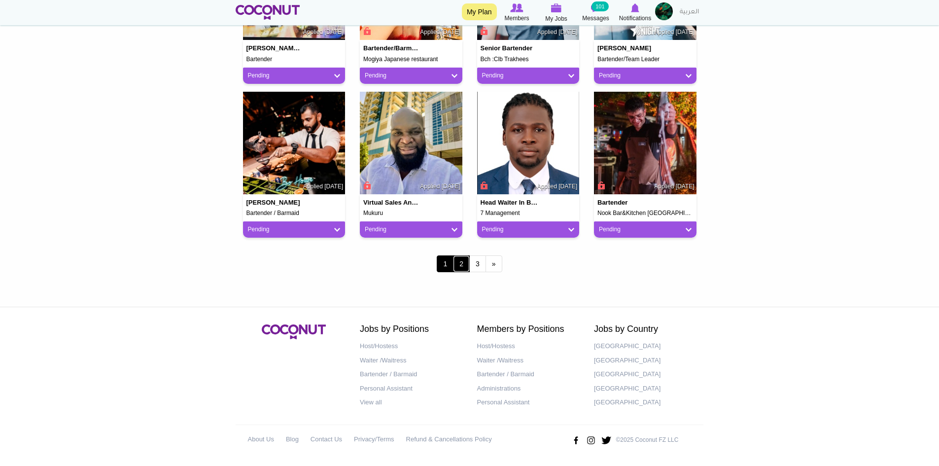
click at [460, 261] on link "2" at bounding box center [461, 263] width 17 height 17
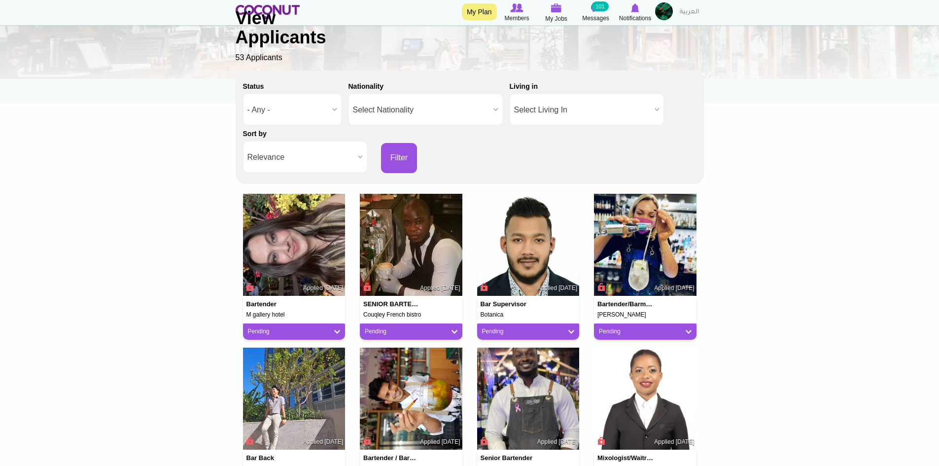
scroll to position [99, 0]
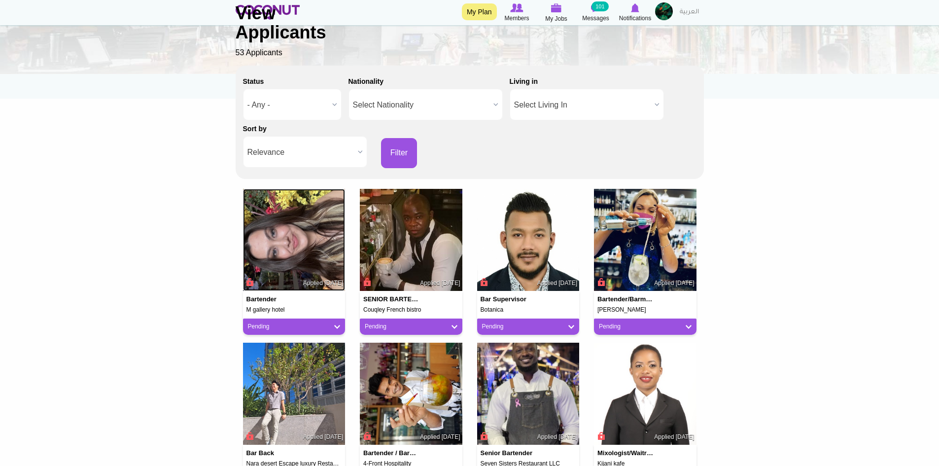
click at [313, 263] on img at bounding box center [294, 240] width 103 height 103
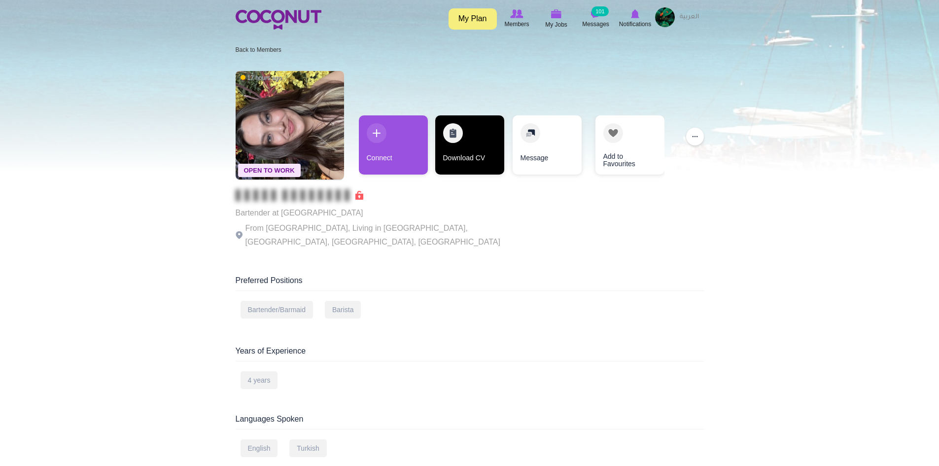
click at [469, 159] on link "Download CV" at bounding box center [469, 144] width 69 height 59
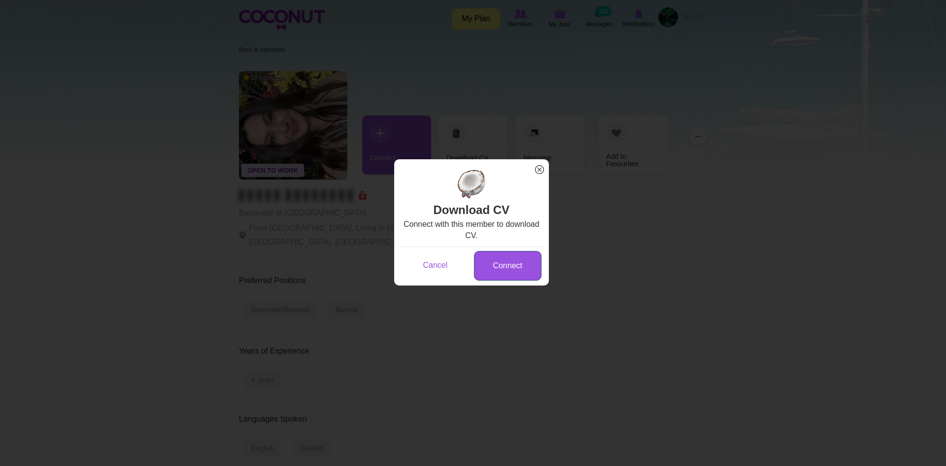
click at [511, 268] on link "Connect" at bounding box center [508, 266] width 68 height 30
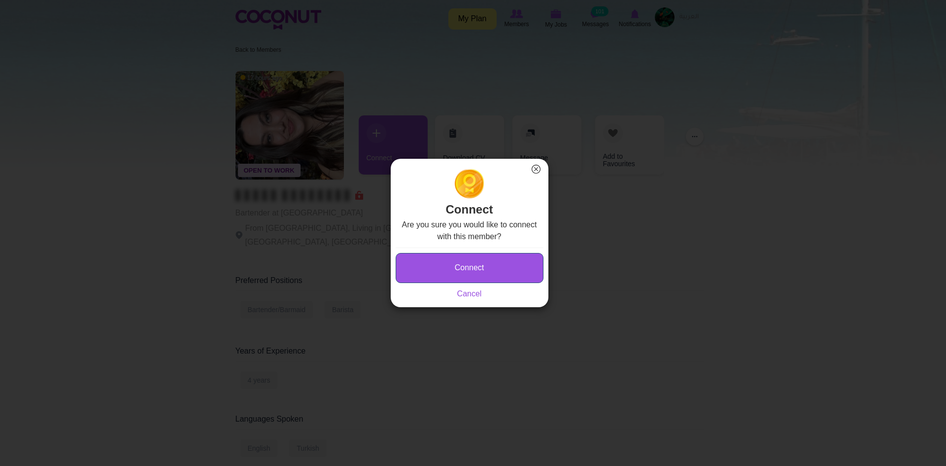
click at [492, 278] on button "Connect" at bounding box center [470, 268] width 148 height 30
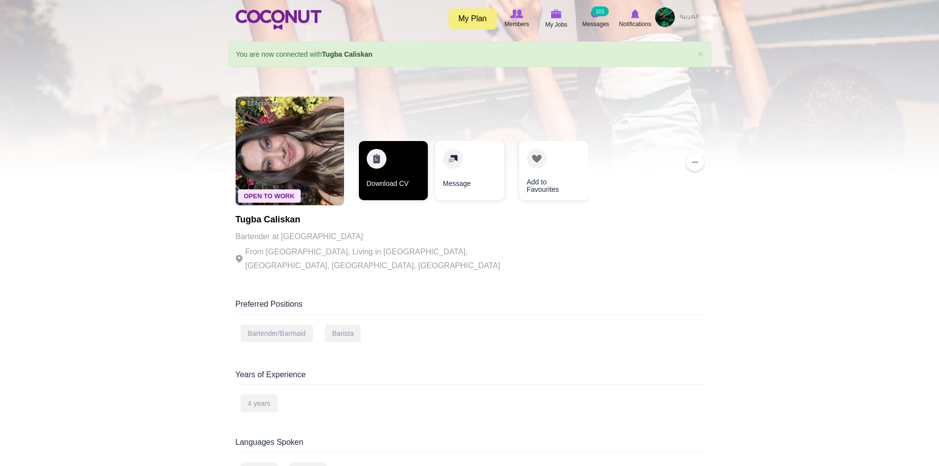
click at [412, 181] on link "Download CV" at bounding box center [393, 170] width 69 height 59
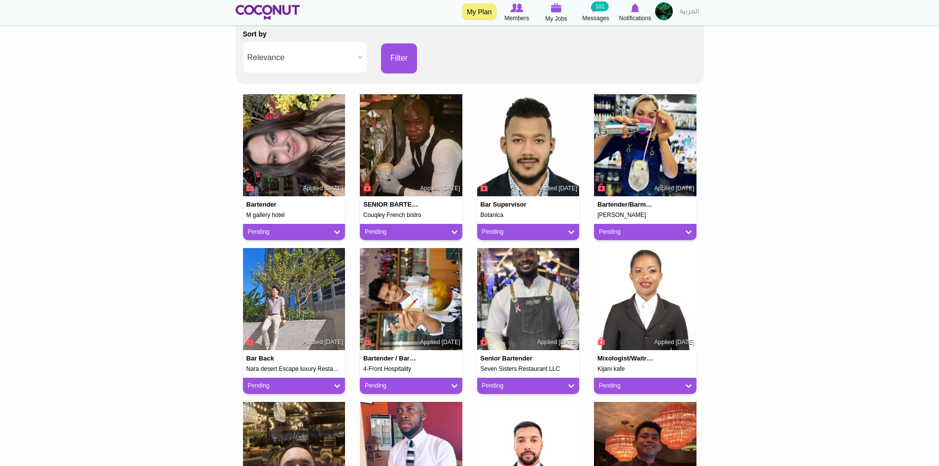
scroll to position [197, 0]
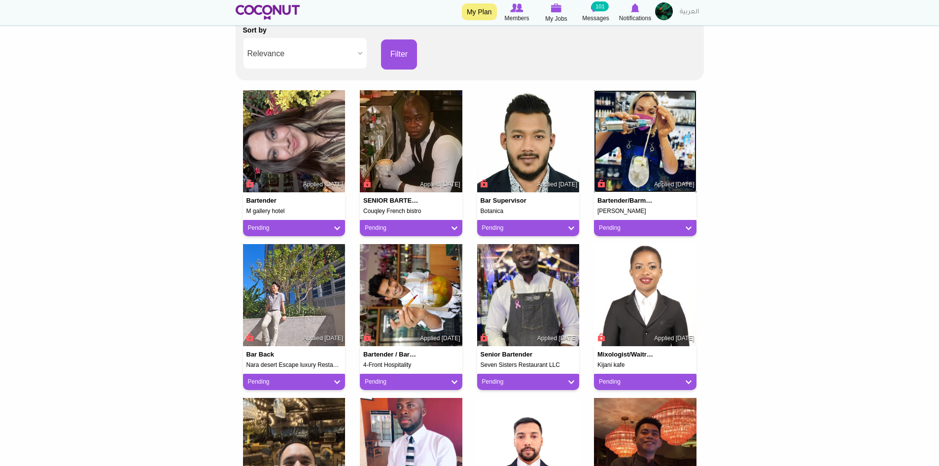
click at [662, 147] on img at bounding box center [645, 141] width 103 height 103
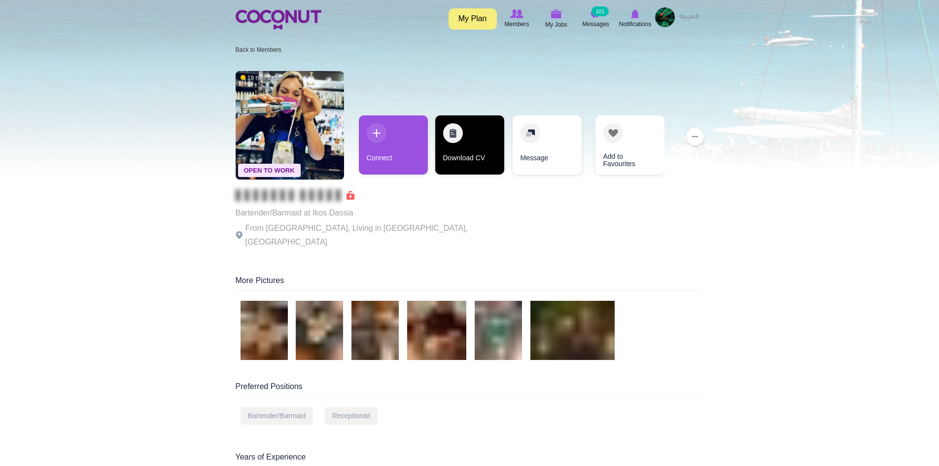
click at [471, 156] on link "Download CV" at bounding box center [469, 144] width 69 height 59
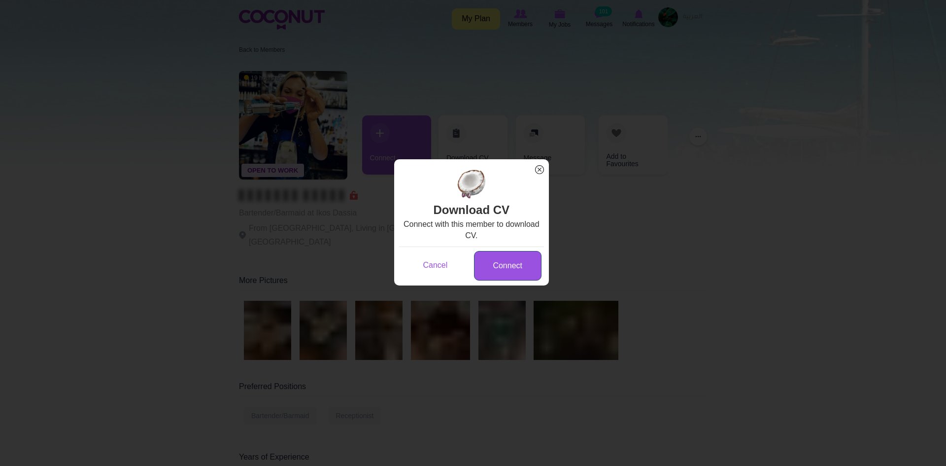
click at [498, 261] on link "Connect" at bounding box center [508, 266] width 68 height 30
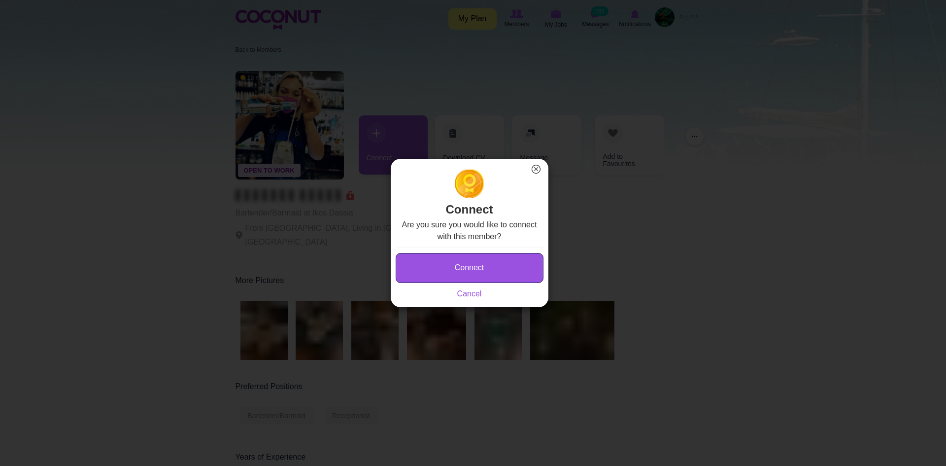
click at [505, 253] on button "Connect" at bounding box center [470, 268] width 148 height 30
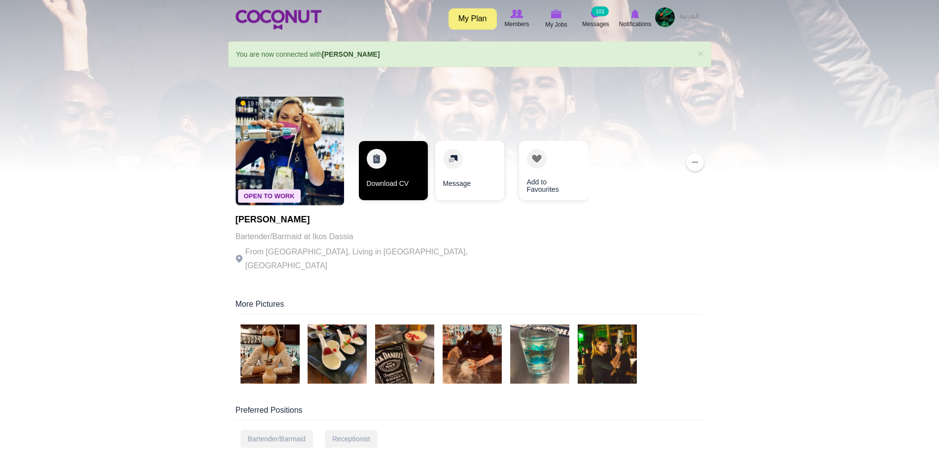
click at [401, 174] on link "Download CV" at bounding box center [393, 170] width 69 height 59
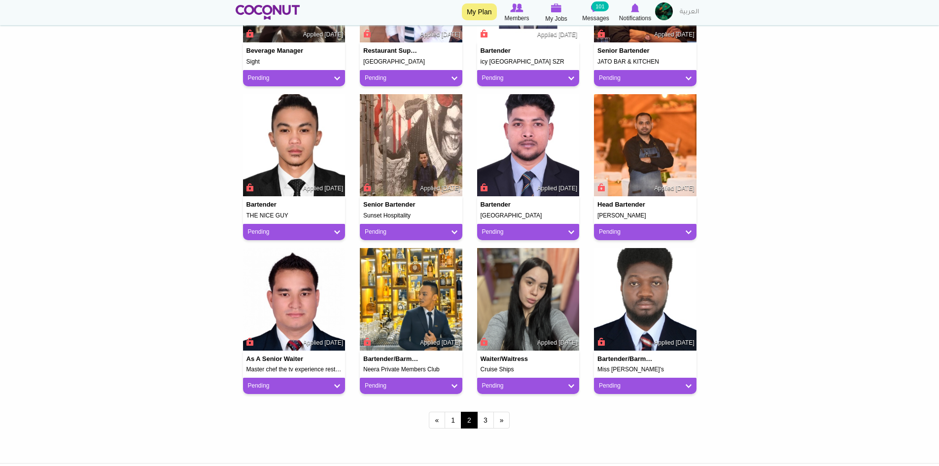
scroll to position [762, 0]
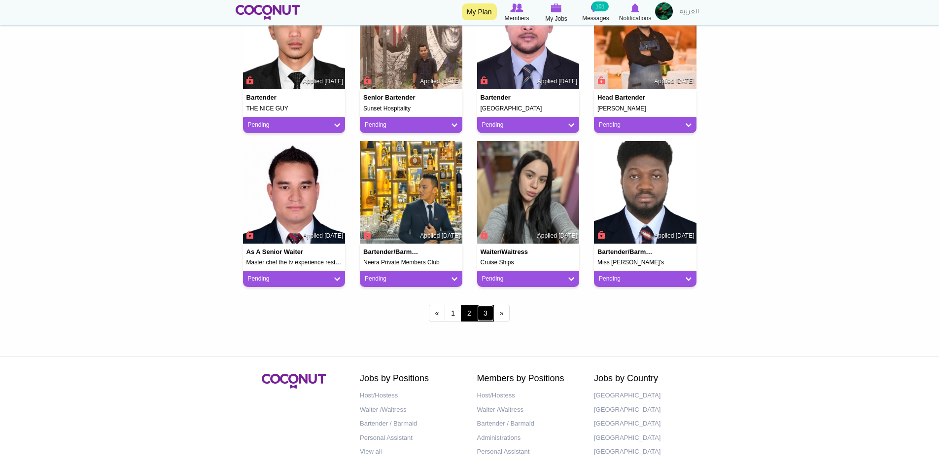
click at [483, 316] on link "3" at bounding box center [485, 313] width 17 height 17
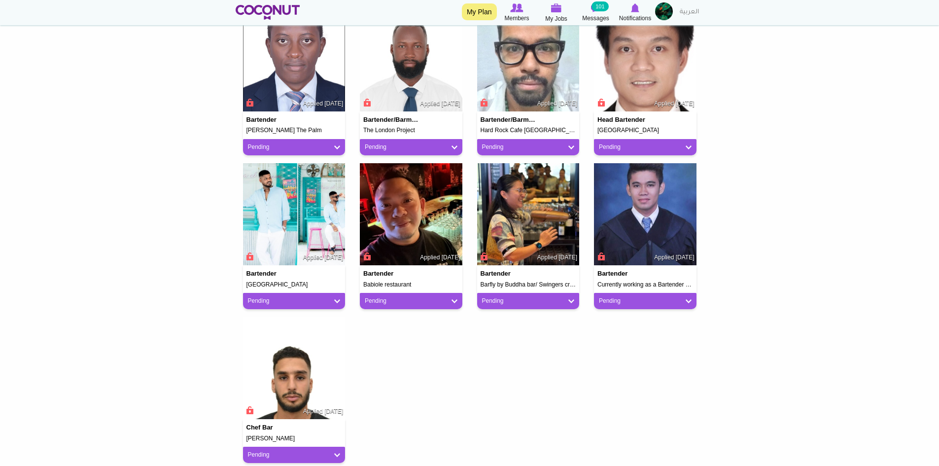
scroll to position [444, 0]
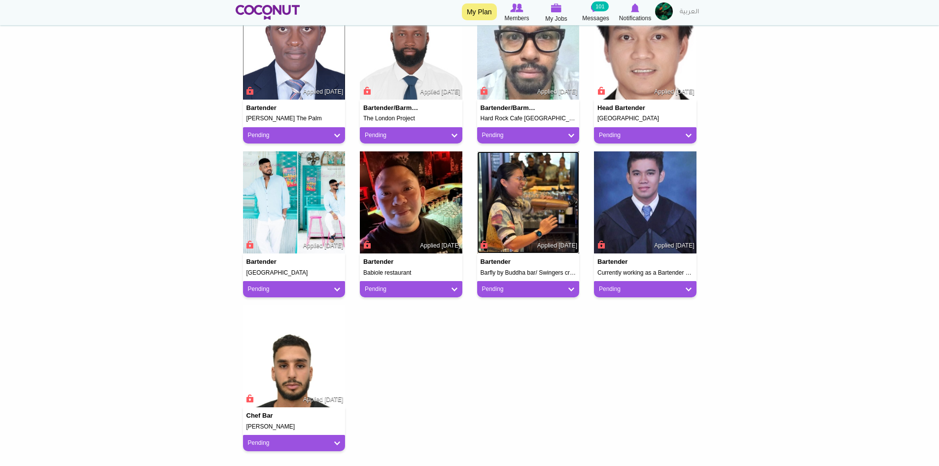
click at [545, 186] on img at bounding box center [528, 202] width 103 height 103
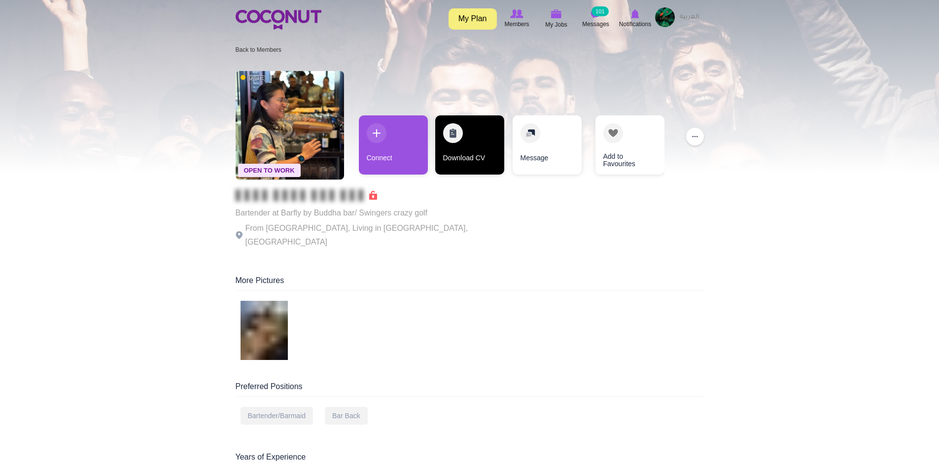
click at [475, 152] on link "Download CV" at bounding box center [469, 144] width 69 height 59
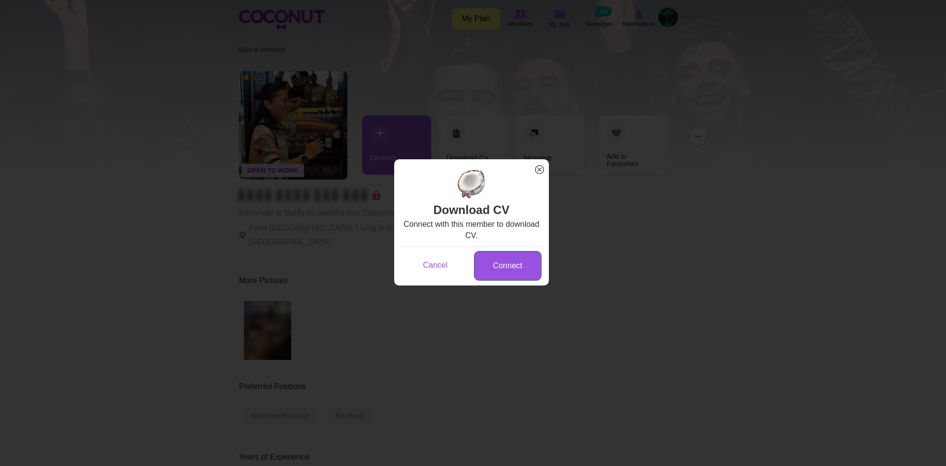
click at [498, 261] on link "Connect" at bounding box center [508, 266] width 68 height 30
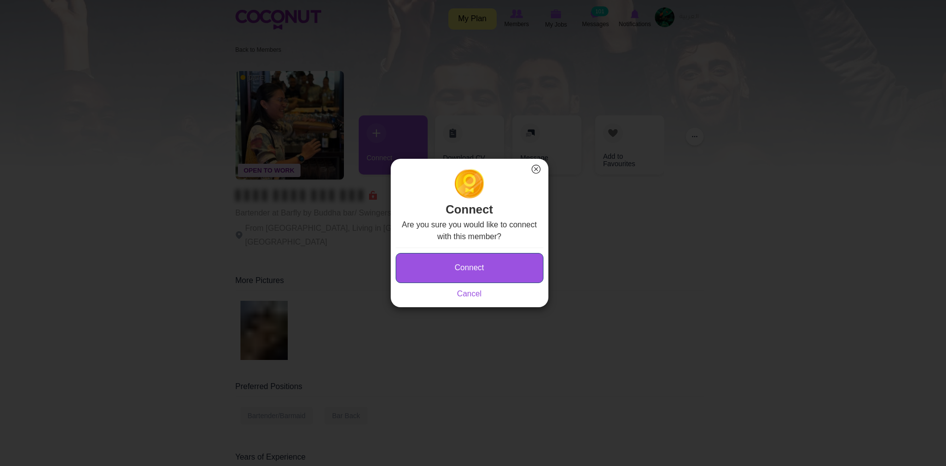
click at [495, 259] on button "Connect" at bounding box center [470, 268] width 148 height 30
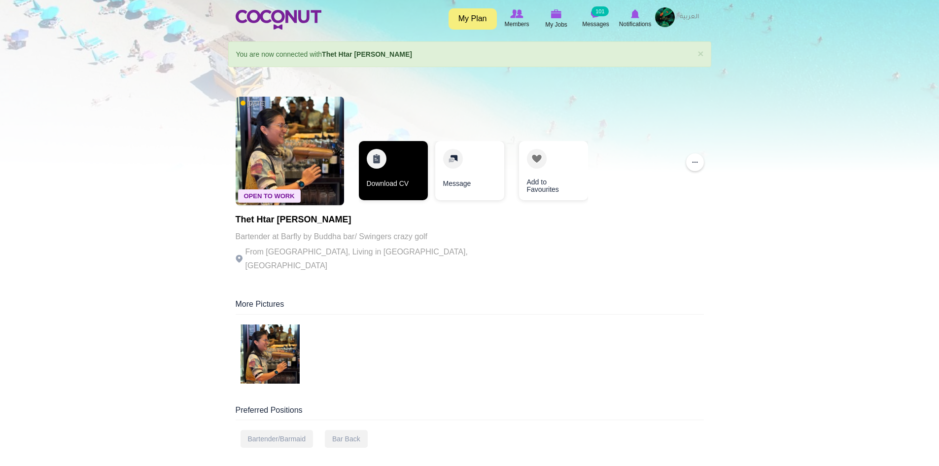
click at [381, 174] on link "Download CV" at bounding box center [393, 170] width 69 height 59
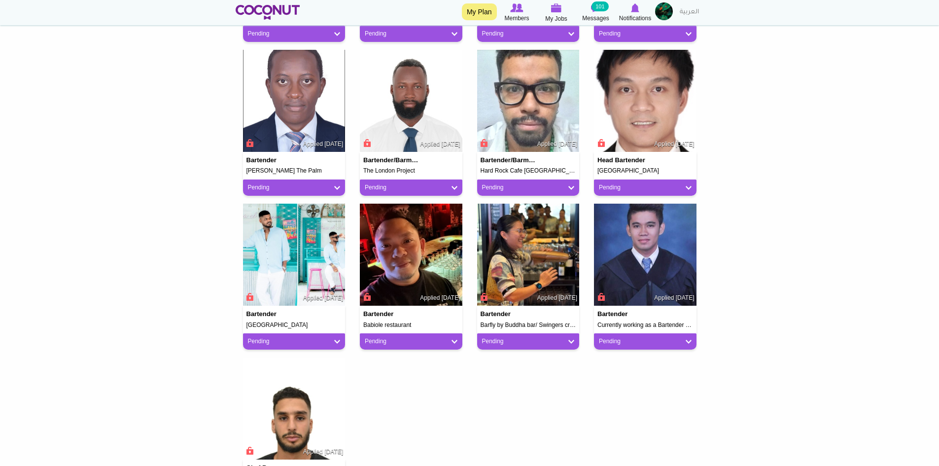
scroll to position [246, 0]
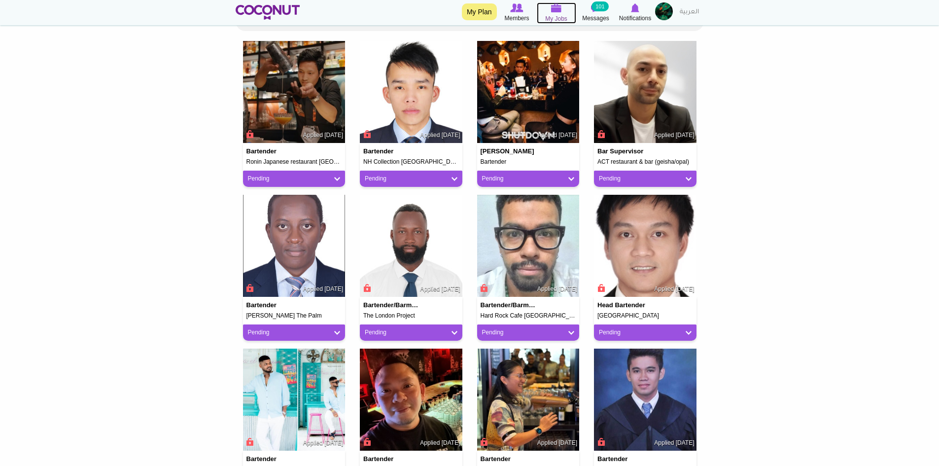
click at [544, 11] on icon at bounding box center [556, 7] width 39 height 11
